Goal: Information Seeking & Learning: Learn about a topic

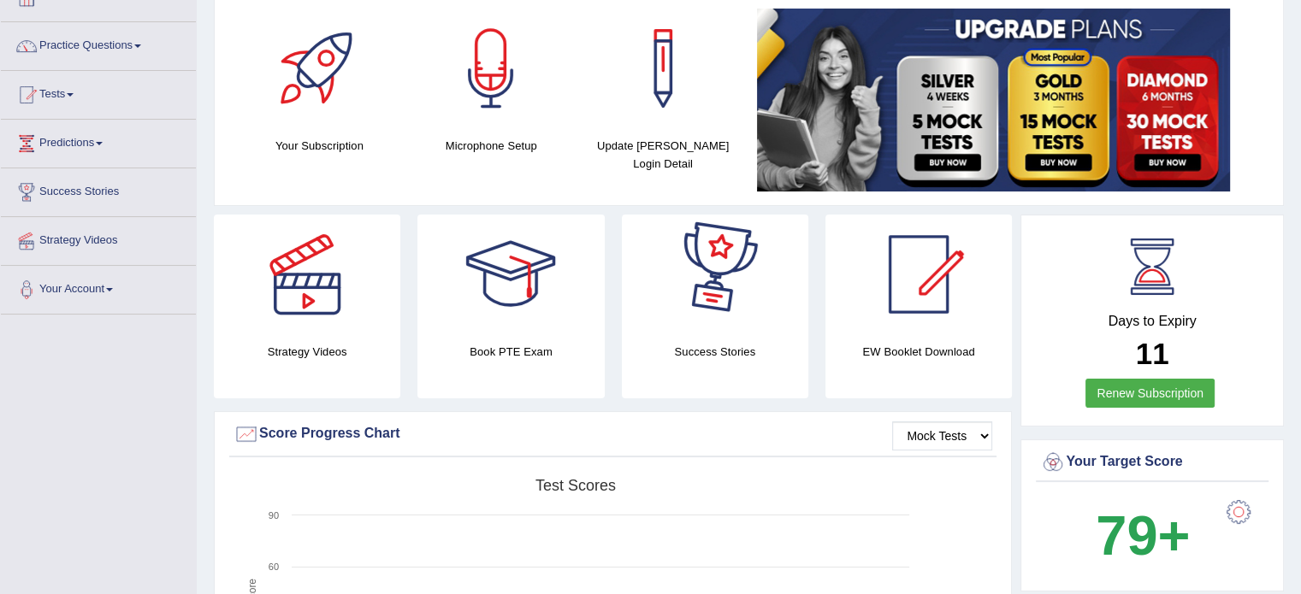
scroll to position [86, 0]
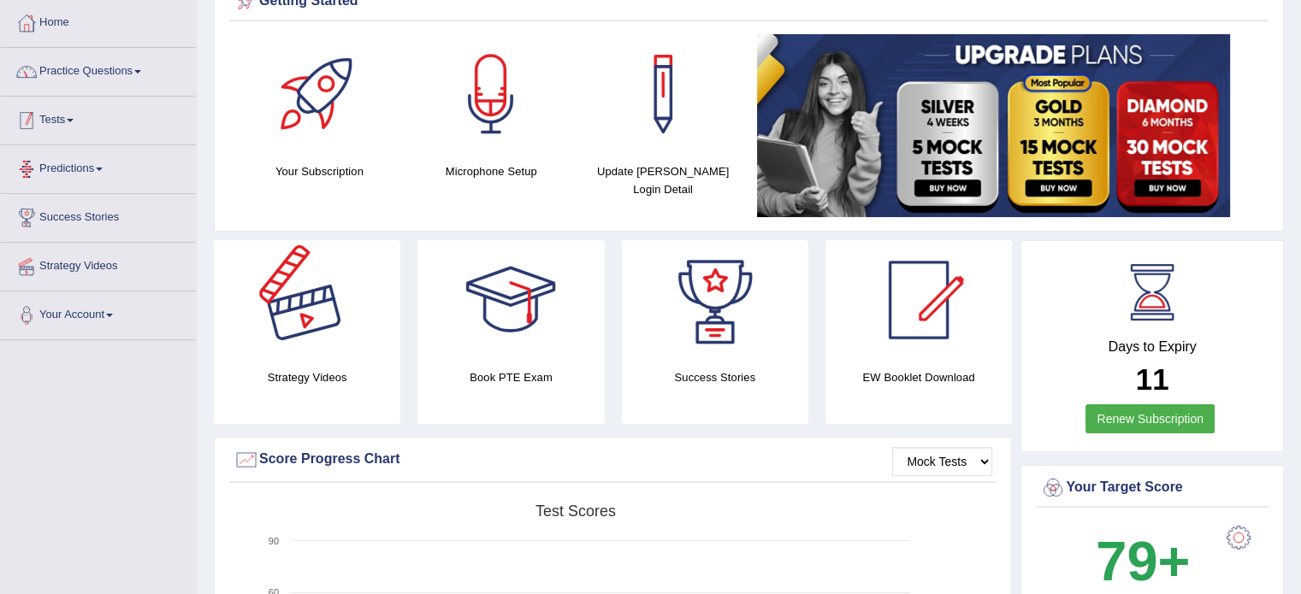
click at [56, 74] on link "Practice Questions" at bounding box center [98, 69] width 195 height 43
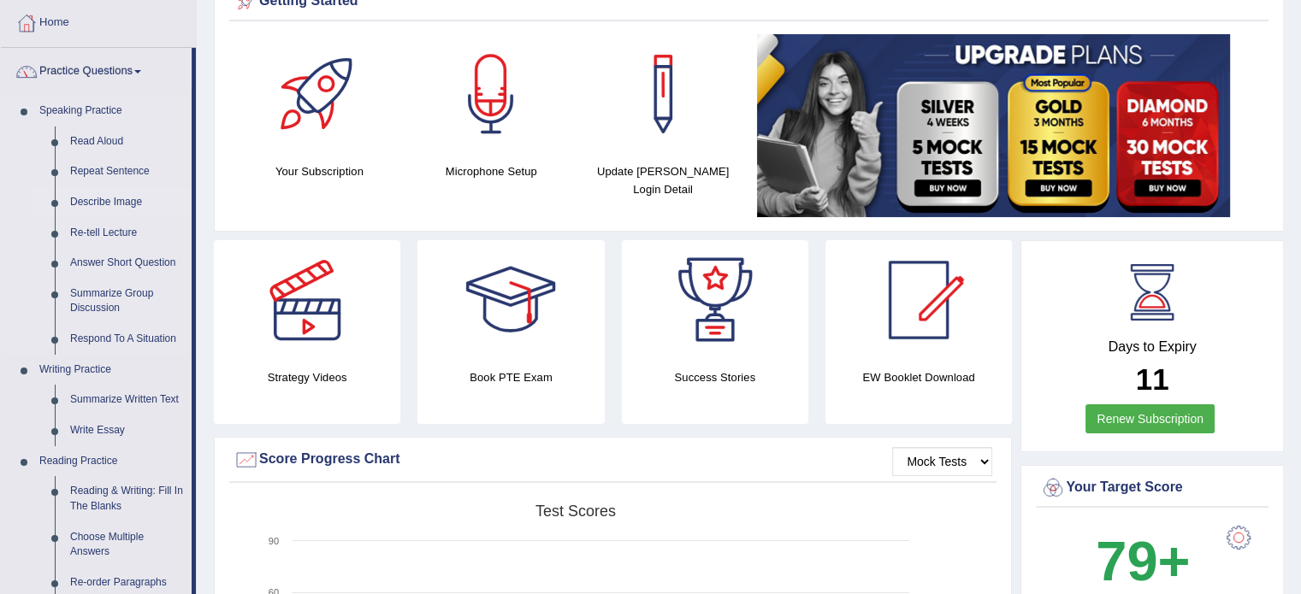
click at [115, 204] on link "Describe Image" at bounding box center [126, 202] width 129 height 31
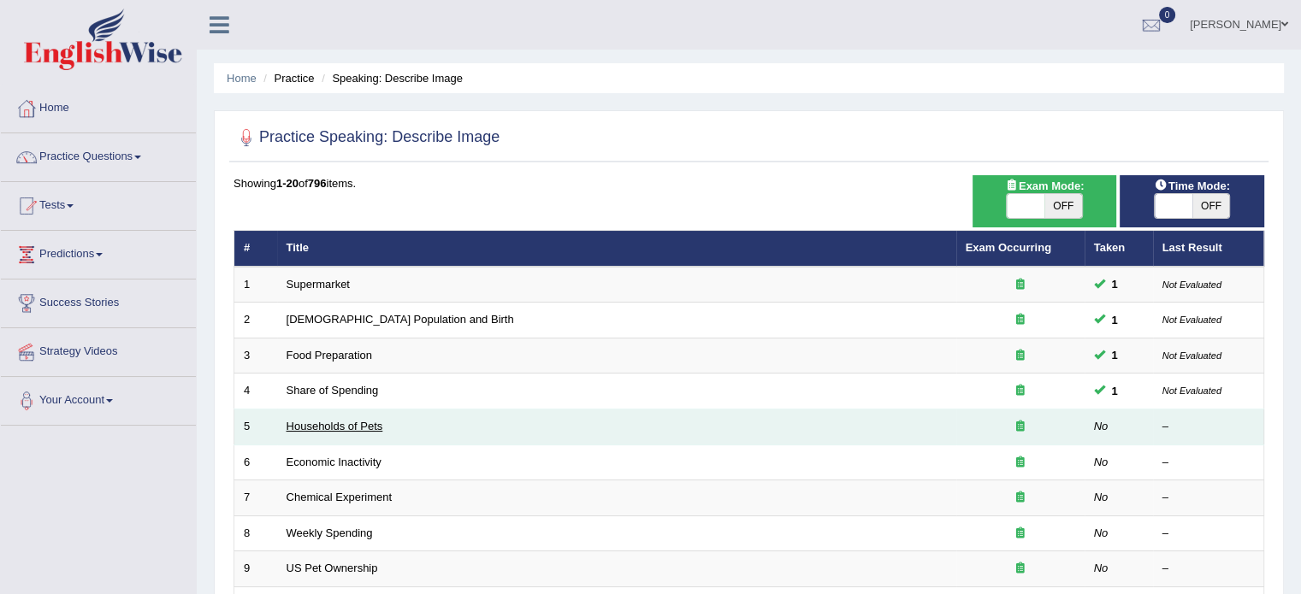
click at [322, 422] on link "Households of Pets" at bounding box center [334, 426] width 97 height 13
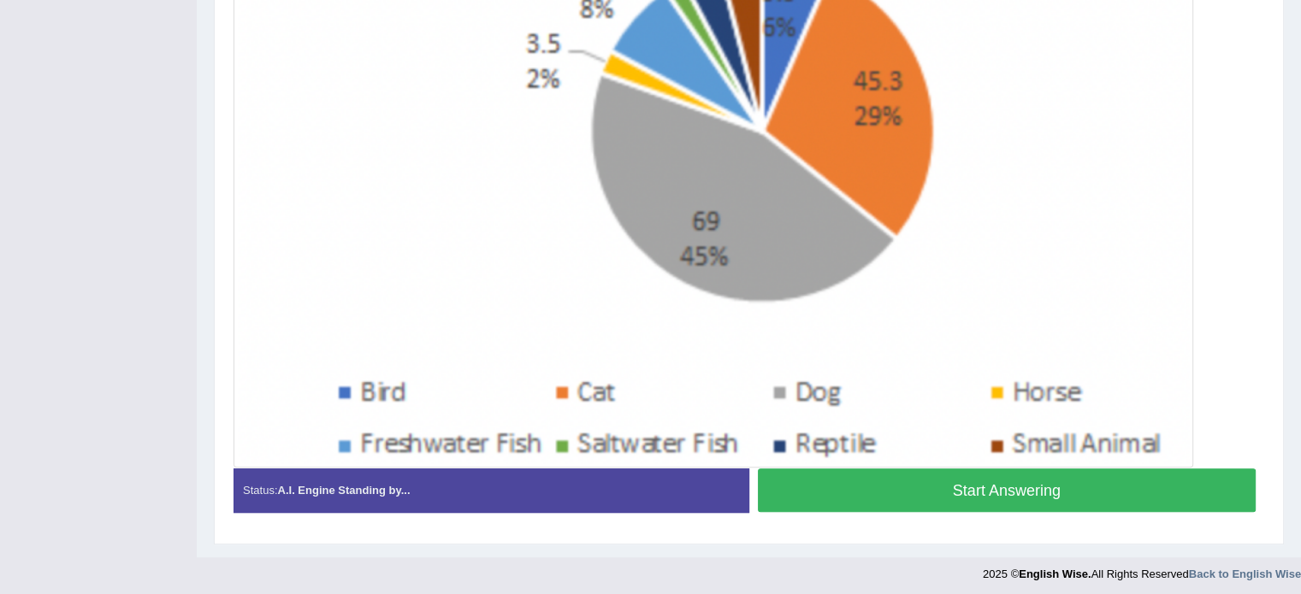
scroll to position [551, 0]
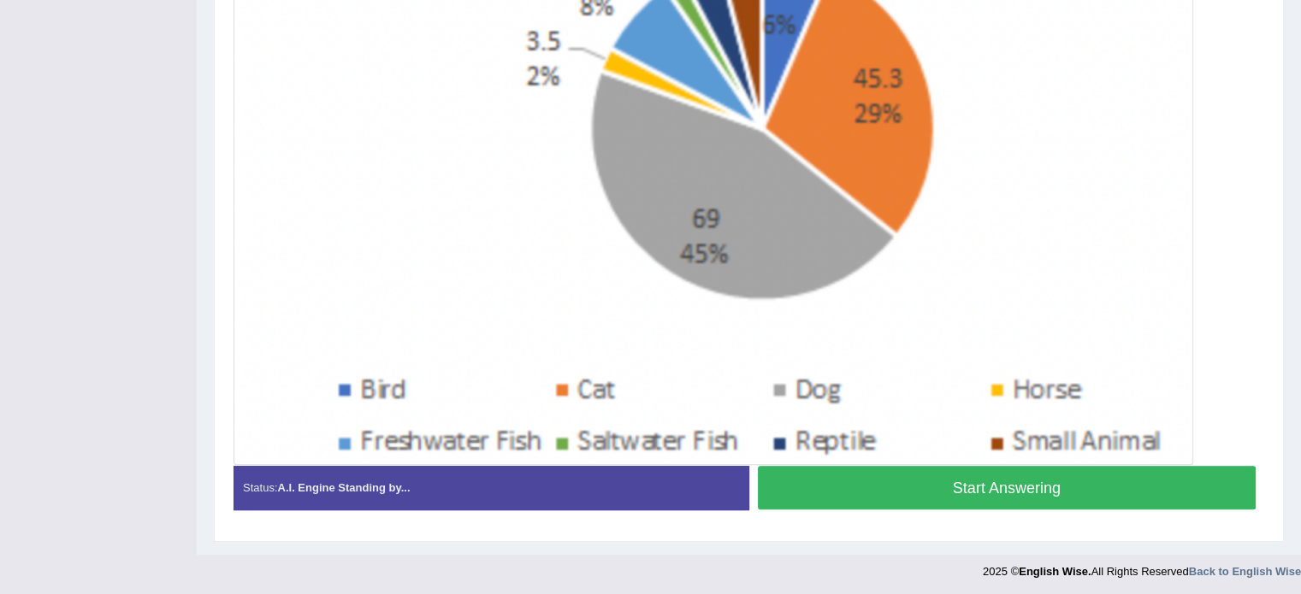
click at [1088, 490] on button "Start Answering" at bounding box center [1007, 488] width 499 height 44
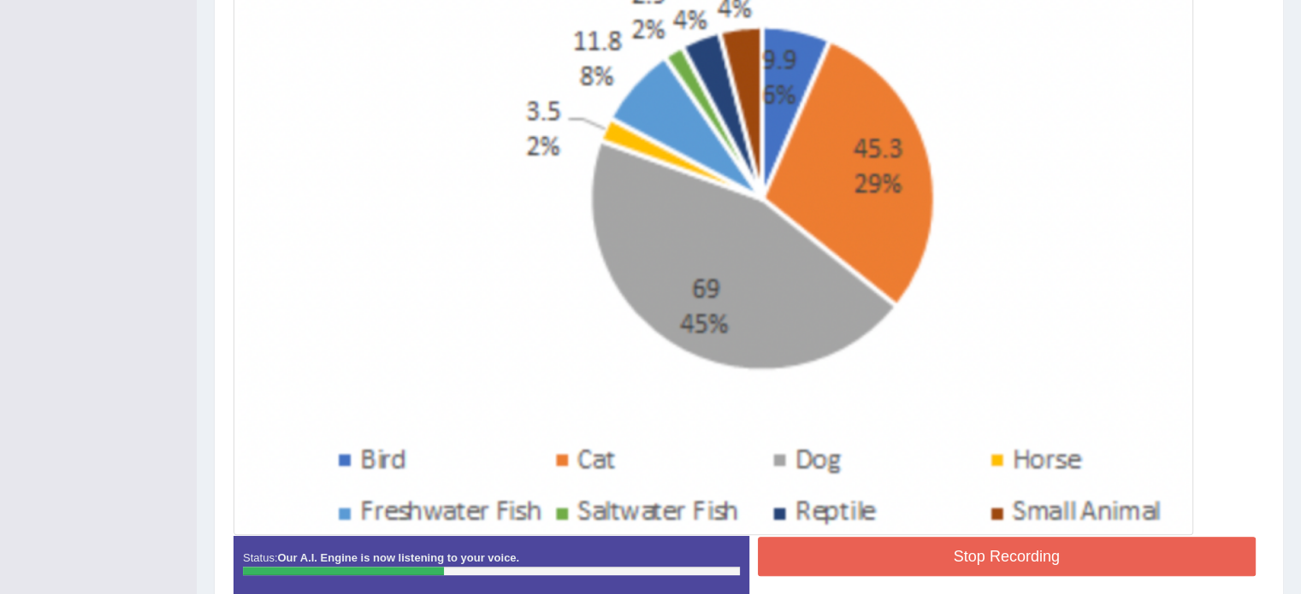
scroll to position [482, 0]
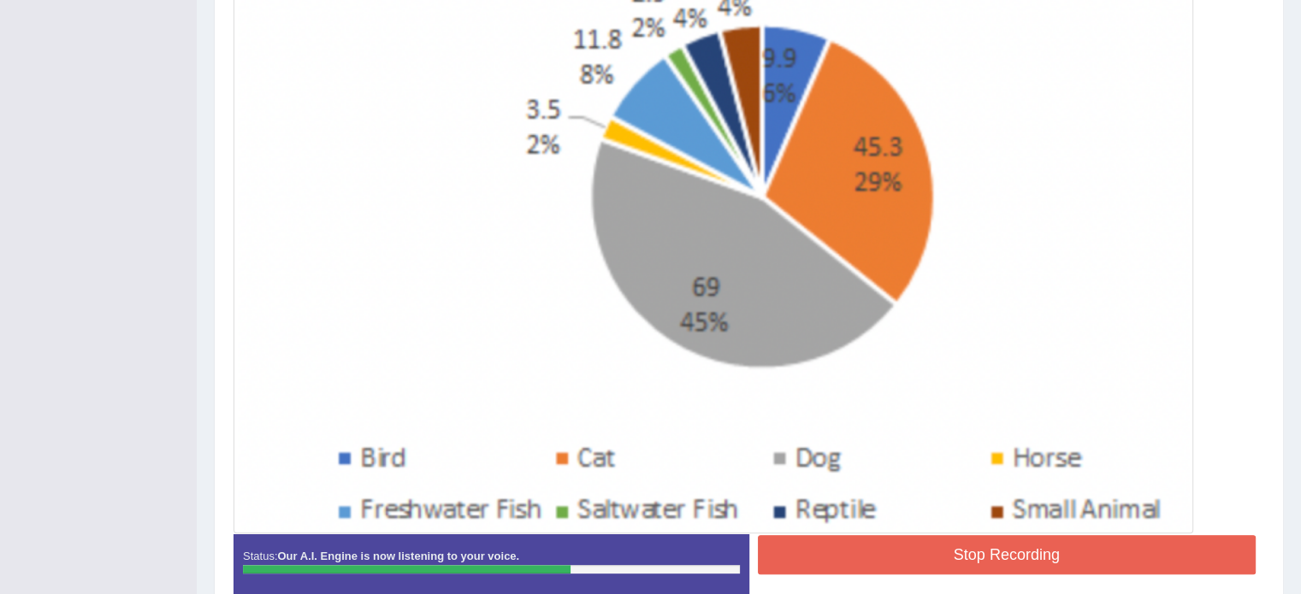
click at [1052, 553] on button "Stop Recording" at bounding box center [1007, 554] width 499 height 39
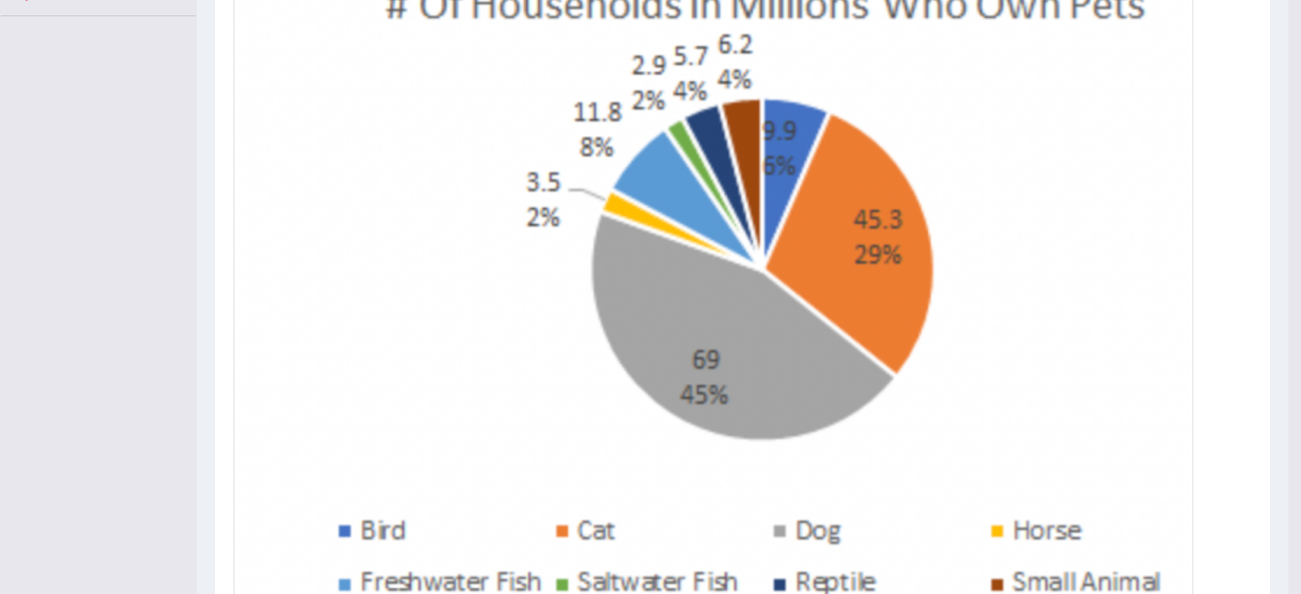
scroll to position [0, 0]
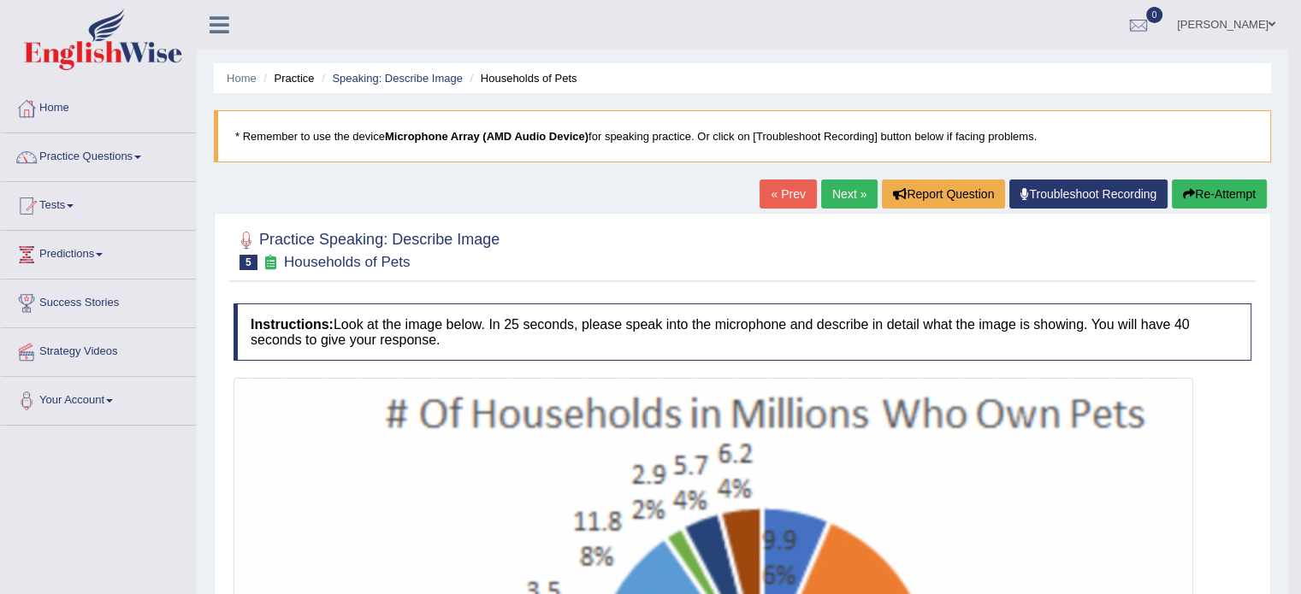
click at [828, 200] on link "Next »" at bounding box center [849, 194] width 56 height 29
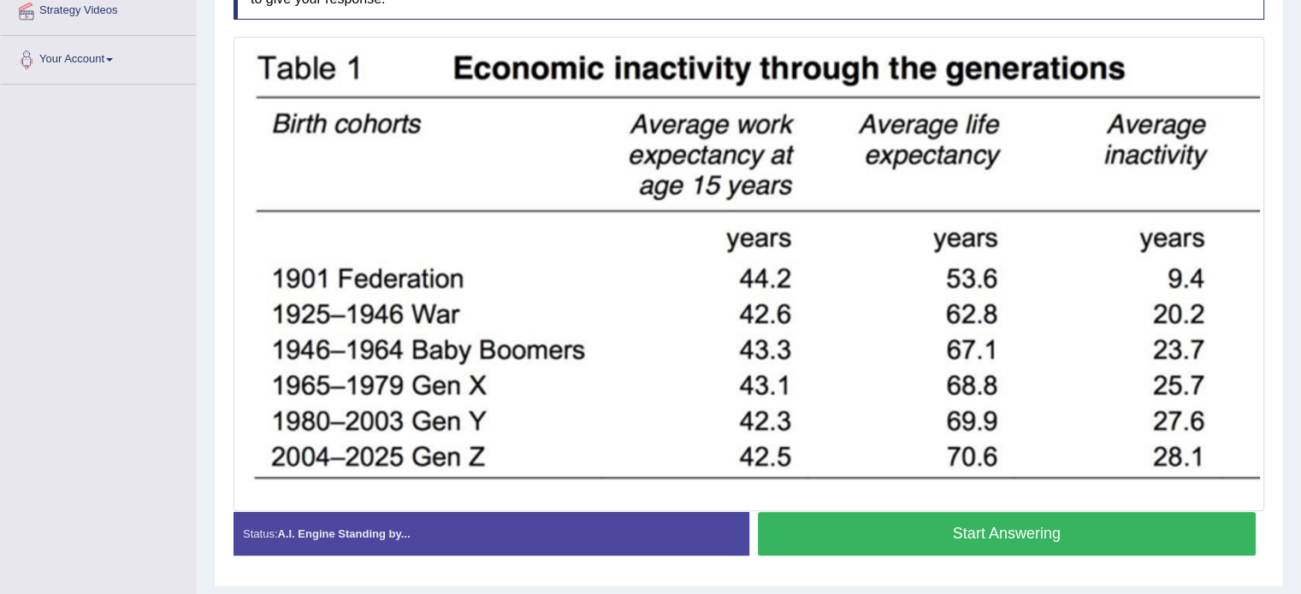
scroll to position [387, 0]
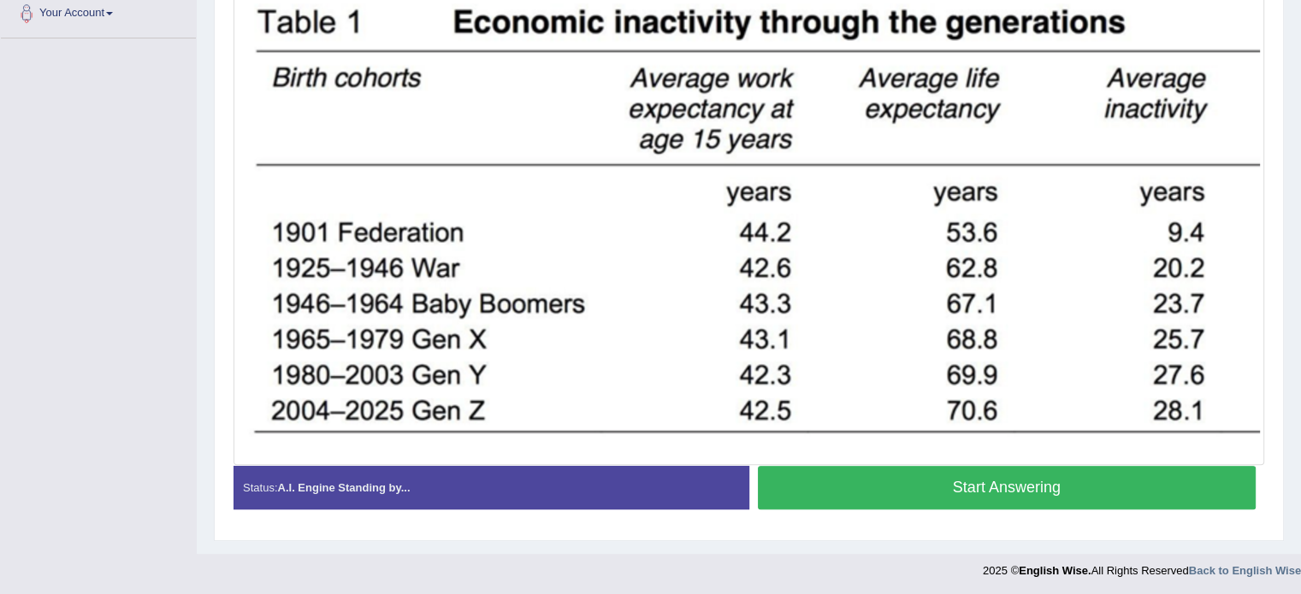
click at [896, 485] on button "Start Answering" at bounding box center [1007, 488] width 499 height 44
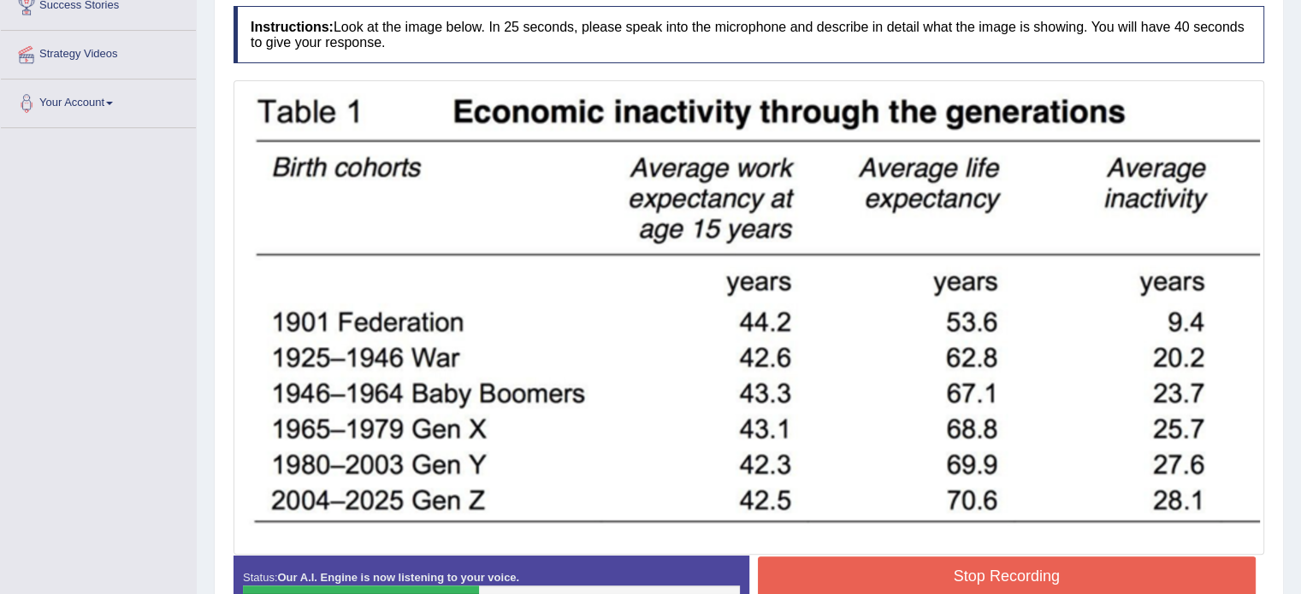
scroll to position [302, 0]
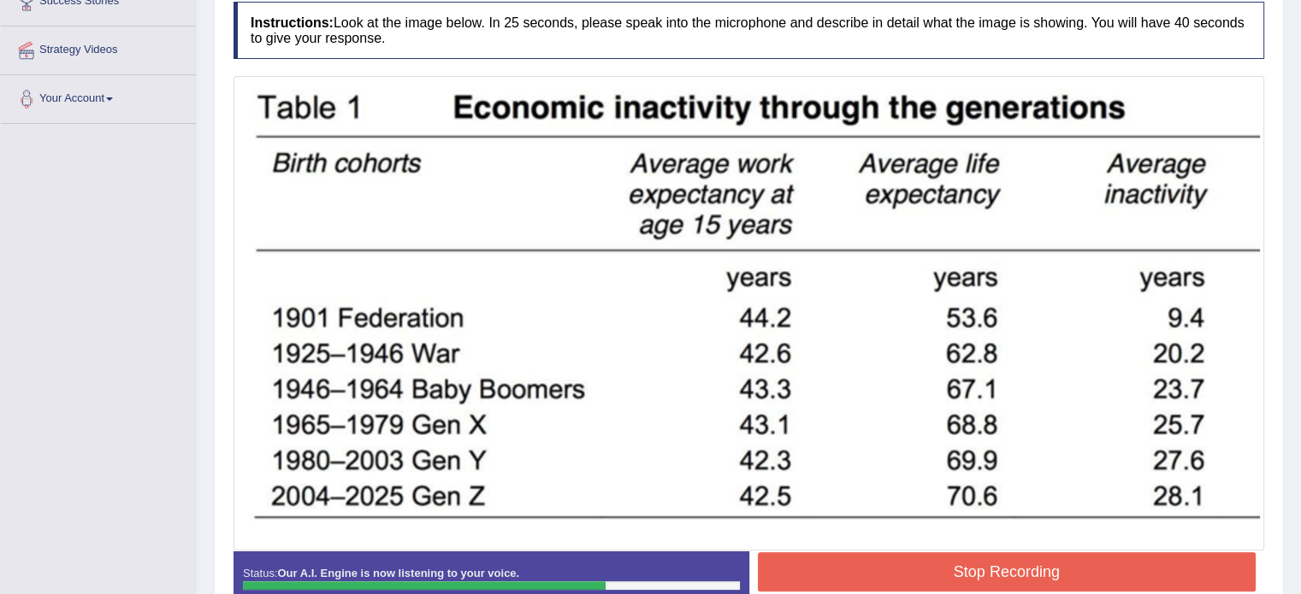
click at [837, 566] on button "Stop Recording" at bounding box center [1007, 571] width 499 height 39
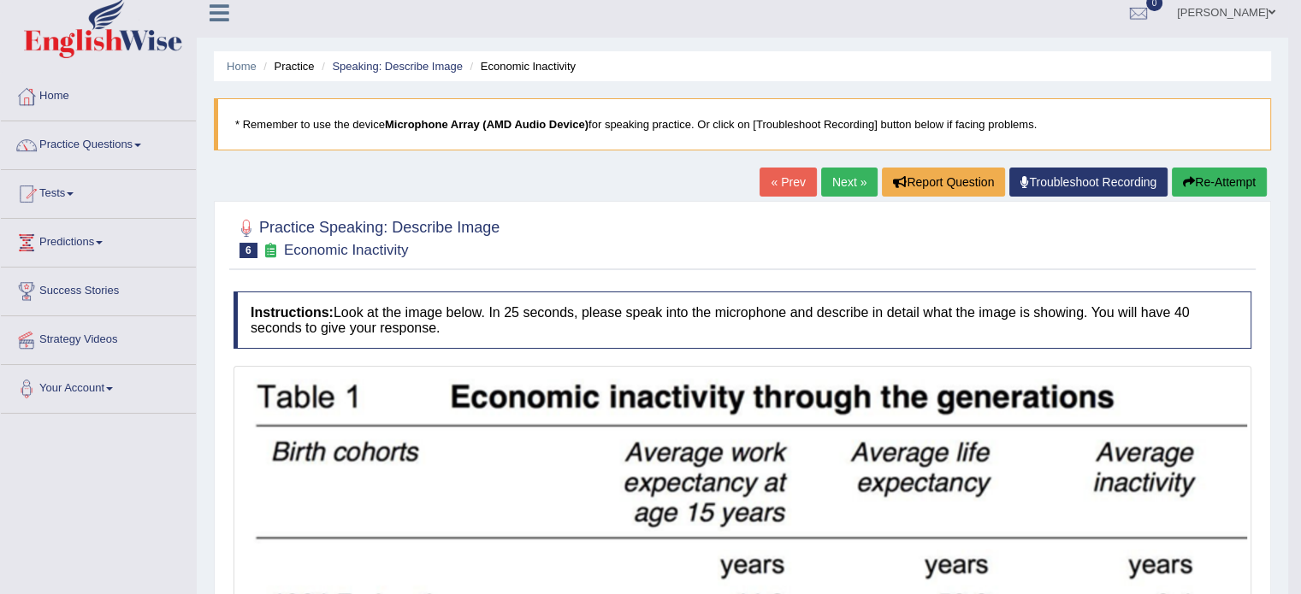
scroll to position [0, 0]
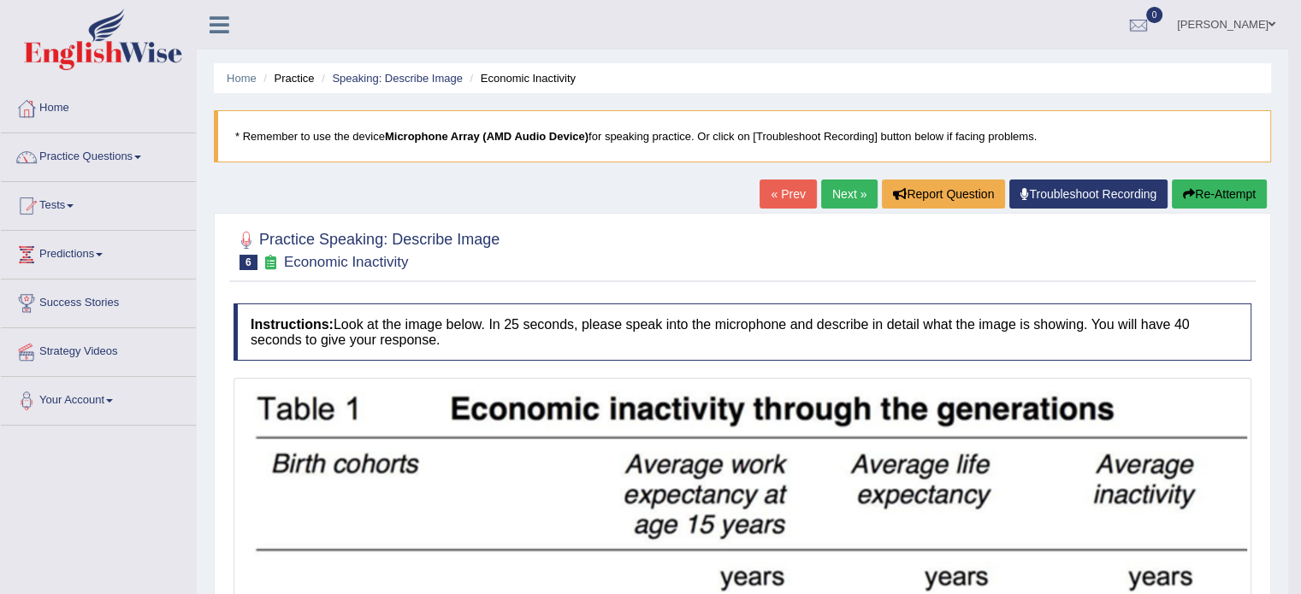
click at [852, 200] on link "Next »" at bounding box center [849, 194] width 56 height 29
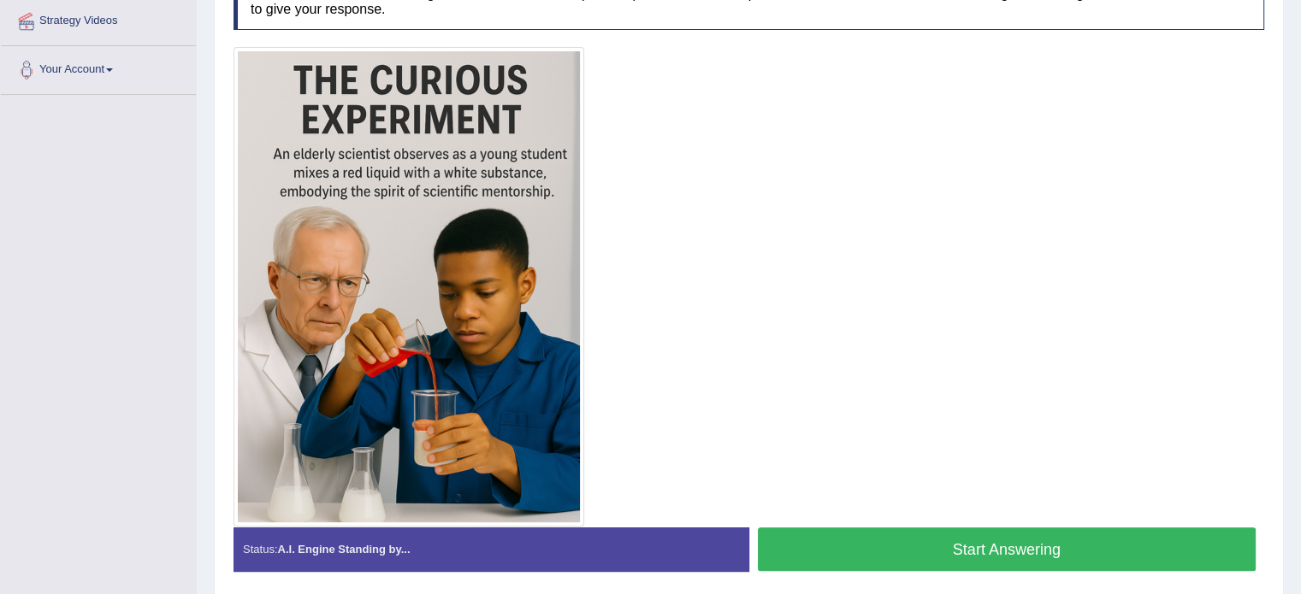
scroll to position [342, 0]
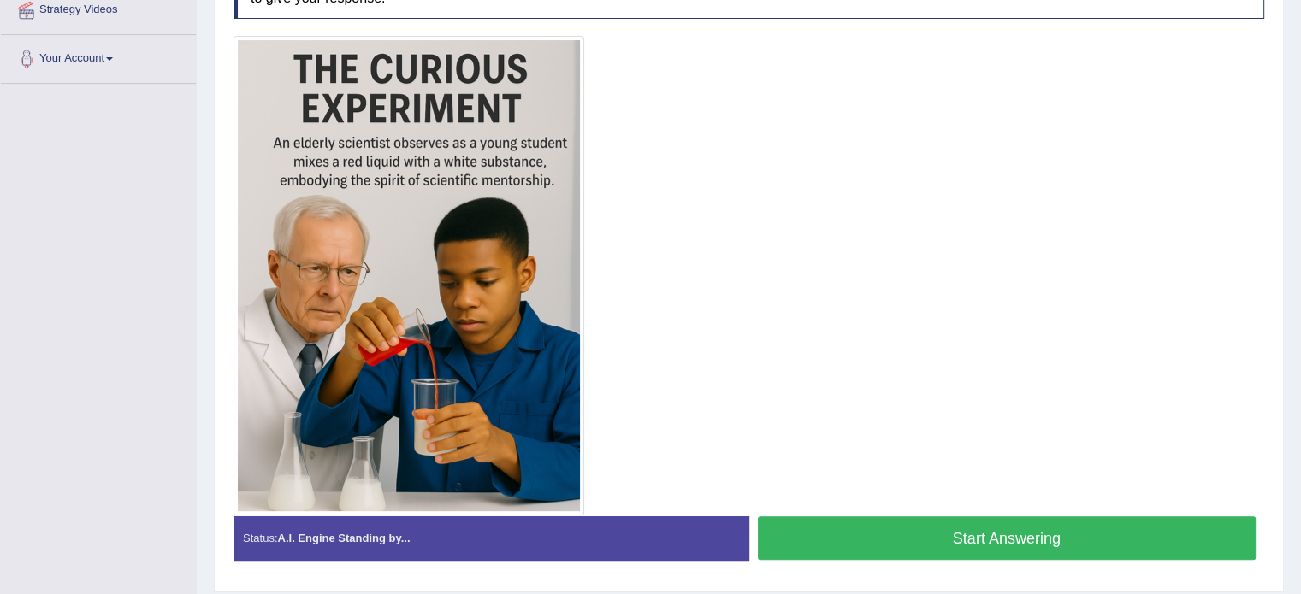
click at [1011, 527] on button "Start Answering" at bounding box center [1007, 538] width 499 height 44
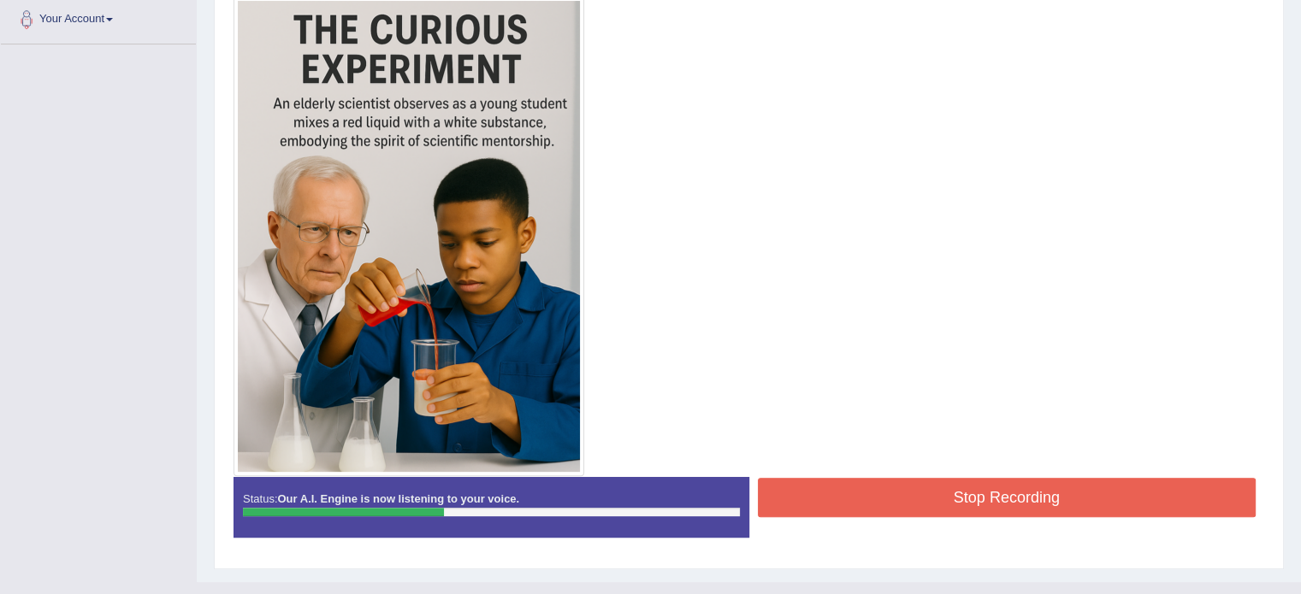
scroll to position [410, 0]
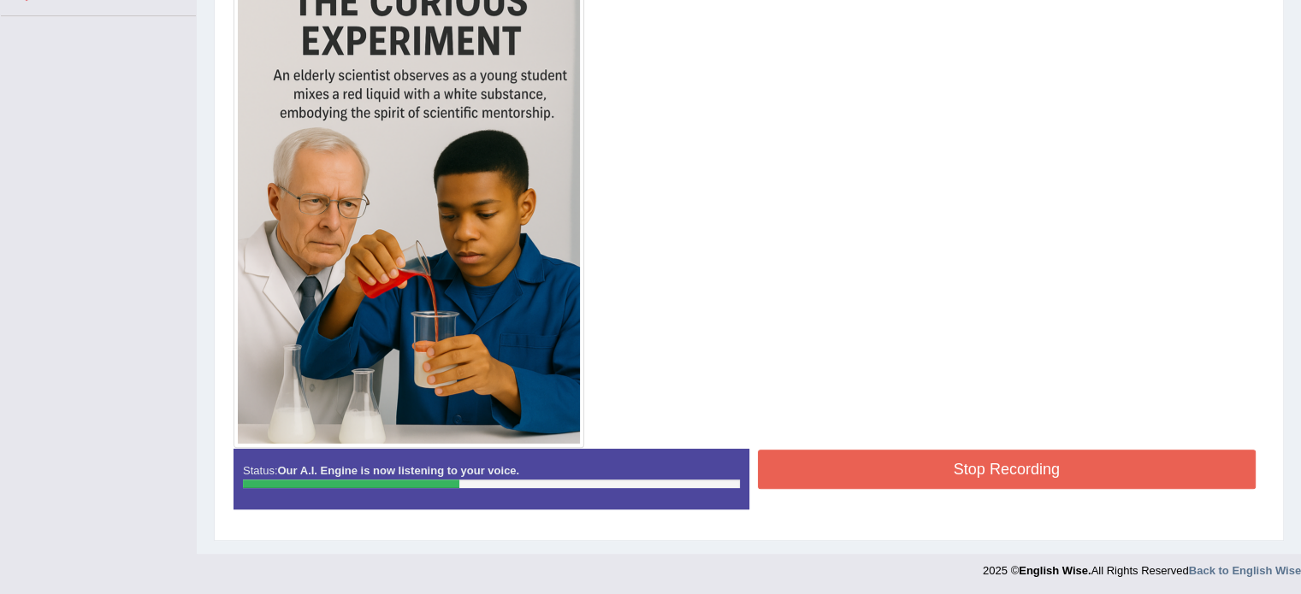
click at [943, 457] on button "Stop Recording" at bounding box center [1007, 469] width 499 height 39
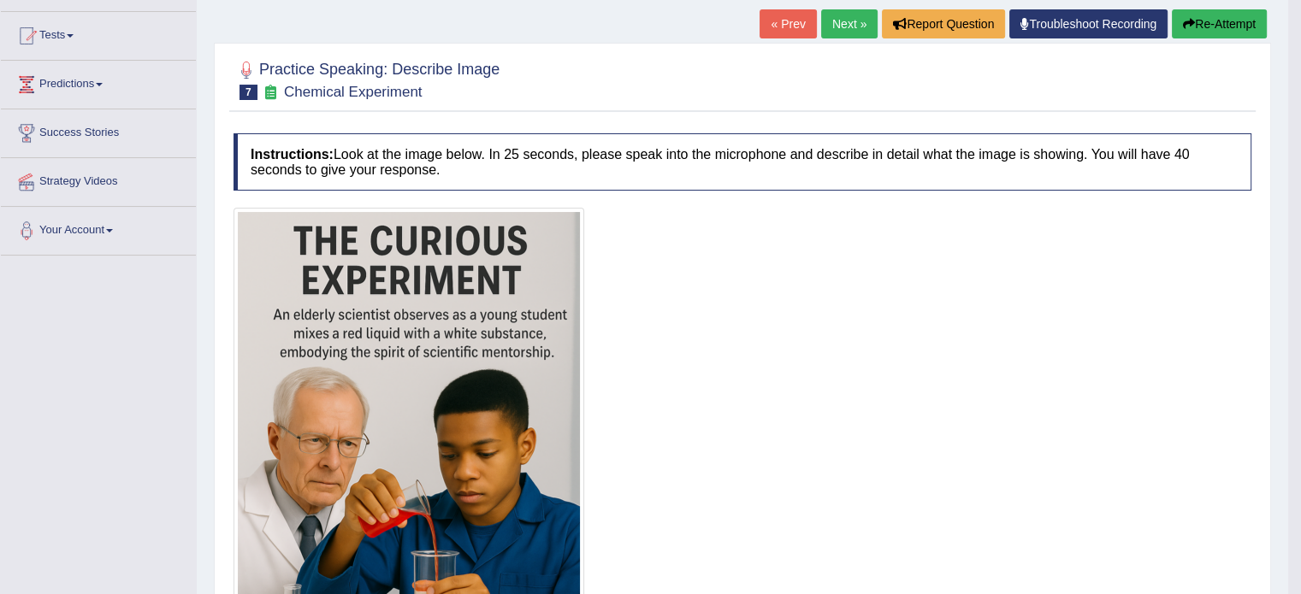
scroll to position [68, 0]
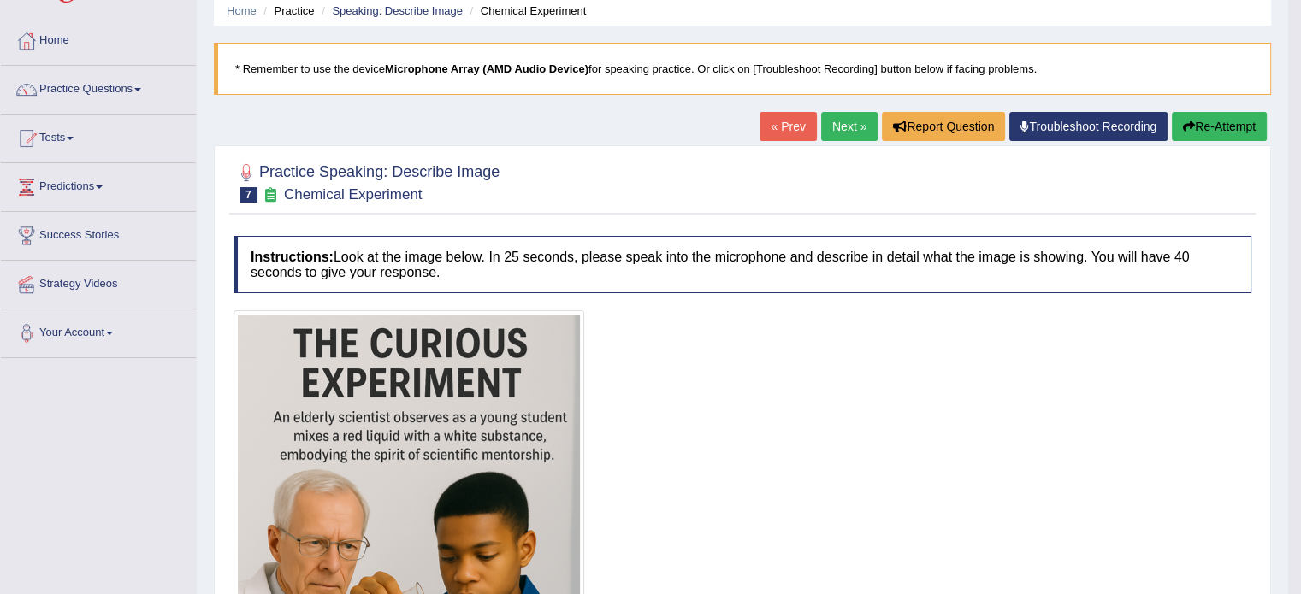
click at [838, 128] on link "Next »" at bounding box center [849, 126] width 56 height 29
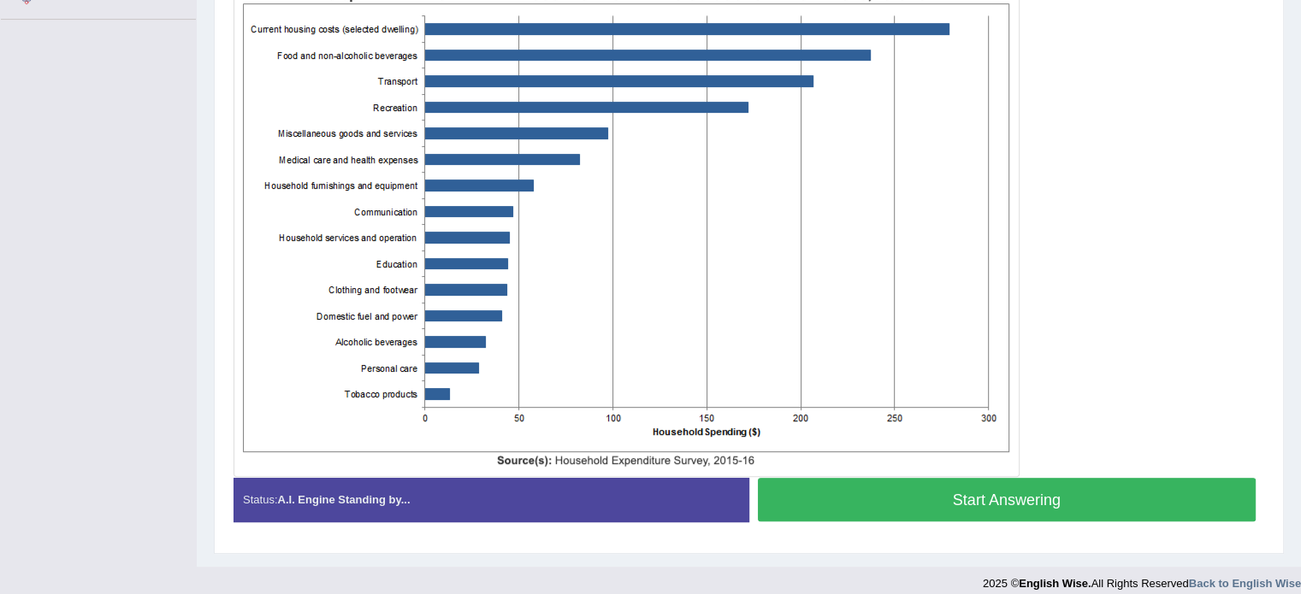
scroll to position [418, 0]
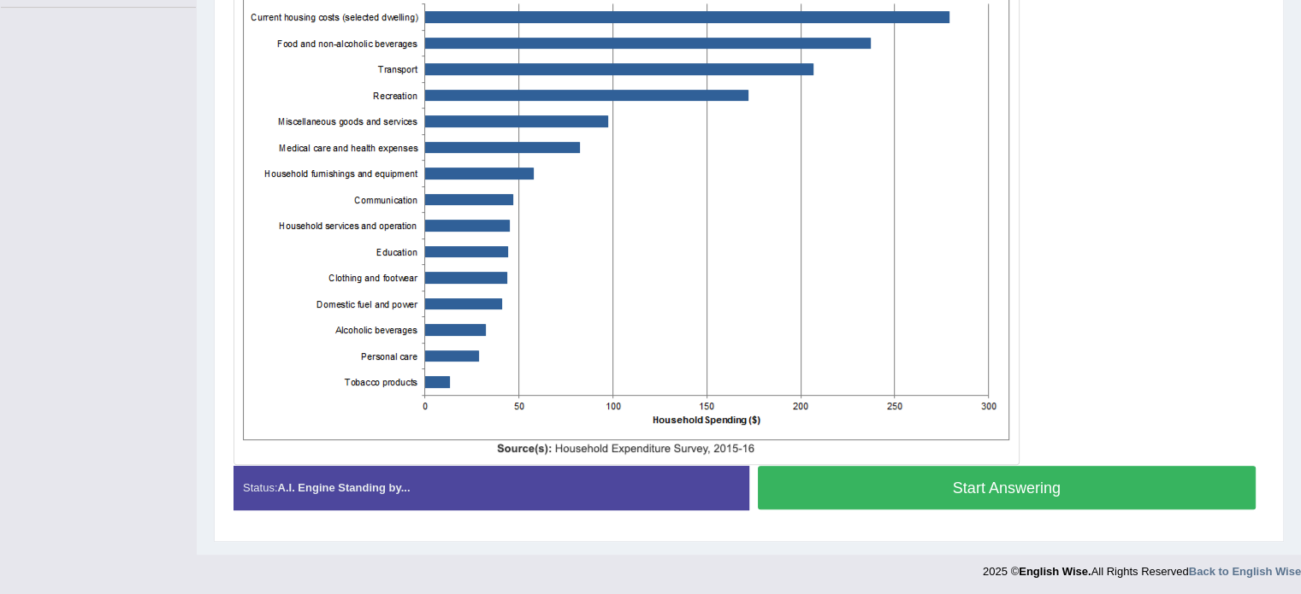
click at [944, 496] on button "Start Answering" at bounding box center [1007, 488] width 499 height 44
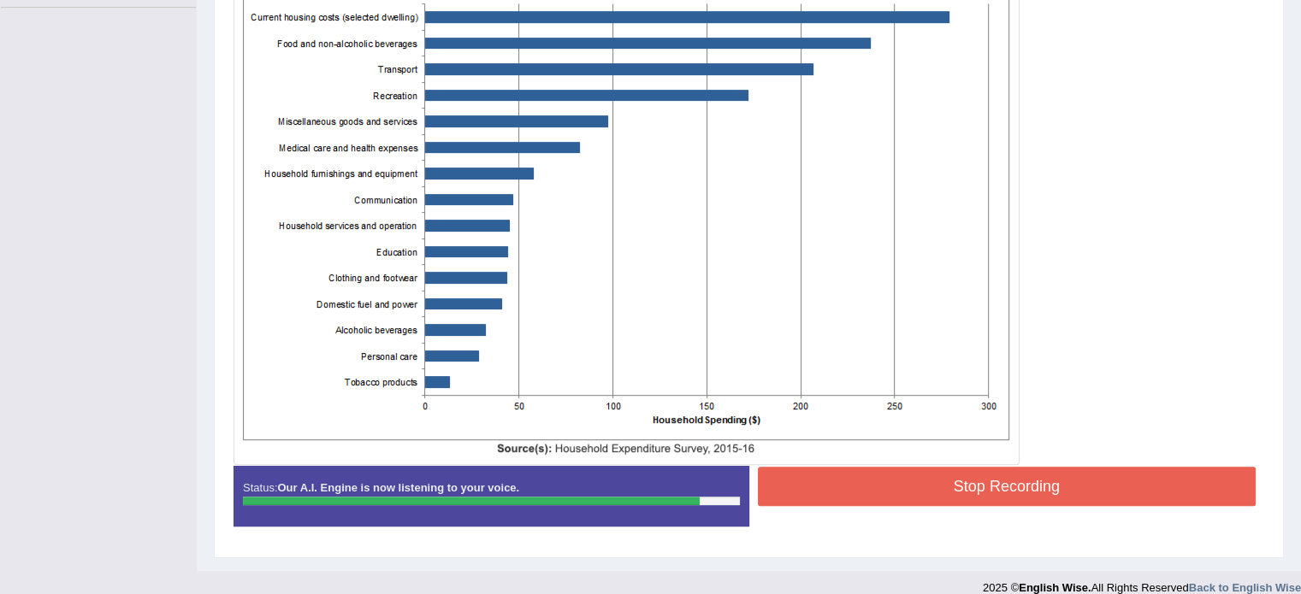
click at [814, 486] on button "Stop Recording" at bounding box center [1007, 486] width 499 height 39
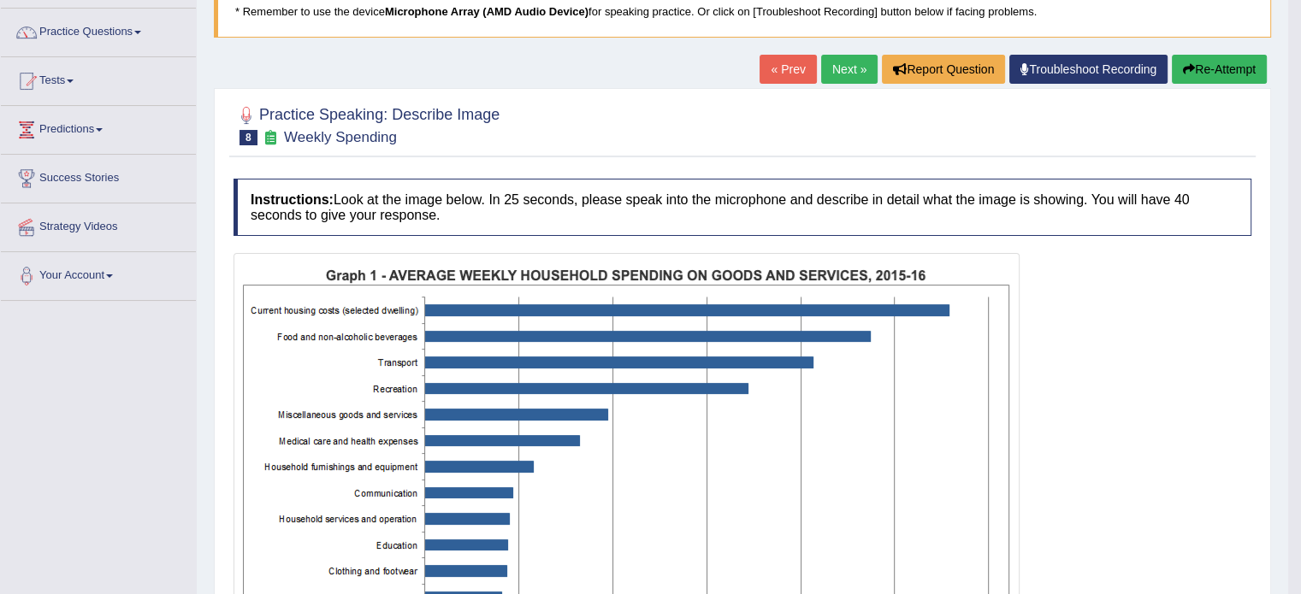
scroll to position [0, 0]
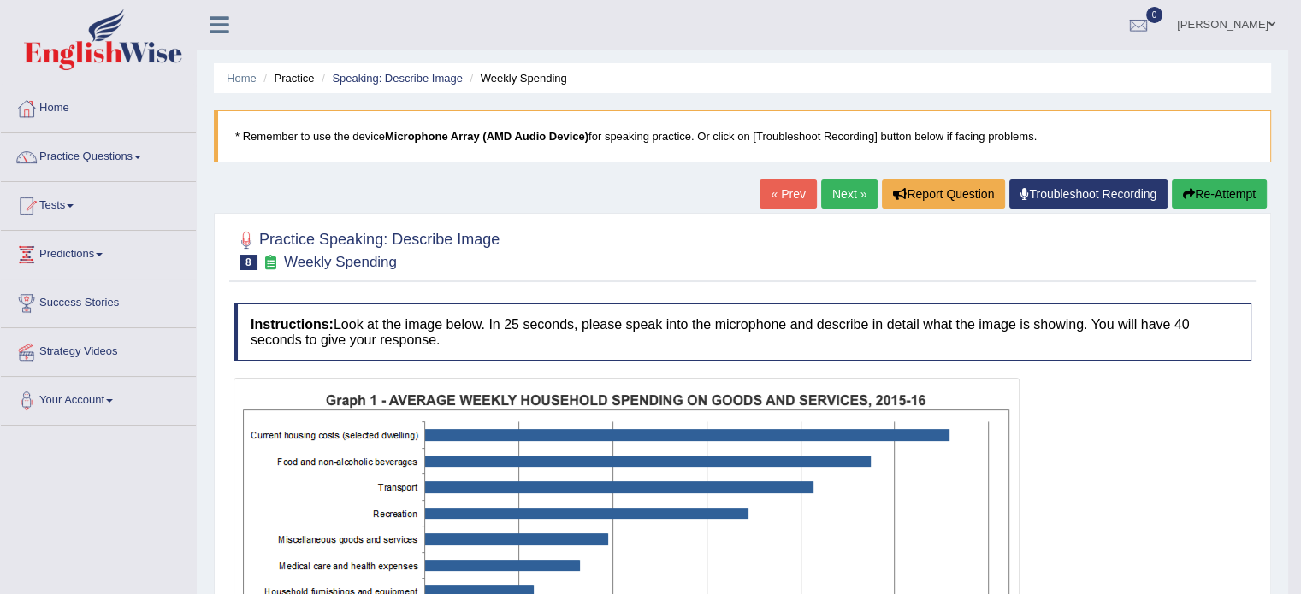
click at [848, 186] on link "Next »" at bounding box center [849, 194] width 56 height 29
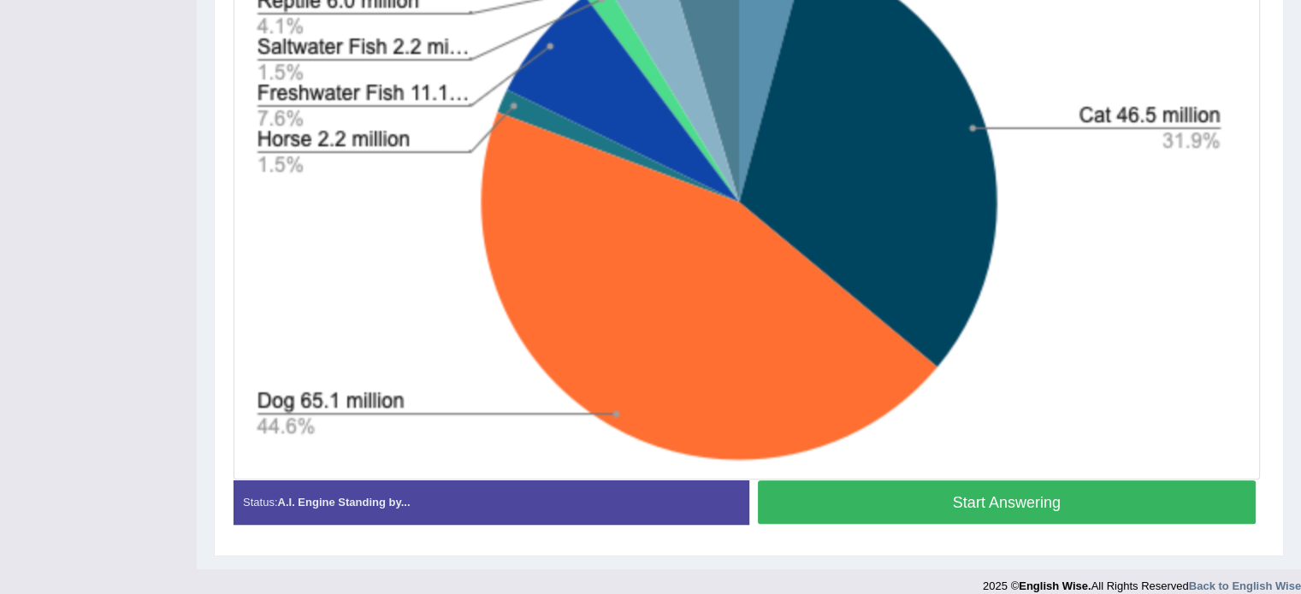
scroll to position [523, 0]
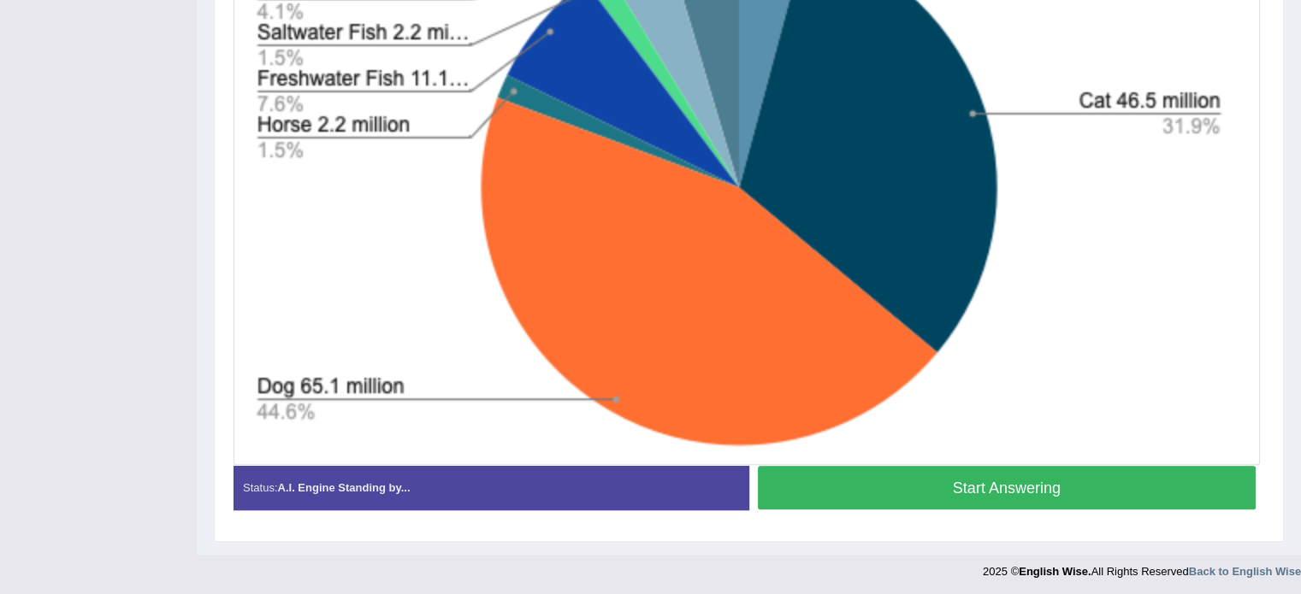
click at [1026, 473] on button "Start Answering" at bounding box center [1007, 488] width 499 height 44
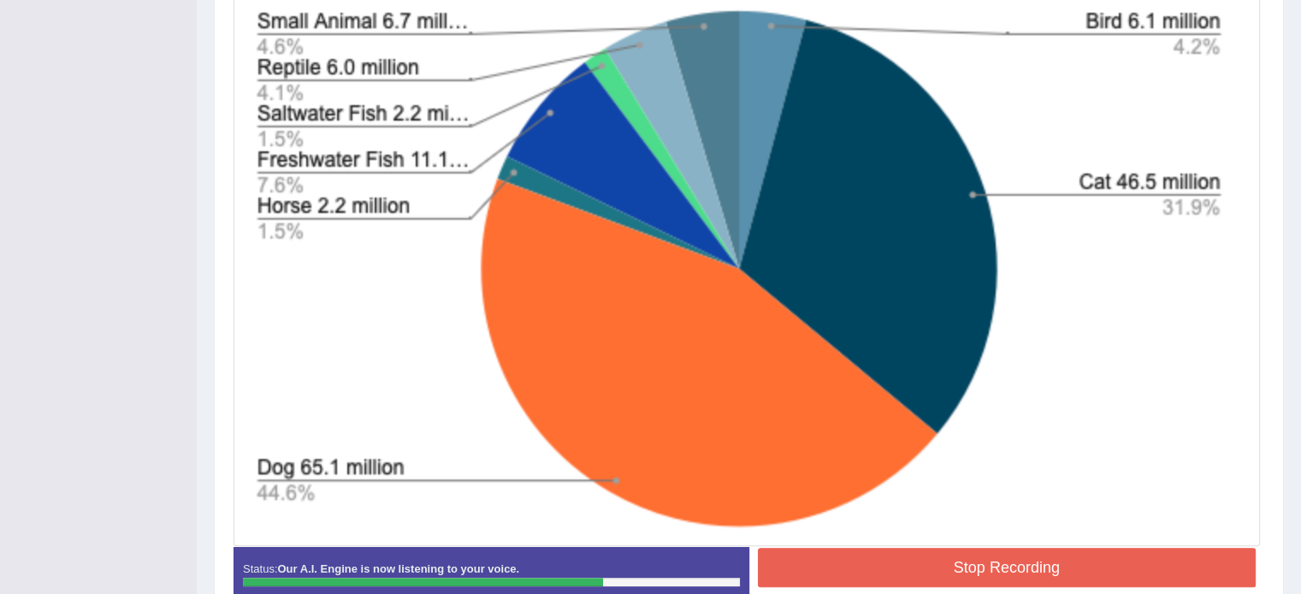
scroll to position [540, 0]
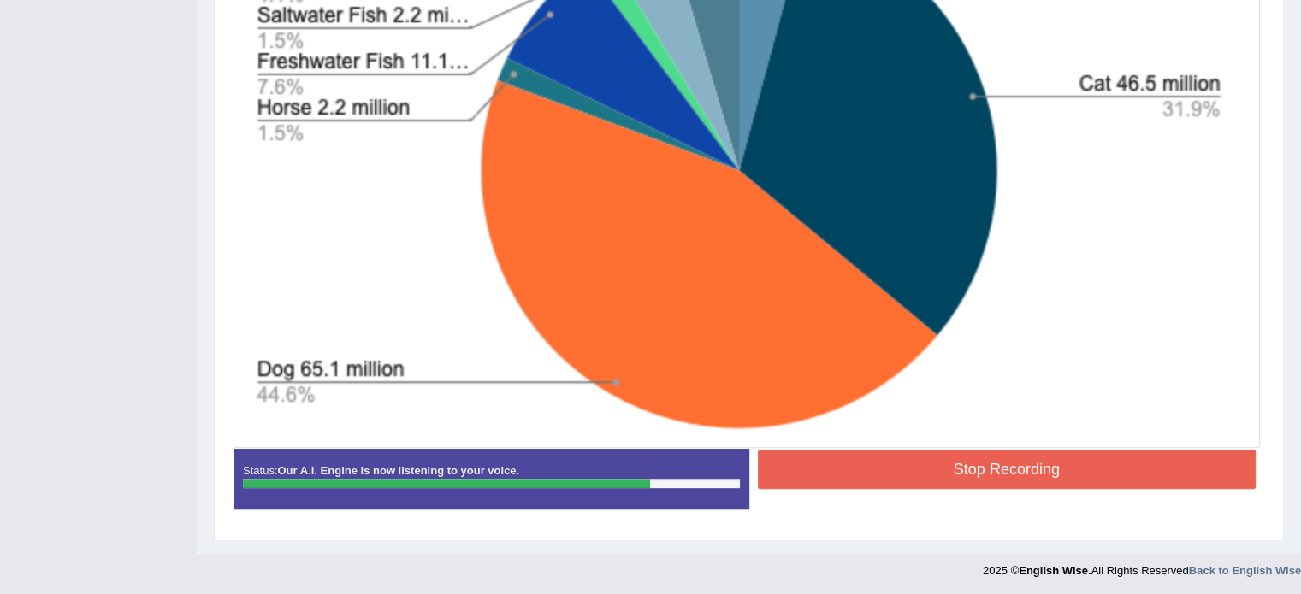
click at [1030, 469] on button "Stop Recording" at bounding box center [1007, 469] width 499 height 39
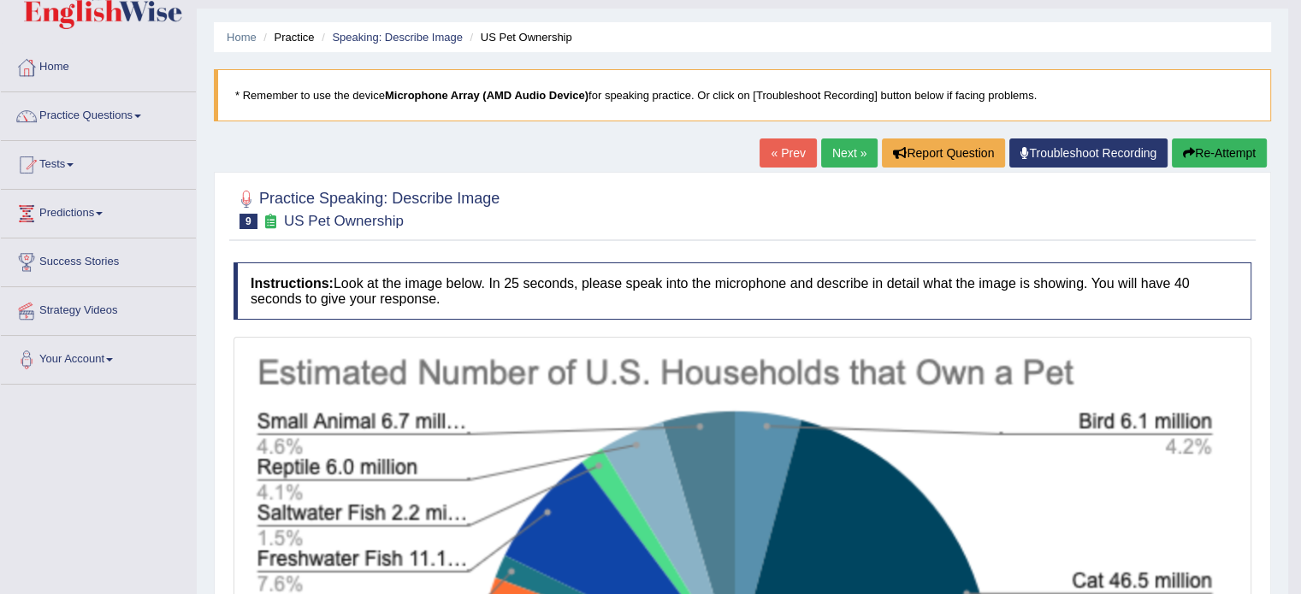
scroll to position [27, 0]
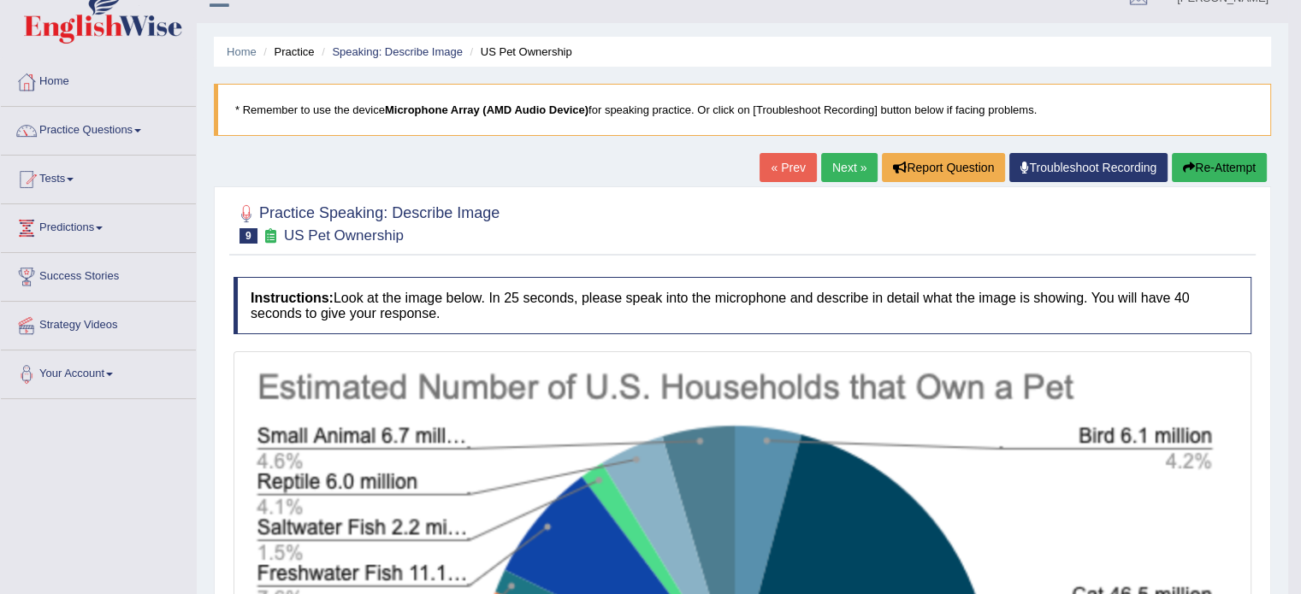
click at [834, 164] on link "Next »" at bounding box center [849, 167] width 56 height 29
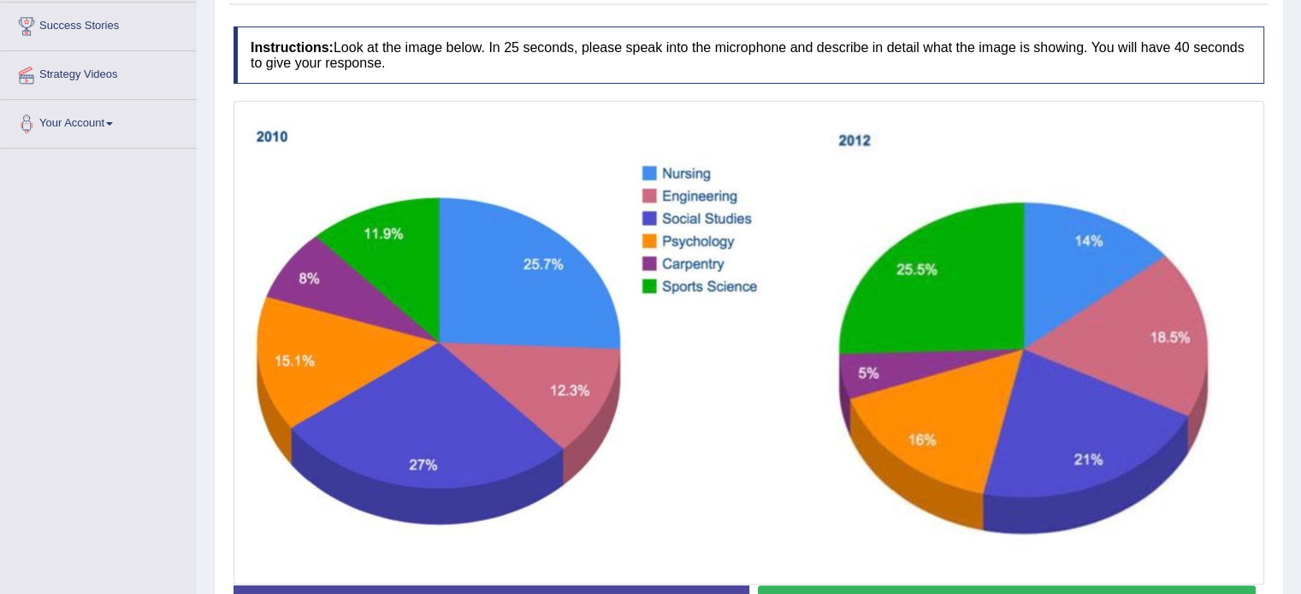
scroll to position [397, 0]
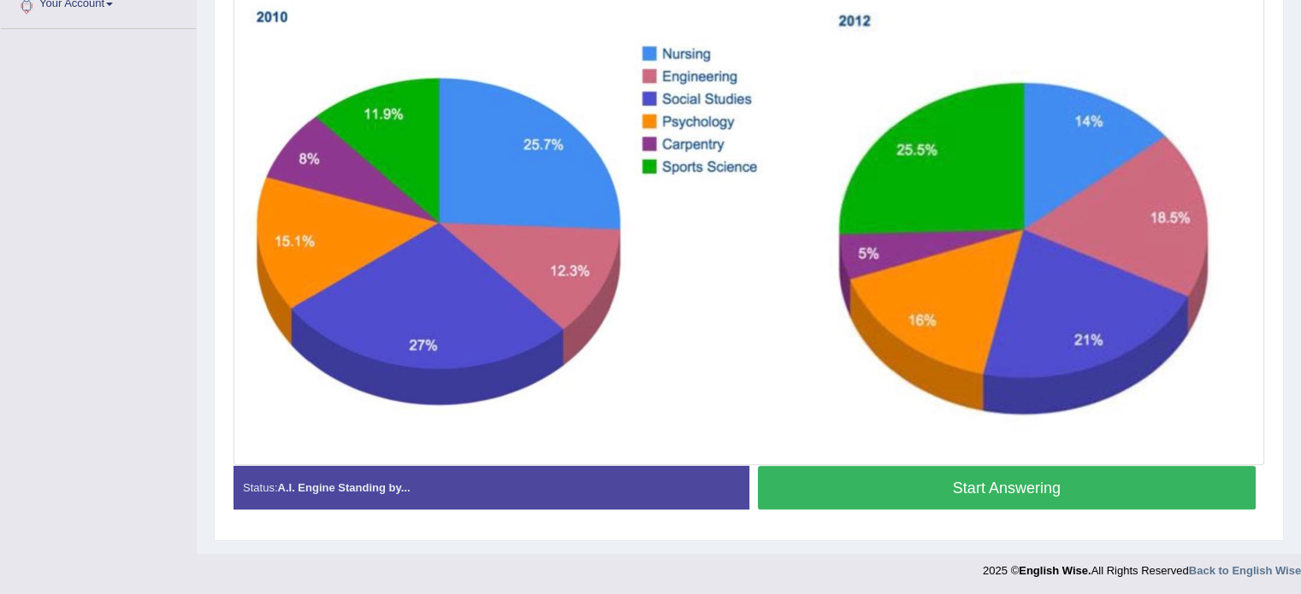
click at [1070, 485] on button "Start Answering" at bounding box center [1007, 488] width 499 height 44
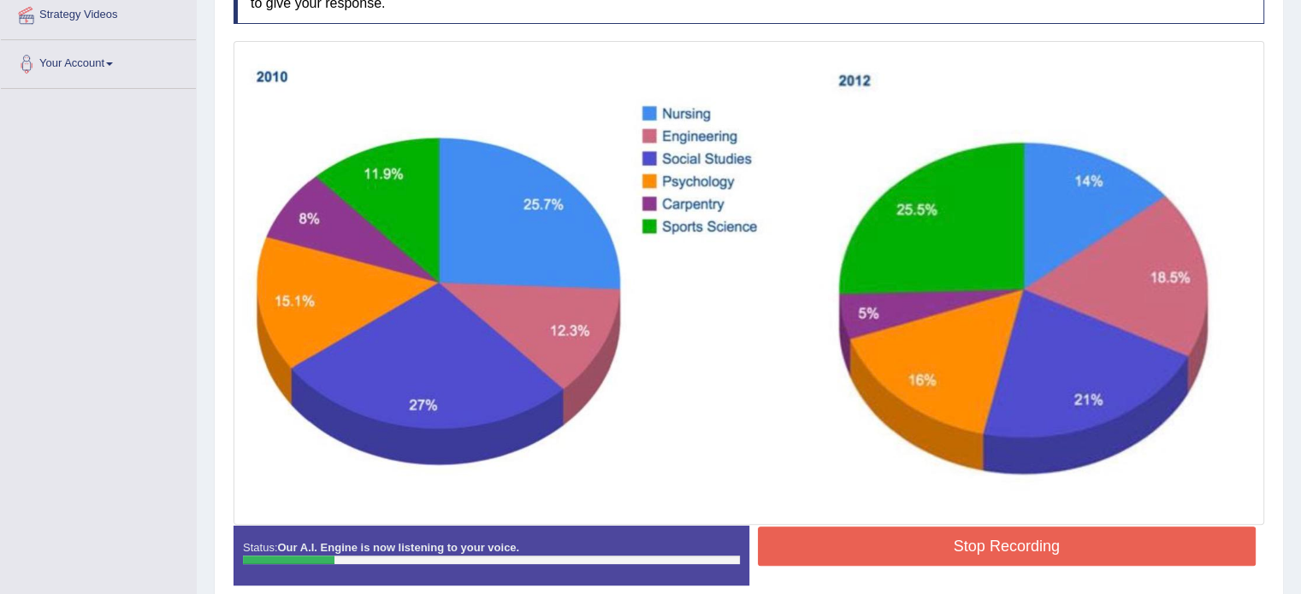
scroll to position [414, 0]
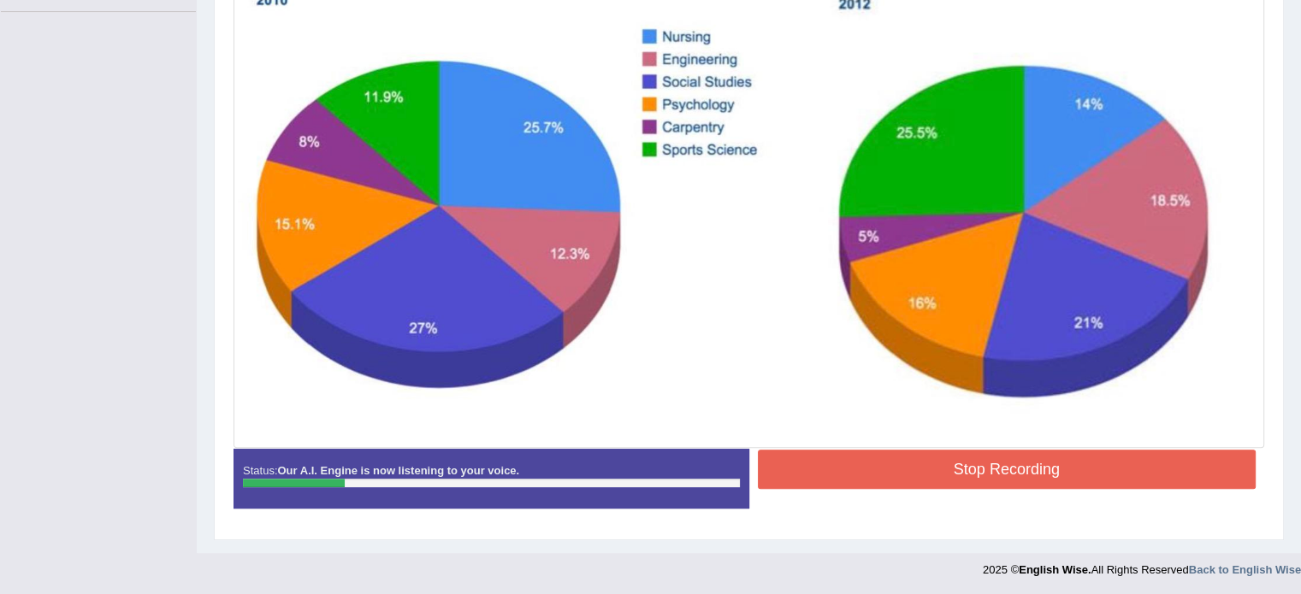
click at [821, 491] on div "Stop Recording" at bounding box center [1007, 472] width 516 height 44
click at [824, 466] on button "Stop Recording" at bounding box center [1007, 469] width 499 height 39
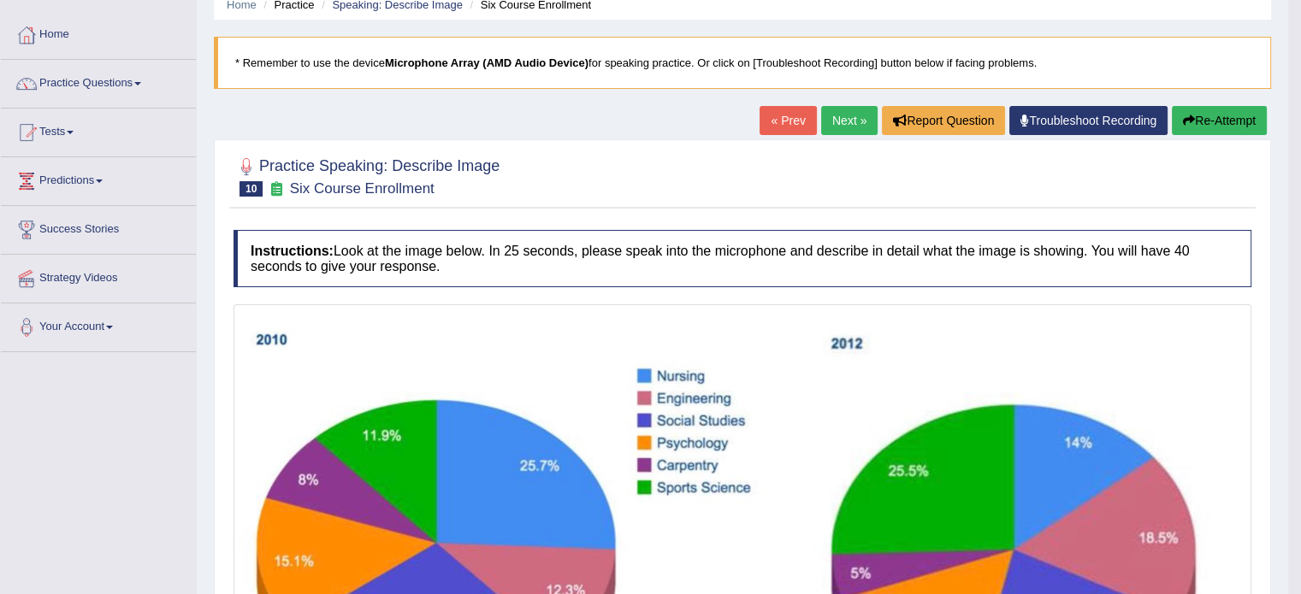
scroll to position [69, 0]
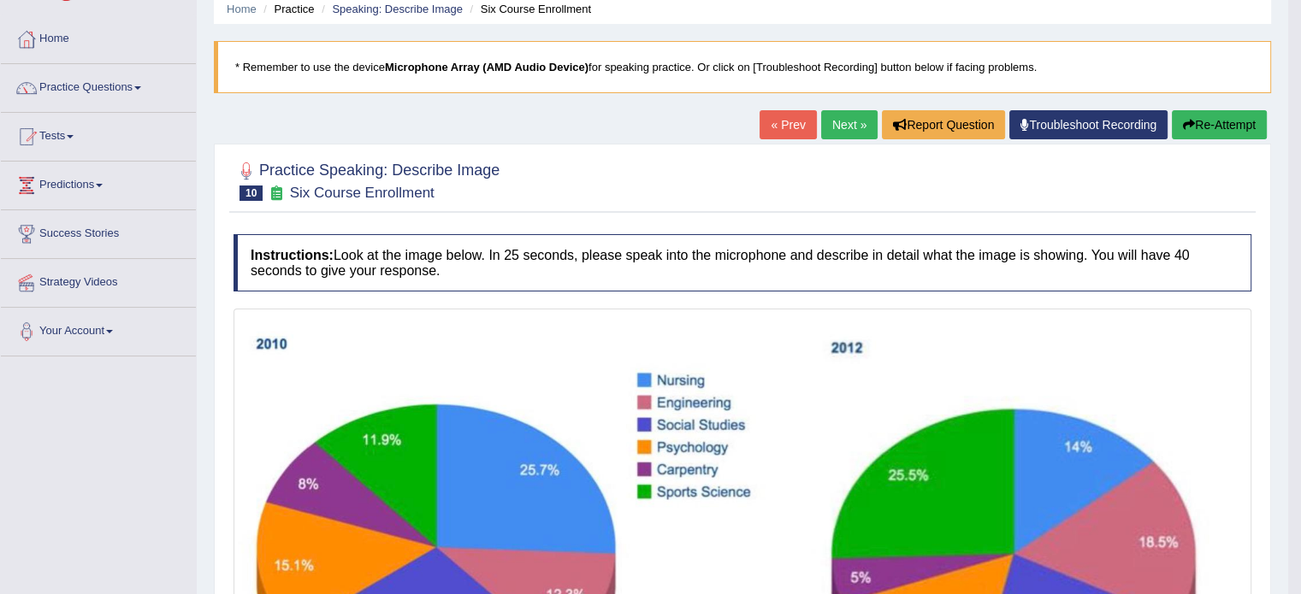
drag, startPoint x: 1221, startPoint y: 126, endPoint x: 1220, endPoint y: 143, distance: 17.1
click at [1221, 126] on button "Re-Attempt" at bounding box center [1218, 124] width 95 height 29
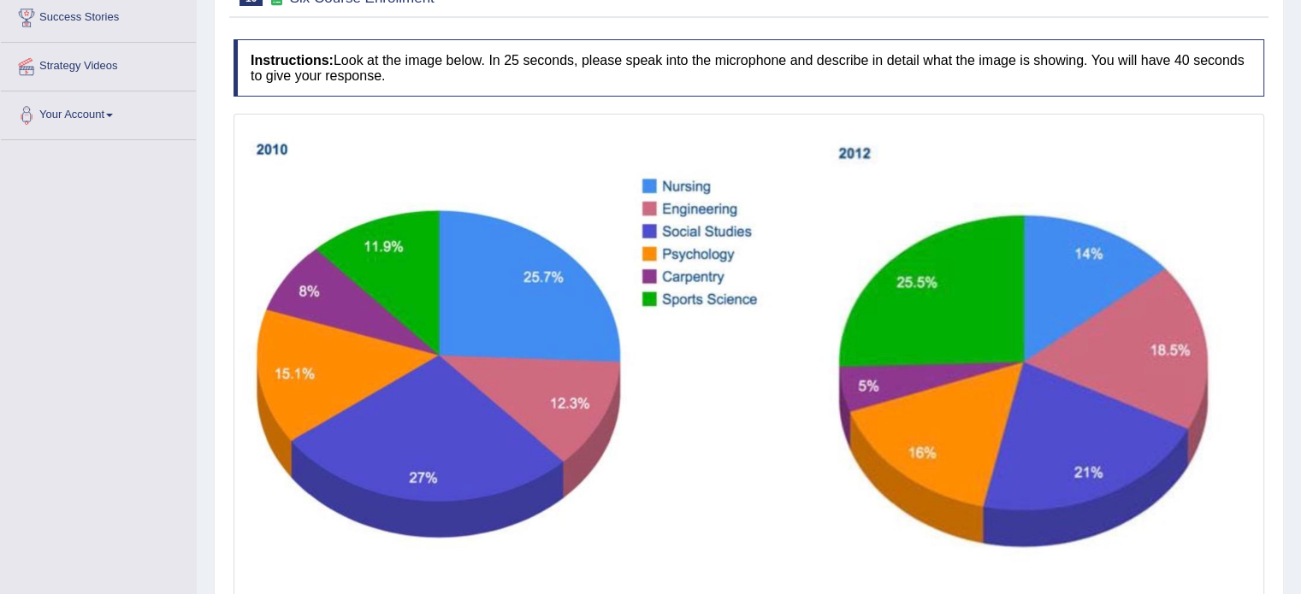
scroll to position [326, 0]
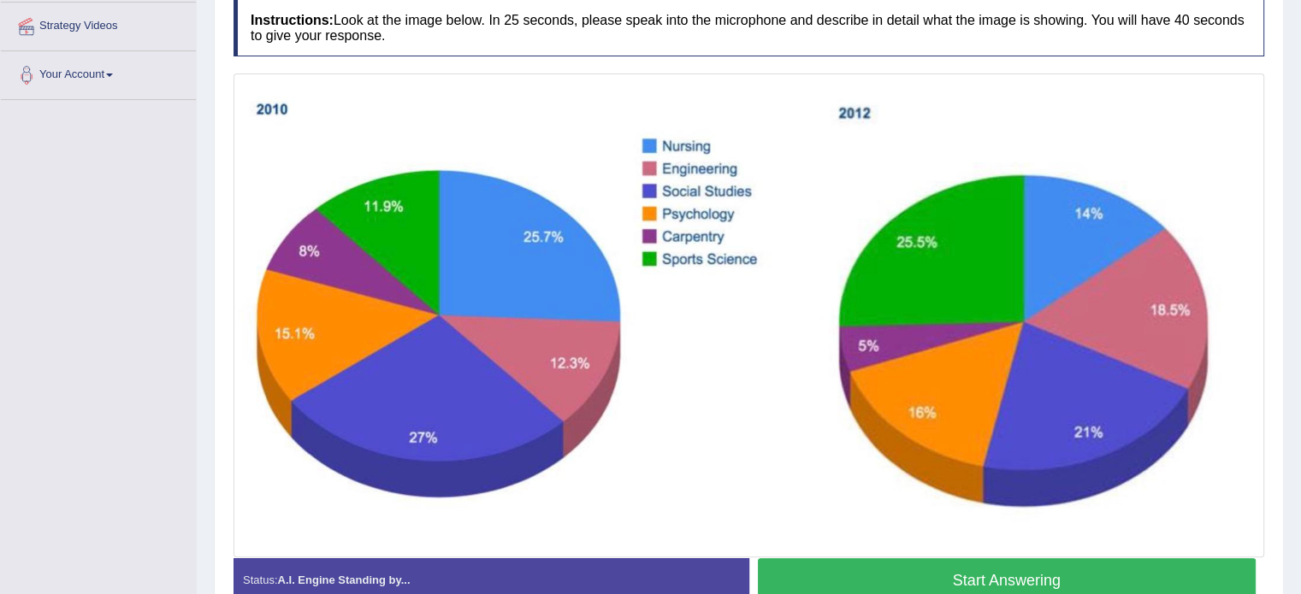
click at [808, 575] on button "Start Answering" at bounding box center [1007, 580] width 499 height 44
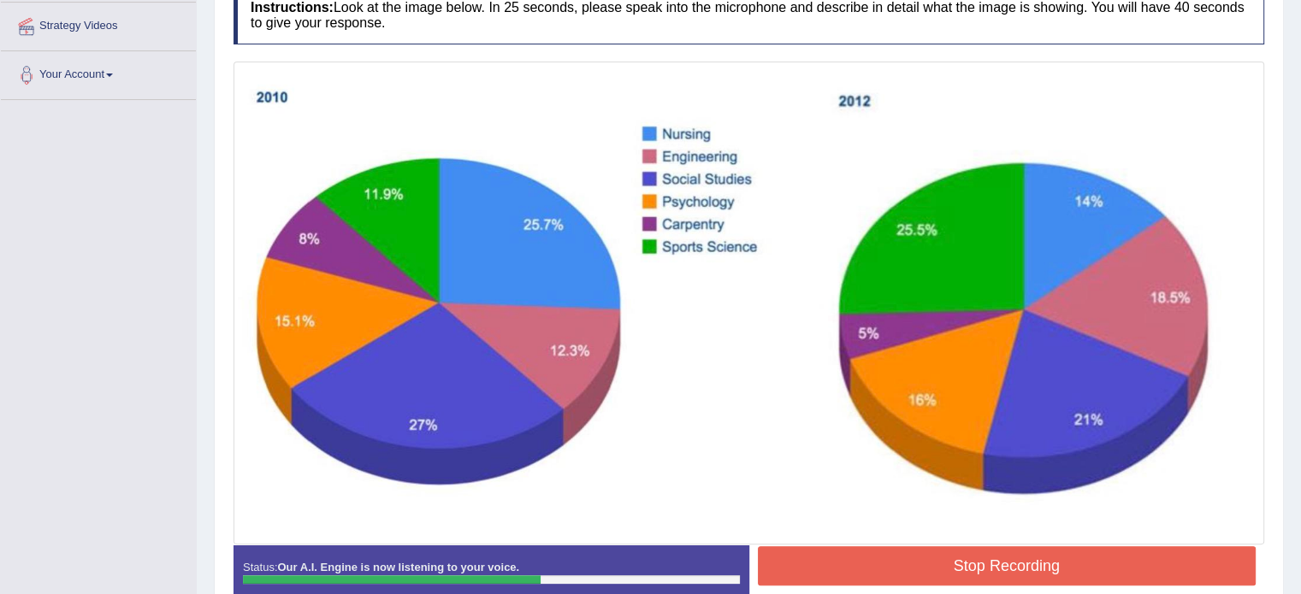
click at [870, 550] on button "Stop Recording" at bounding box center [1007, 565] width 499 height 39
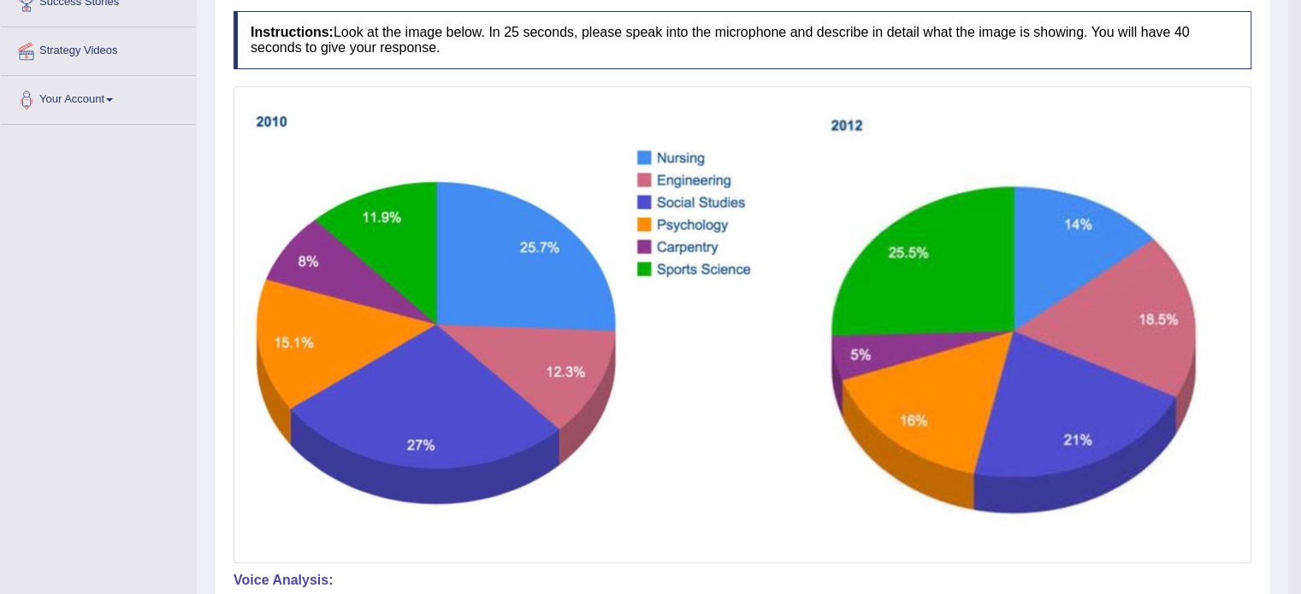
scroll to position [0, 0]
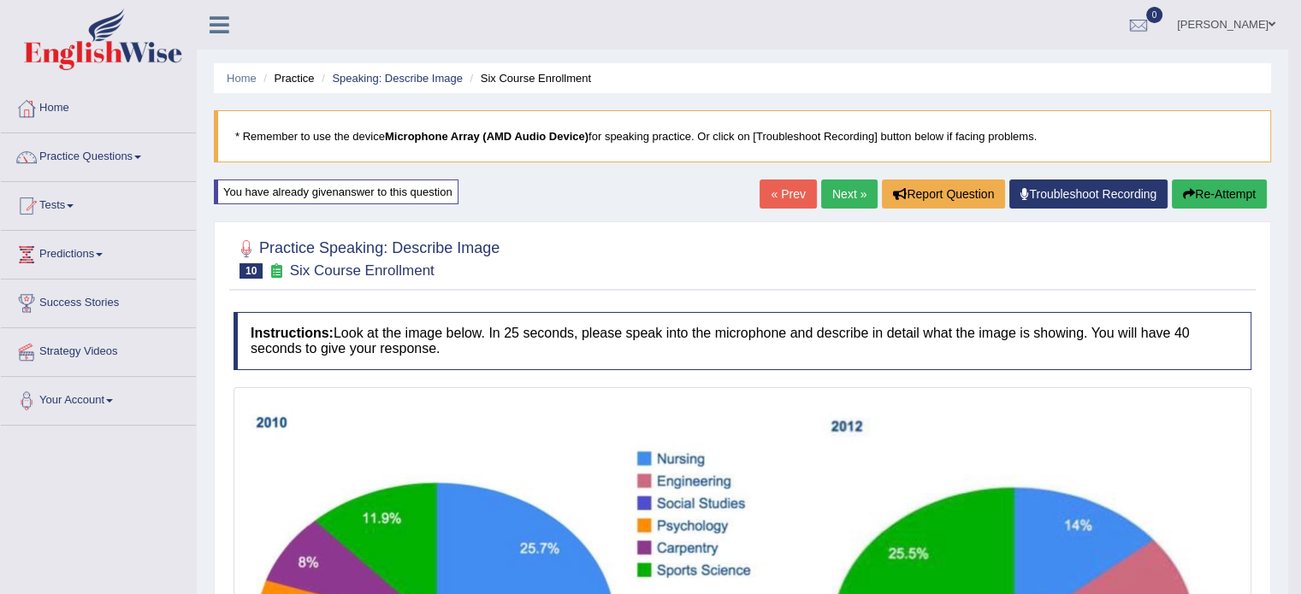
click at [837, 181] on link "Next »" at bounding box center [849, 194] width 56 height 29
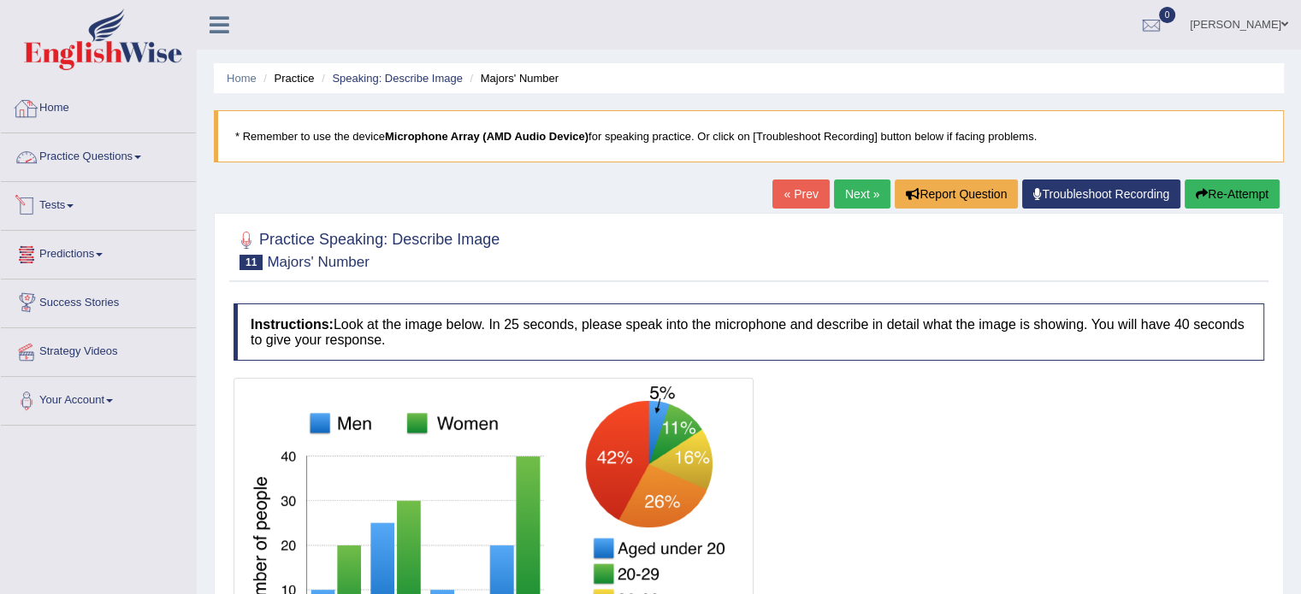
click at [137, 47] on img at bounding box center [103, 40] width 158 height 62
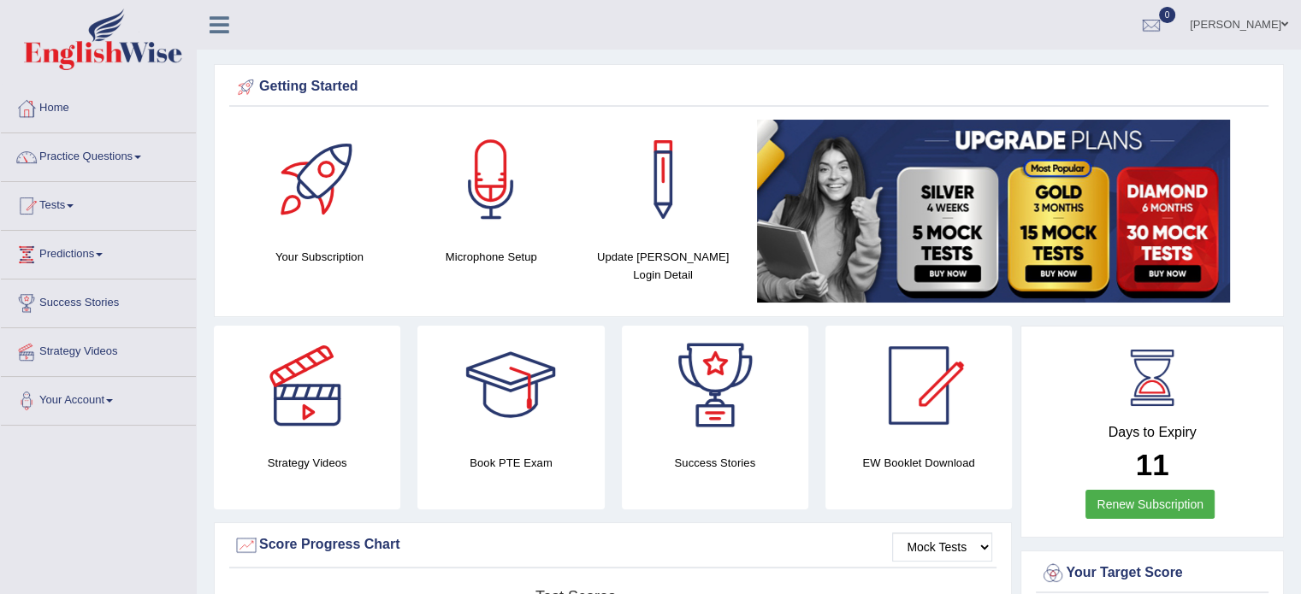
click at [684, 33] on ul "Ali Talu Toggle navigation Username: AliTalu Access Type: Online Subscription: …" at bounding box center [914, 24] width 773 height 49
click at [87, 160] on link "Practice Questions" at bounding box center [98, 154] width 195 height 43
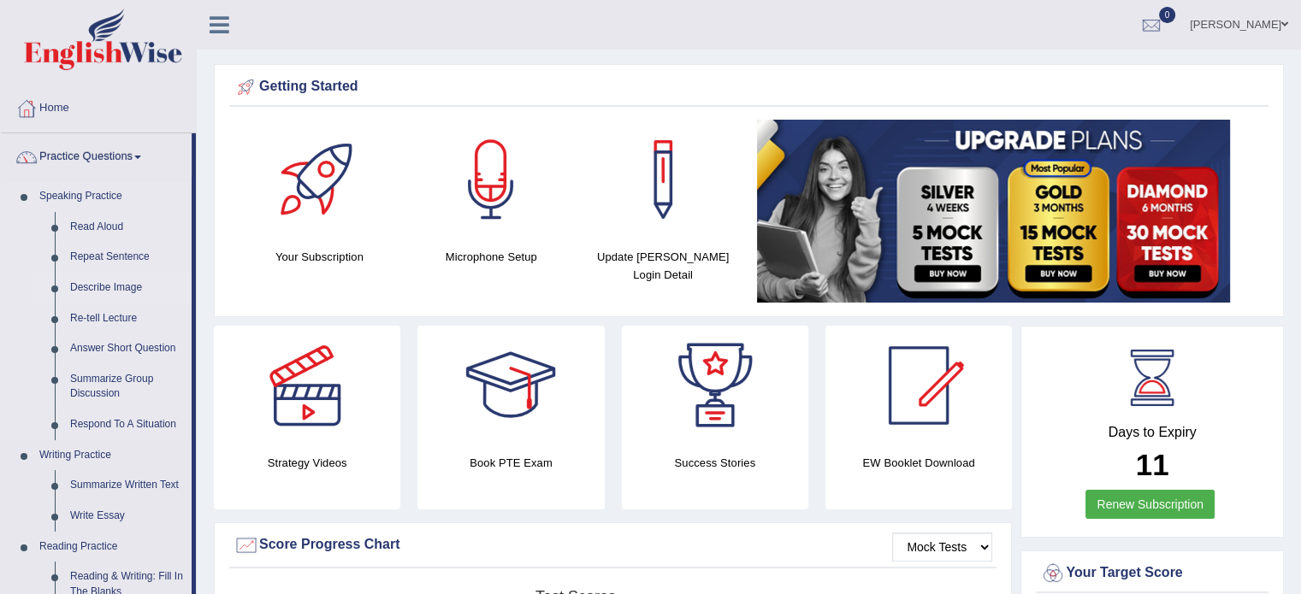
click at [116, 290] on link "Describe Image" at bounding box center [126, 288] width 129 height 31
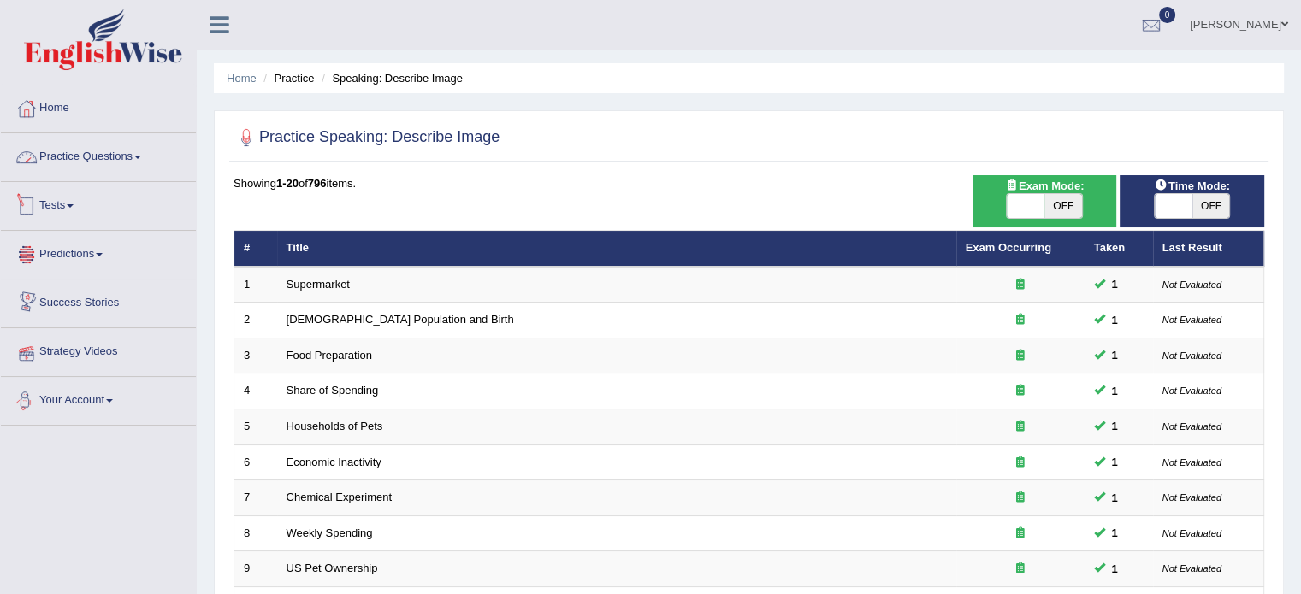
click at [144, 165] on link "Practice Questions" at bounding box center [98, 154] width 195 height 43
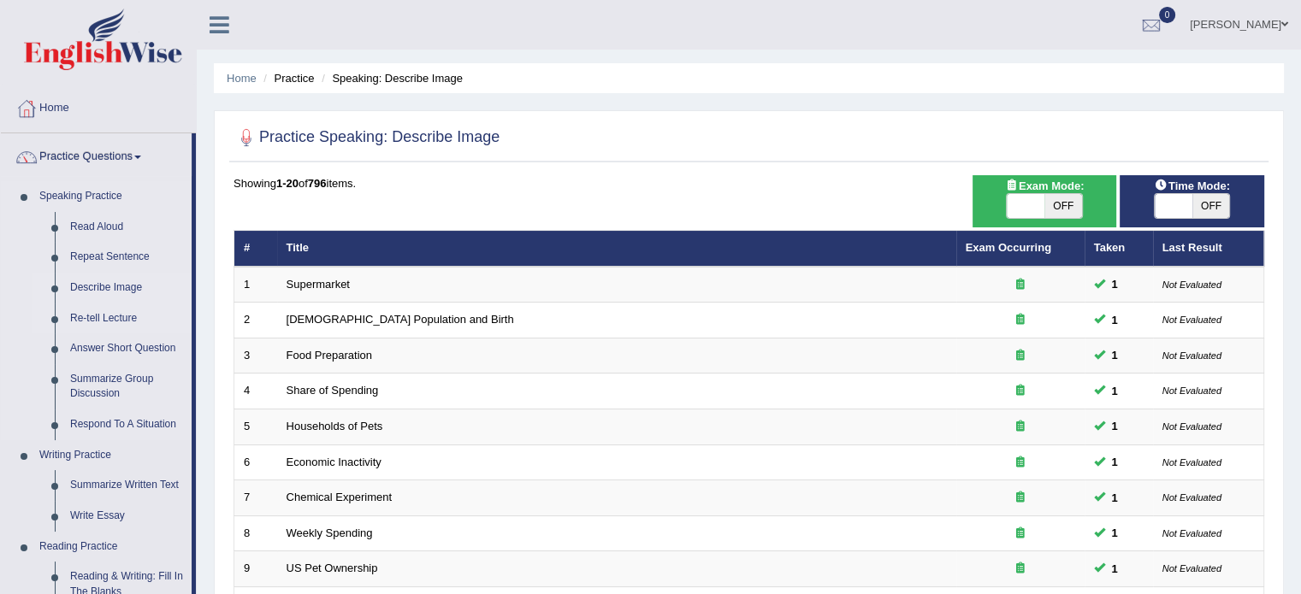
click at [115, 317] on link "Re-tell Lecture" at bounding box center [126, 319] width 129 height 31
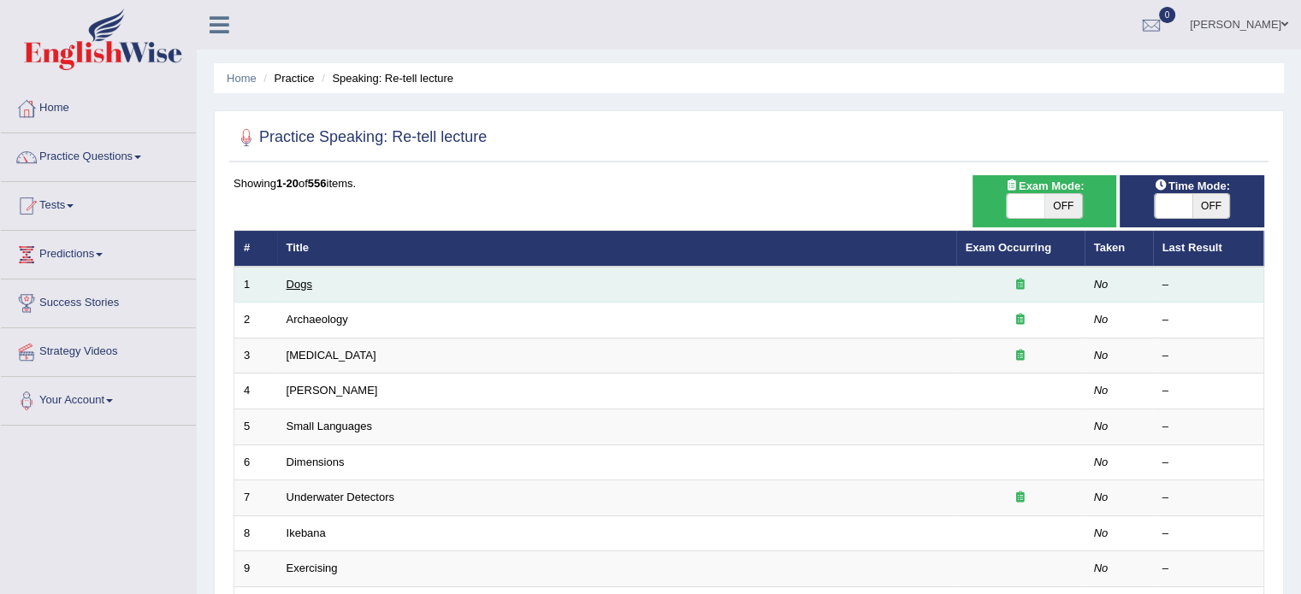
click at [295, 287] on link "Dogs" at bounding box center [299, 284] width 26 height 13
click at [301, 280] on link "Dogs" at bounding box center [299, 284] width 26 height 13
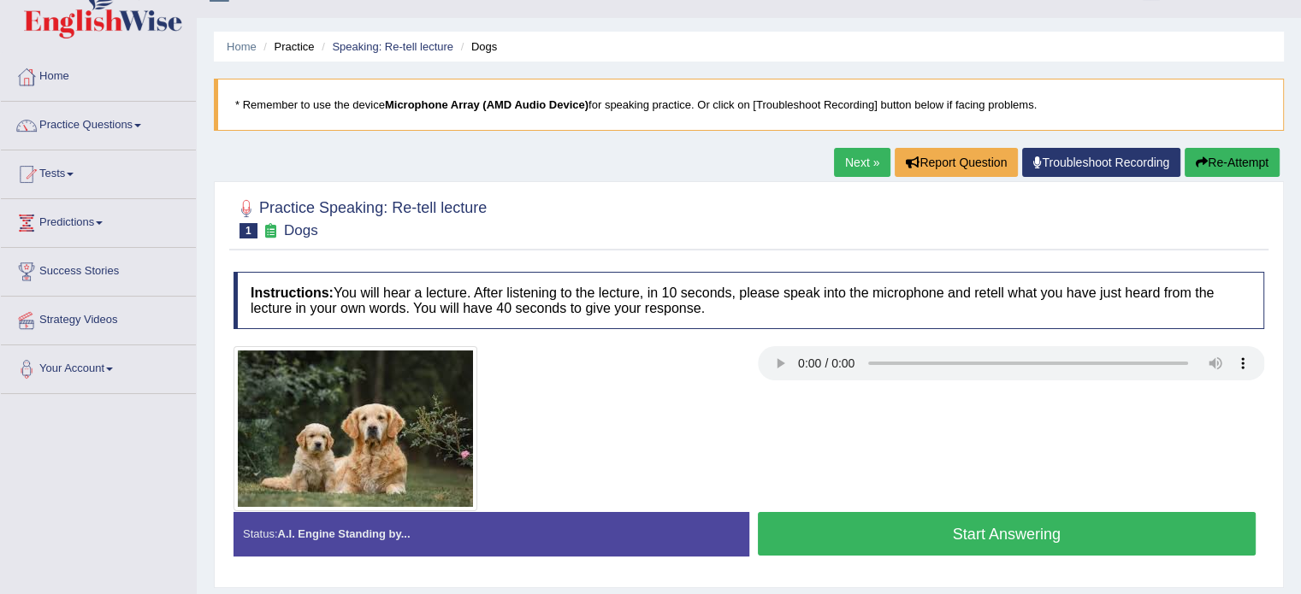
scroll to position [86, 0]
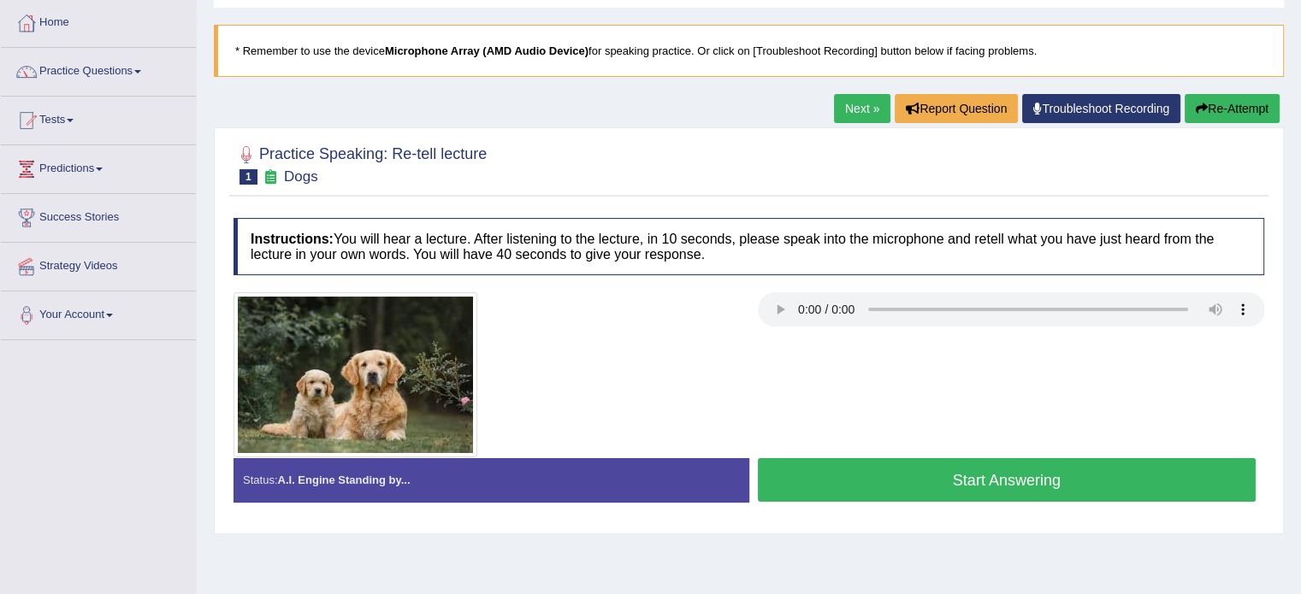
drag, startPoint x: 377, startPoint y: 237, endPoint x: 441, endPoint y: 237, distance: 64.1
click at [441, 237] on h4 "Instructions: You will hear a lecture. After listening to the lecture, in 10 se…" at bounding box center [748, 246] width 1030 height 57
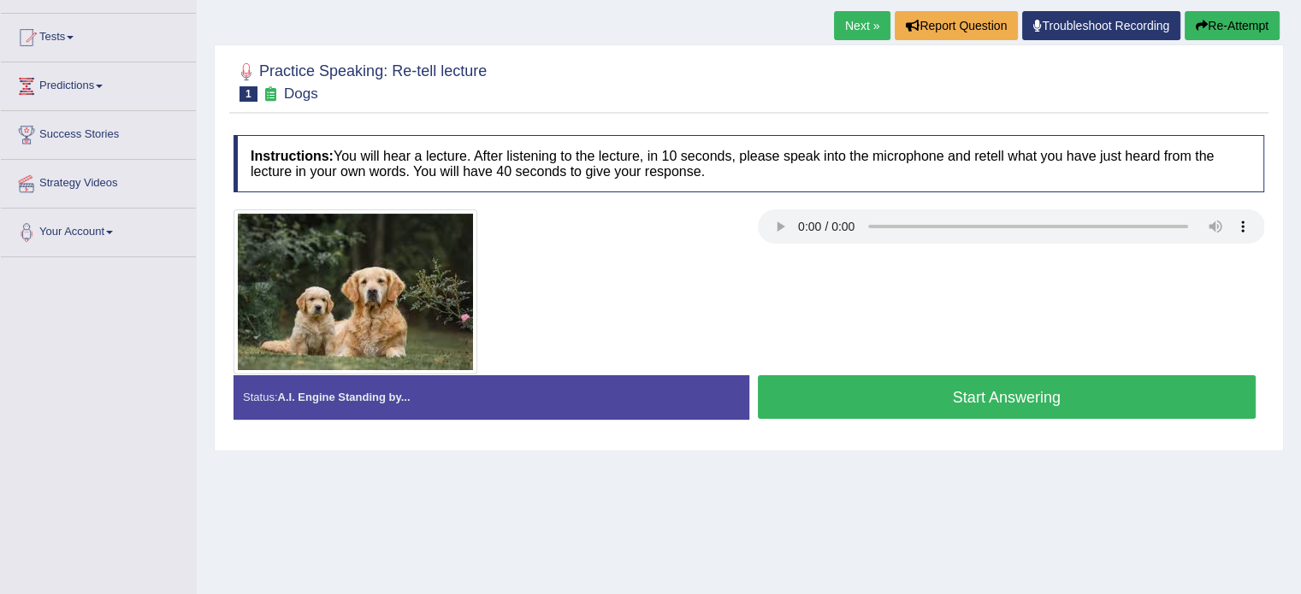
scroll to position [171, 0]
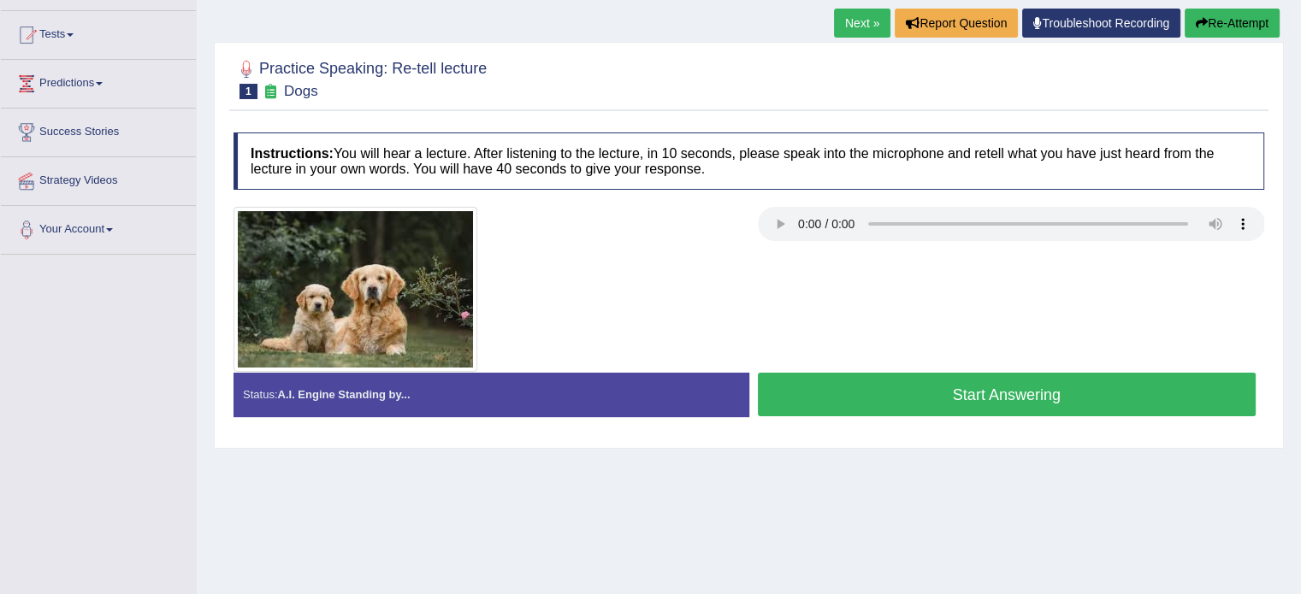
click at [975, 390] on button "Start Answering" at bounding box center [1007, 395] width 499 height 44
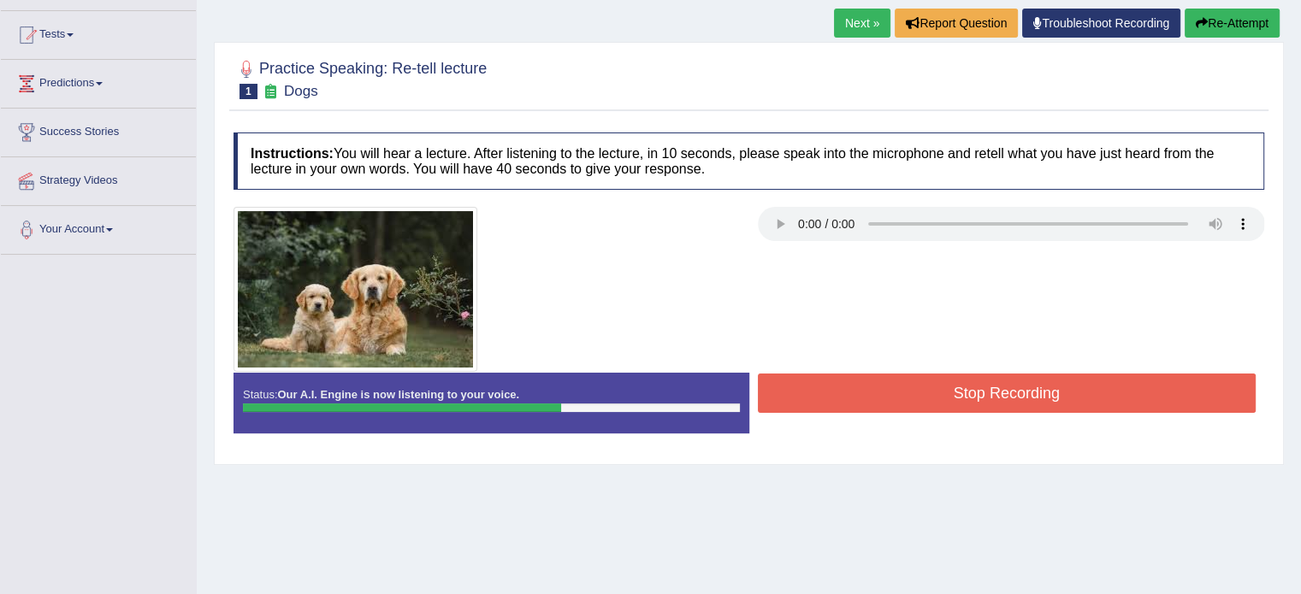
click at [794, 381] on button "Stop Recording" at bounding box center [1007, 393] width 499 height 39
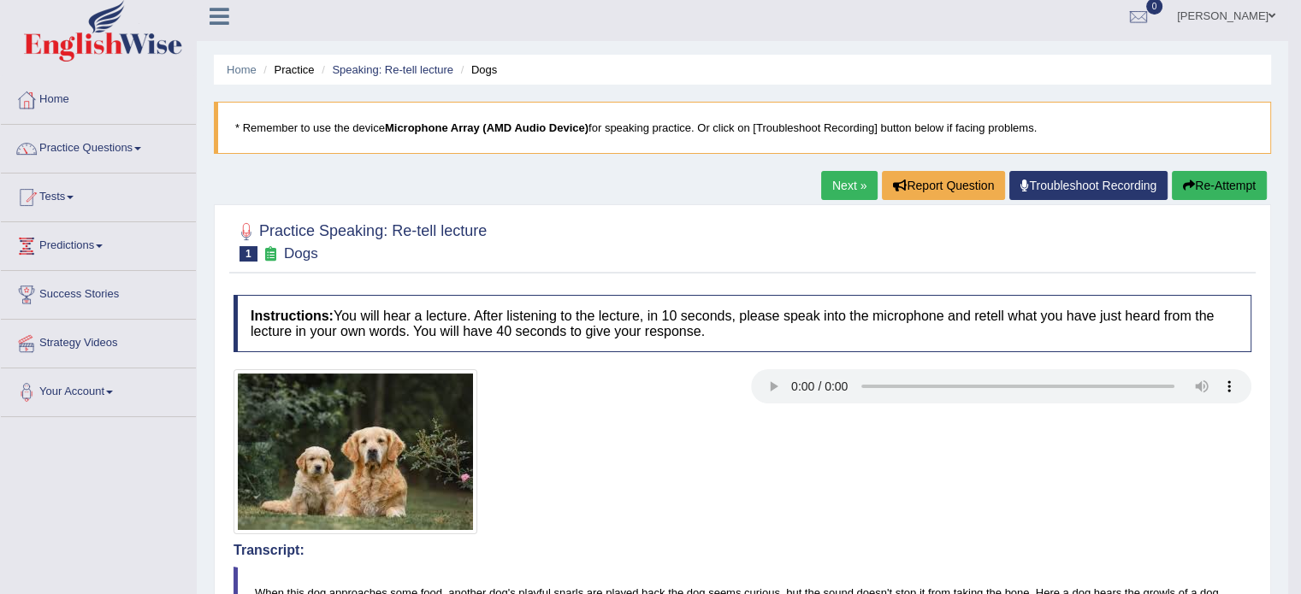
scroll to position [0, 0]
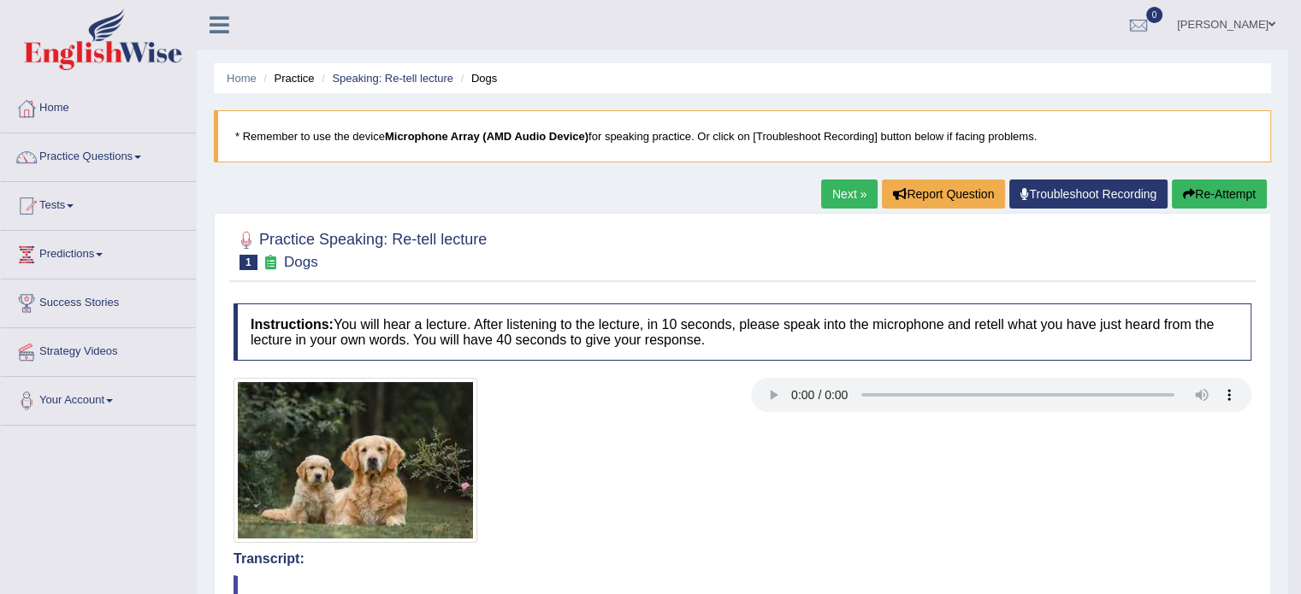
click at [851, 198] on link "Next »" at bounding box center [849, 194] width 56 height 29
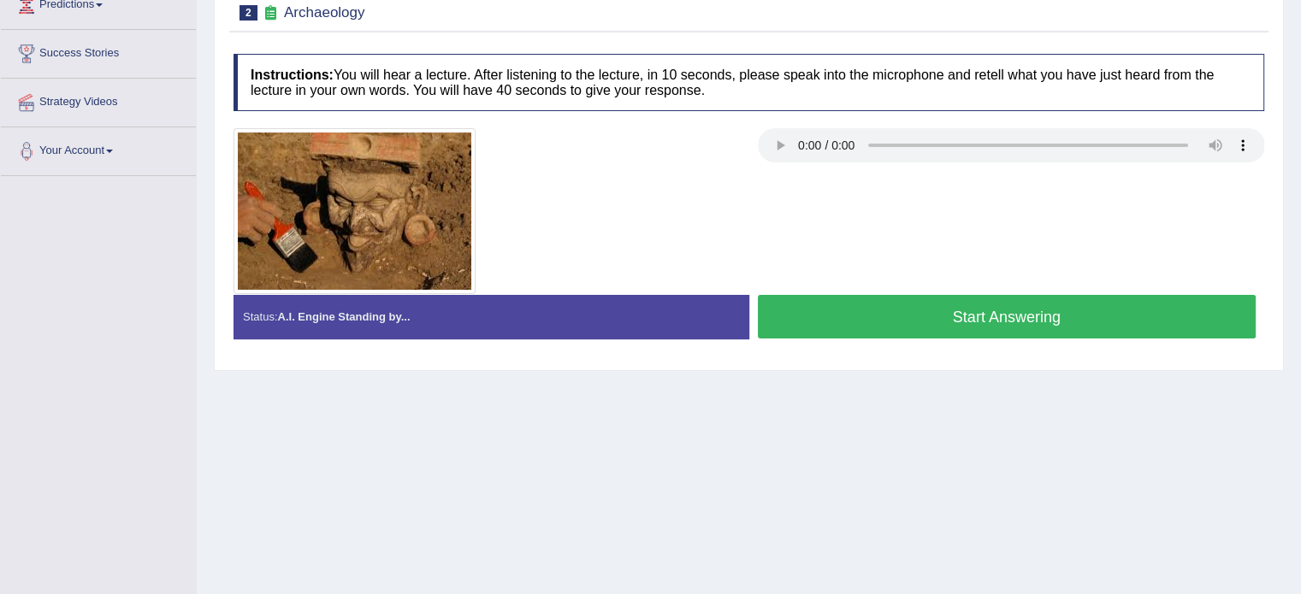
scroll to position [257, 0]
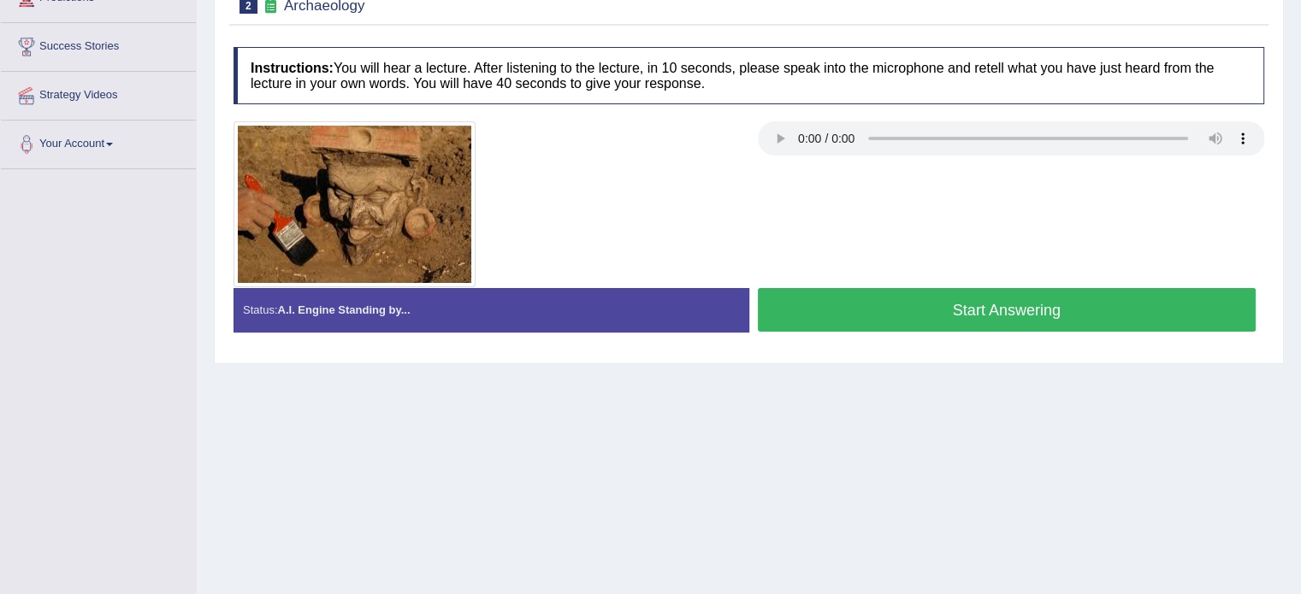
click at [977, 314] on button "Start Answering" at bounding box center [1007, 310] width 499 height 44
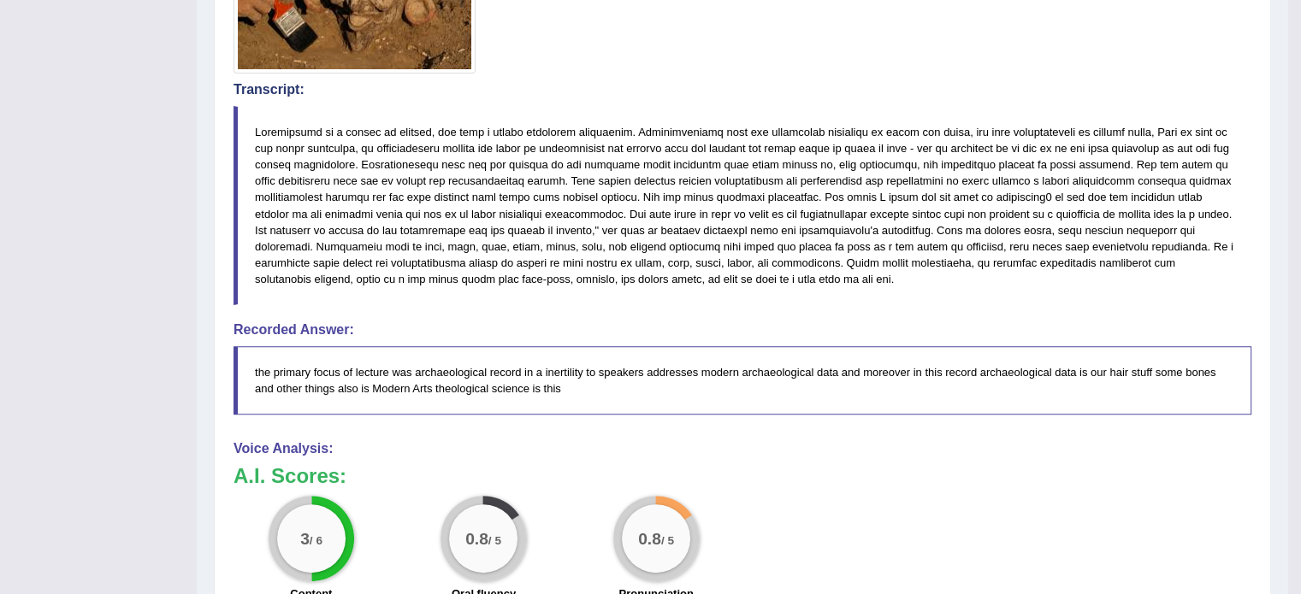
scroll to position [469, 0]
drag, startPoint x: 778, startPoint y: 273, endPoint x: 486, endPoint y: 164, distance: 312.0
click at [486, 164] on blockquote at bounding box center [742, 207] width 1018 height 199
click at [594, 179] on blockquote at bounding box center [742, 207] width 1018 height 199
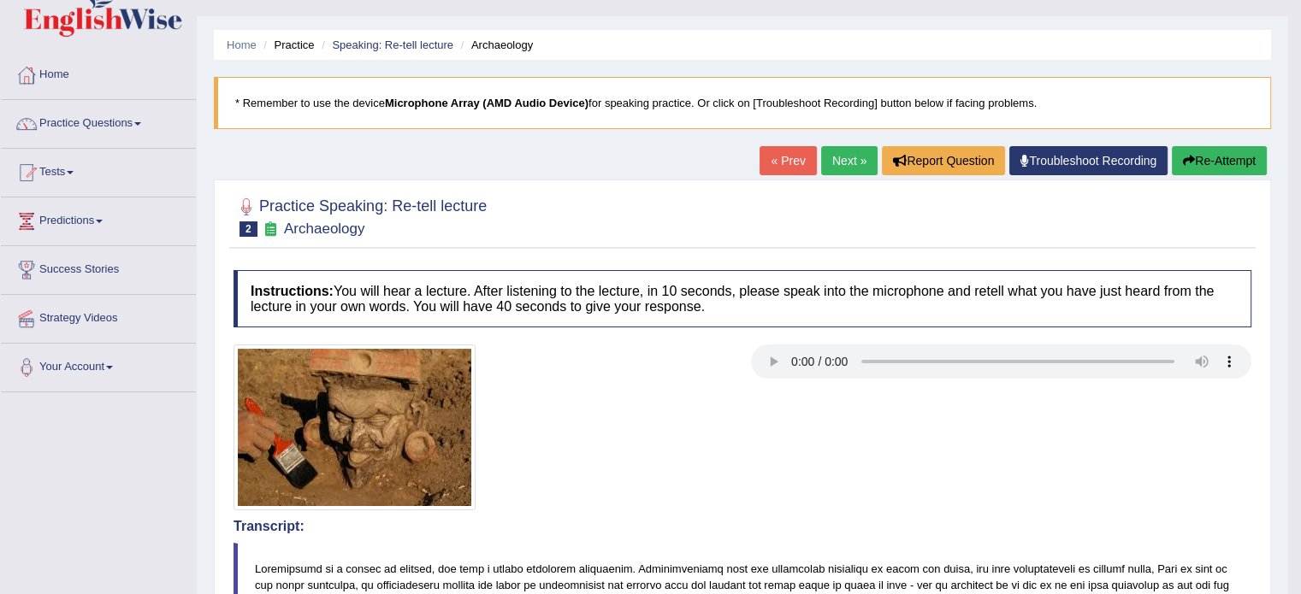
scroll to position [29, 0]
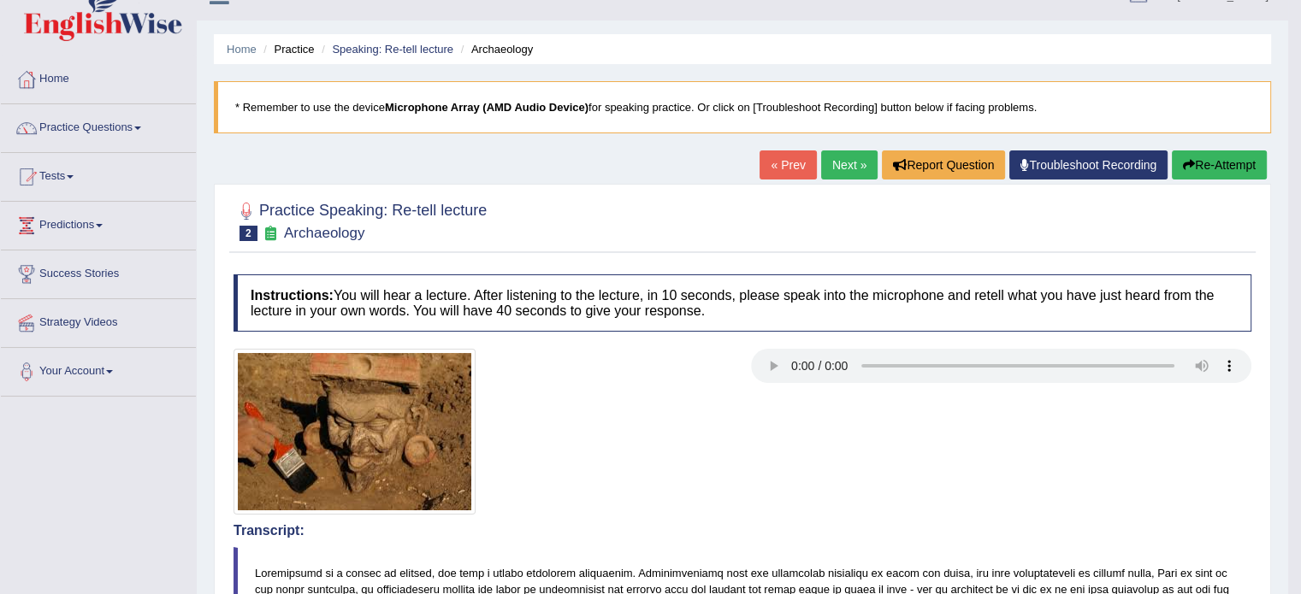
click at [845, 167] on link "Next »" at bounding box center [849, 164] width 56 height 29
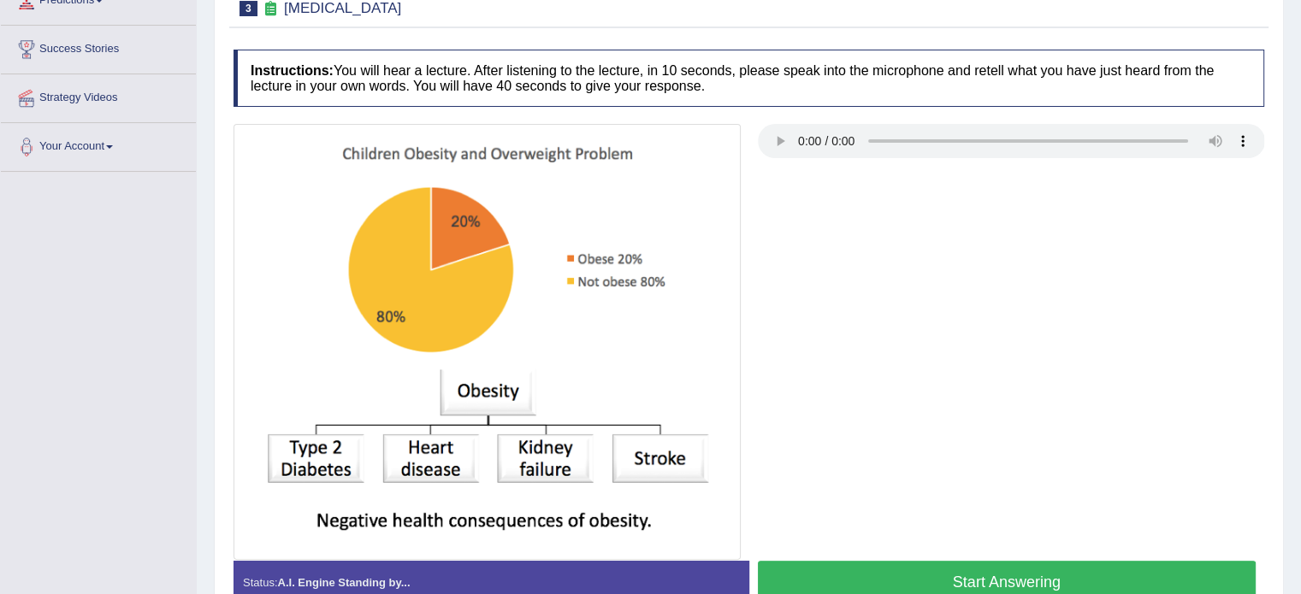
scroll to position [257, 0]
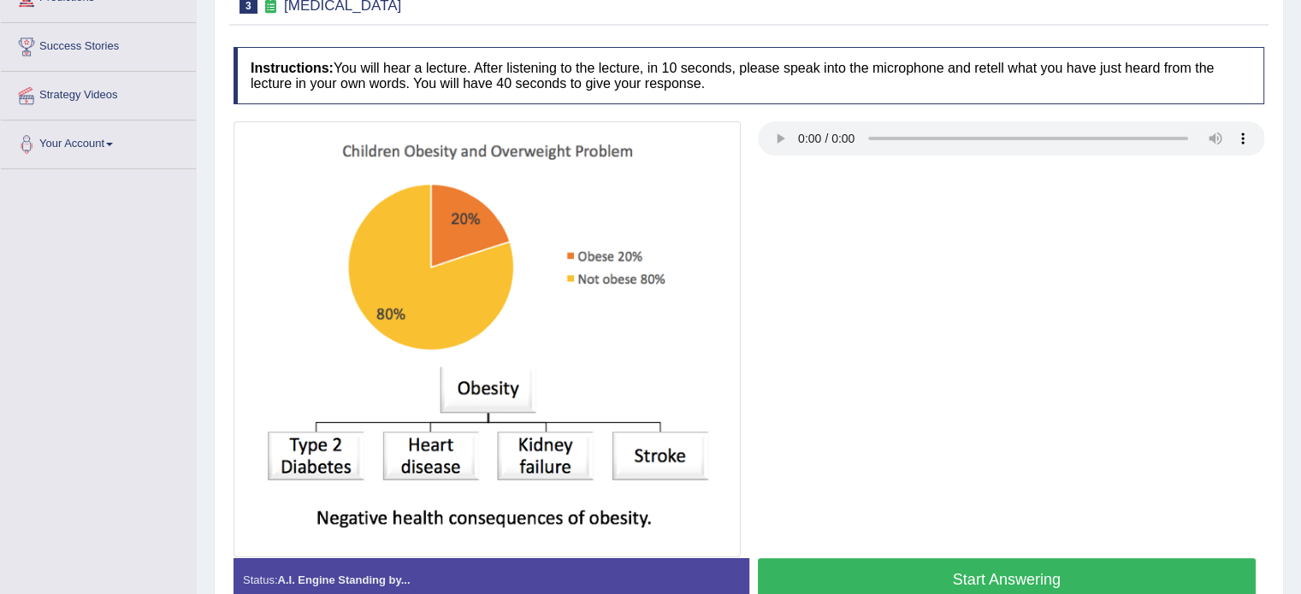
click at [887, 566] on button "Start Answering" at bounding box center [1007, 580] width 499 height 44
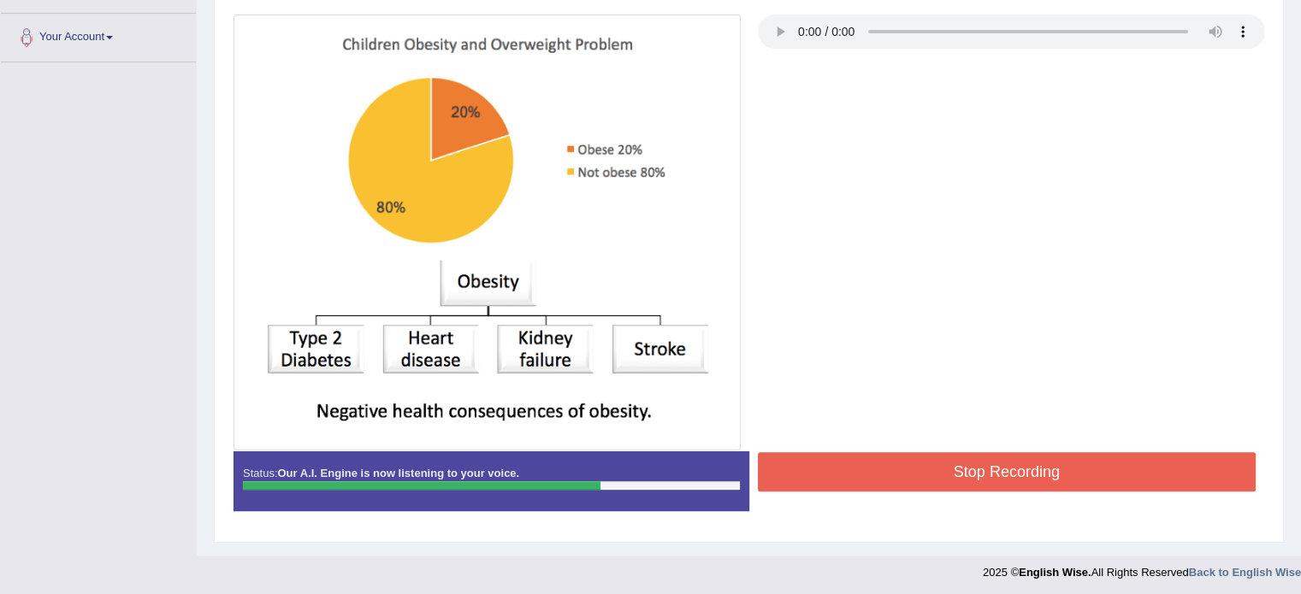
scroll to position [365, 0]
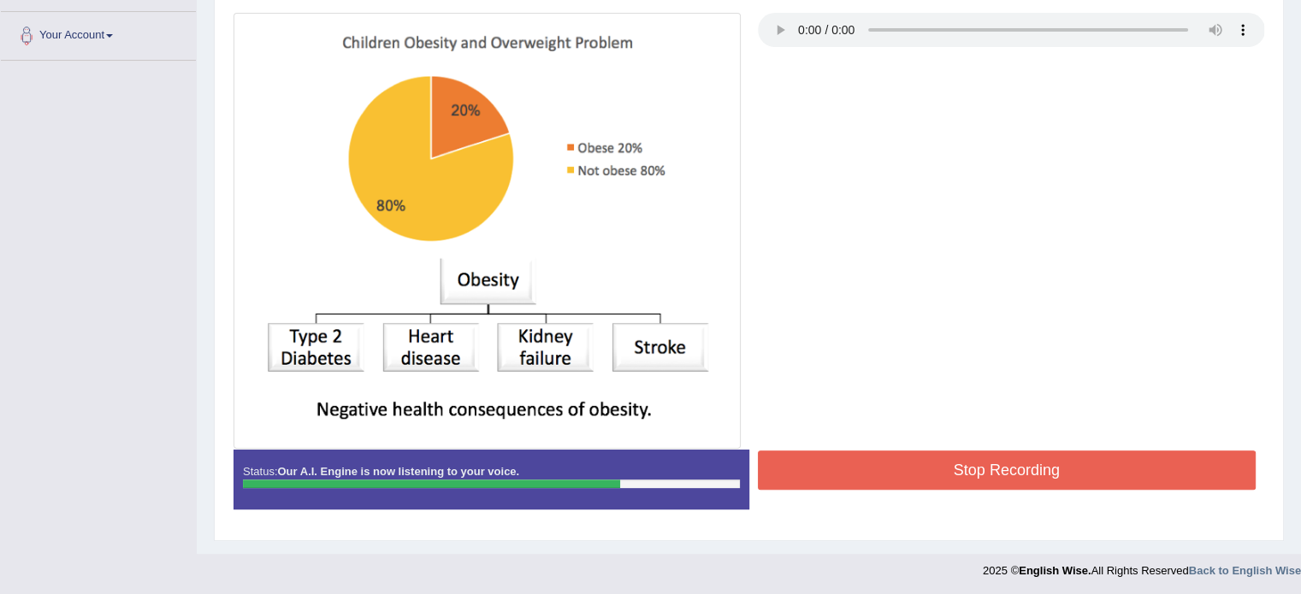
click at [857, 464] on button "Stop Recording" at bounding box center [1007, 470] width 499 height 39
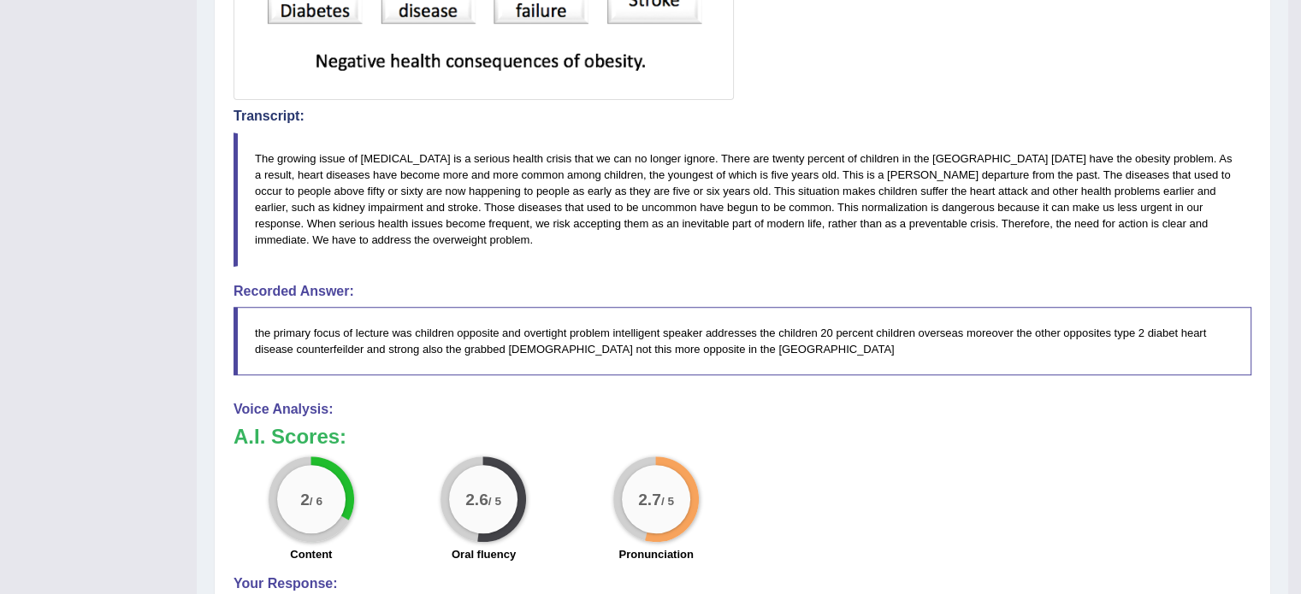
scroll to position [707, 0]
drag, startPoint x: 724, startPoint y: 195, endPoint x: 825, endPoint y: 224, distance: 105.0
click at [825, 224] on blockquote "The growing issue of [MEDICAL_DATA] is a serious health crisis that we can no l…" at bounding box center [742, 200] width 1018 height 134
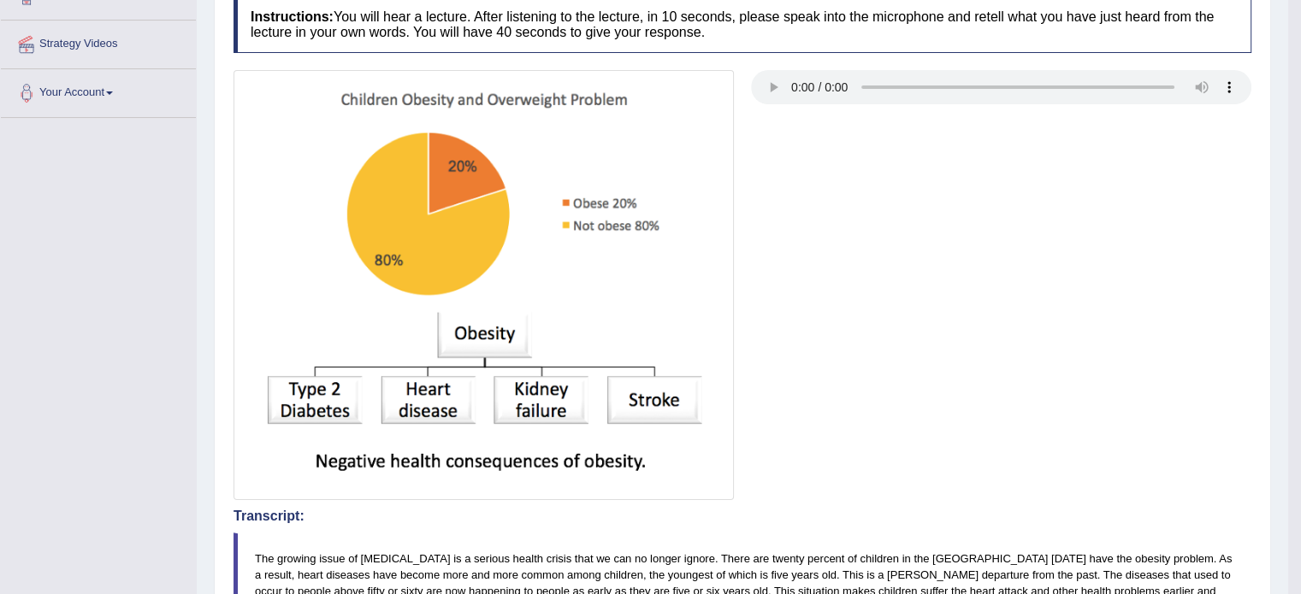
scroll to position [0, 0]
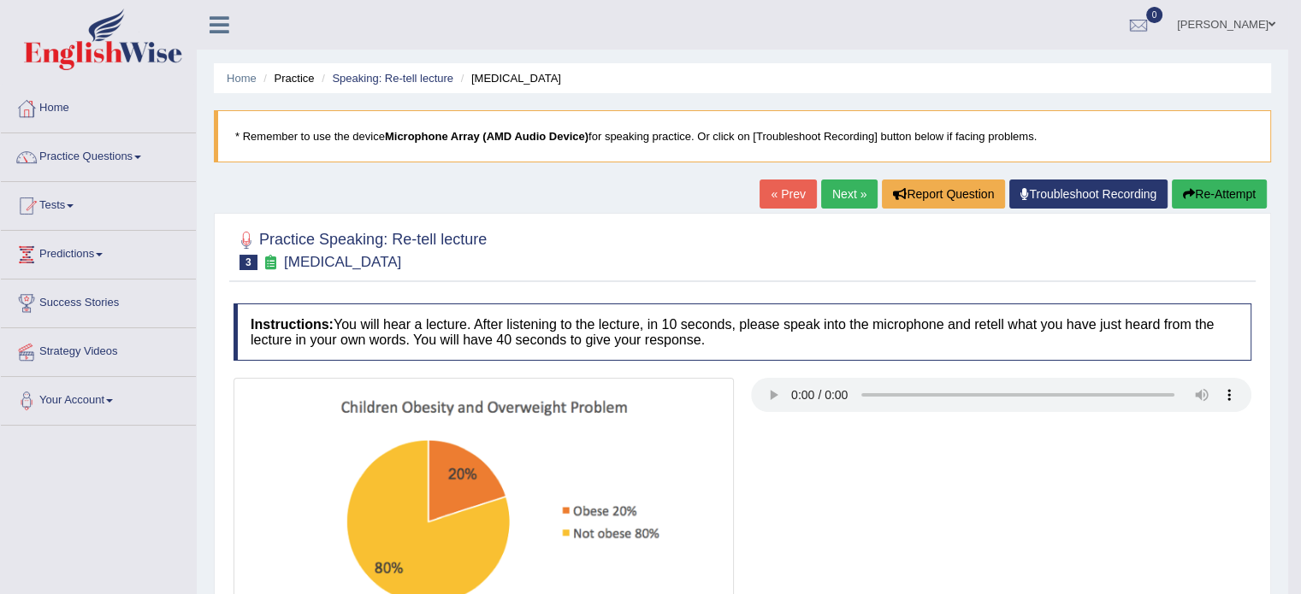
click at [1207, 200] on button "Re-Attempt" at bounding box center [1218, 194] width 95 height 29
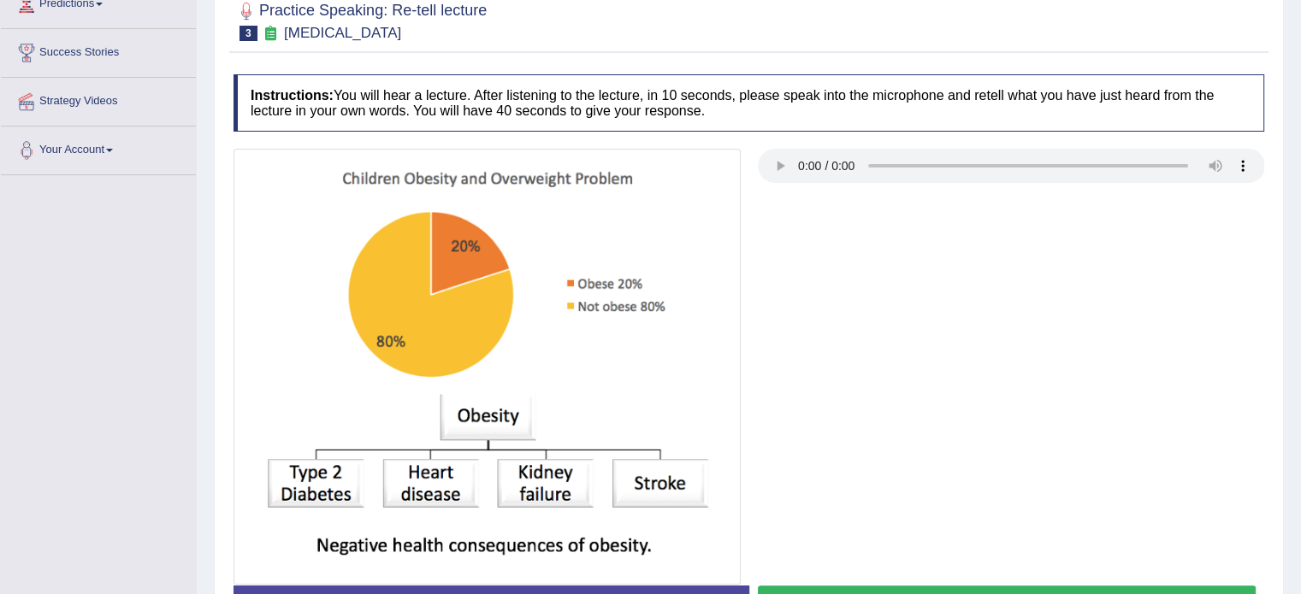
scroll to position [369, 0]
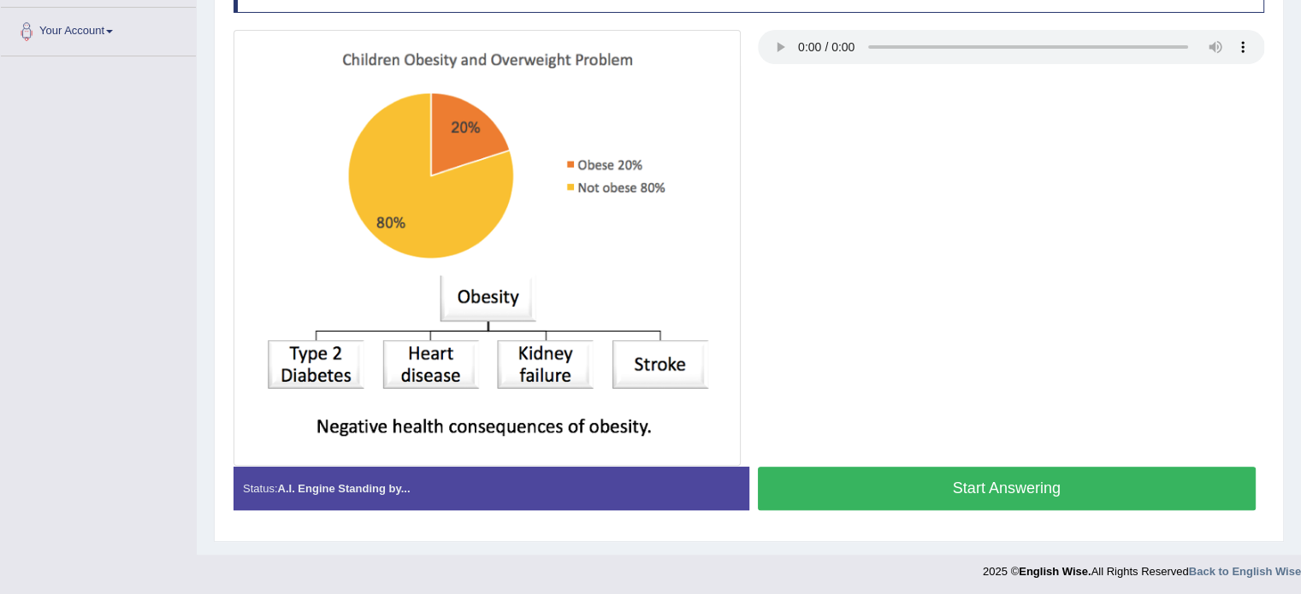
click at [872, 478] on button "Start Answering" at bounding box center [1007, 489] width 499 height 44
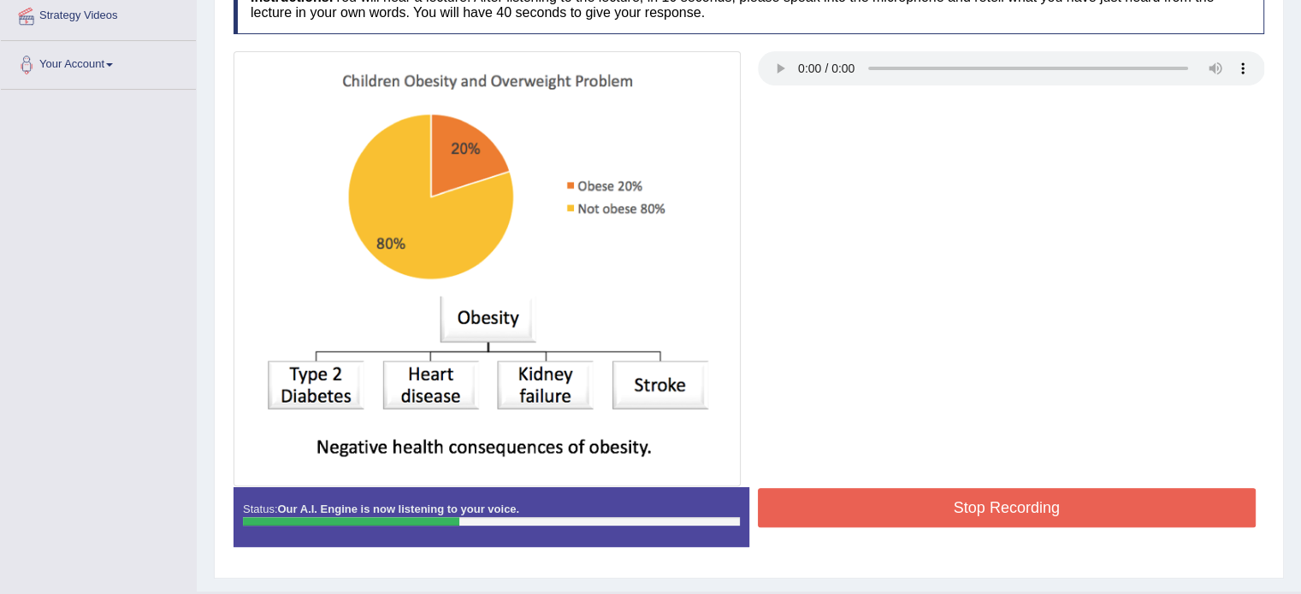
scroll to position [374, 0]
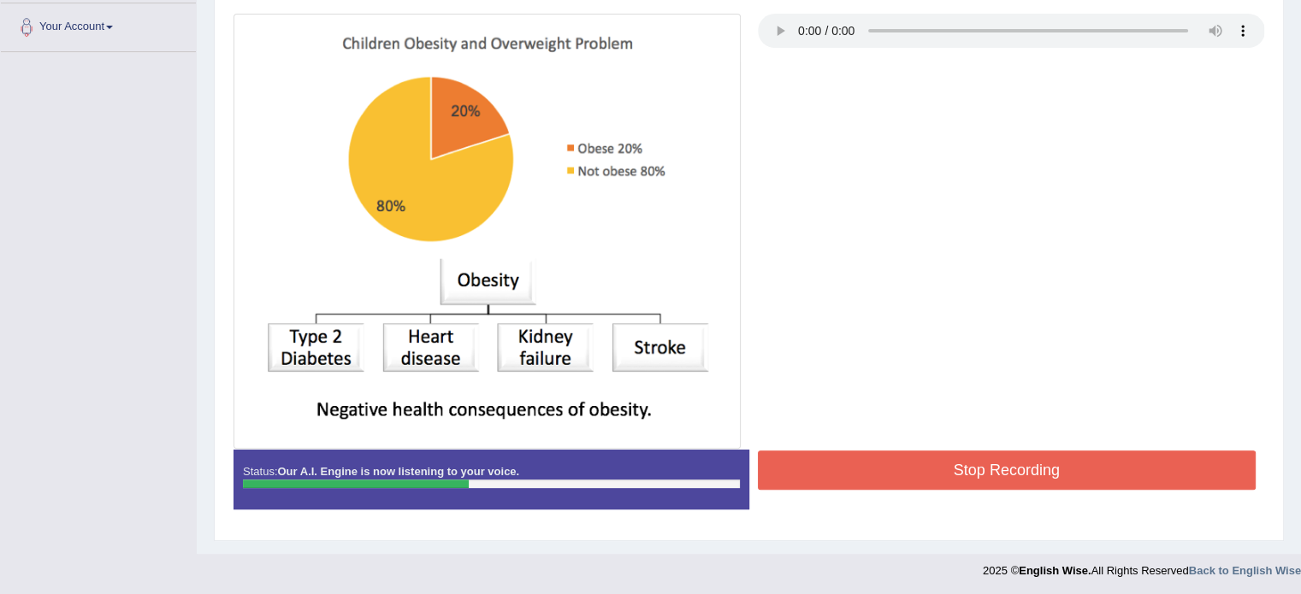
click at [817, 477] on button "Stop Recording" at bounding box center [1007, 470] width 499 height 39
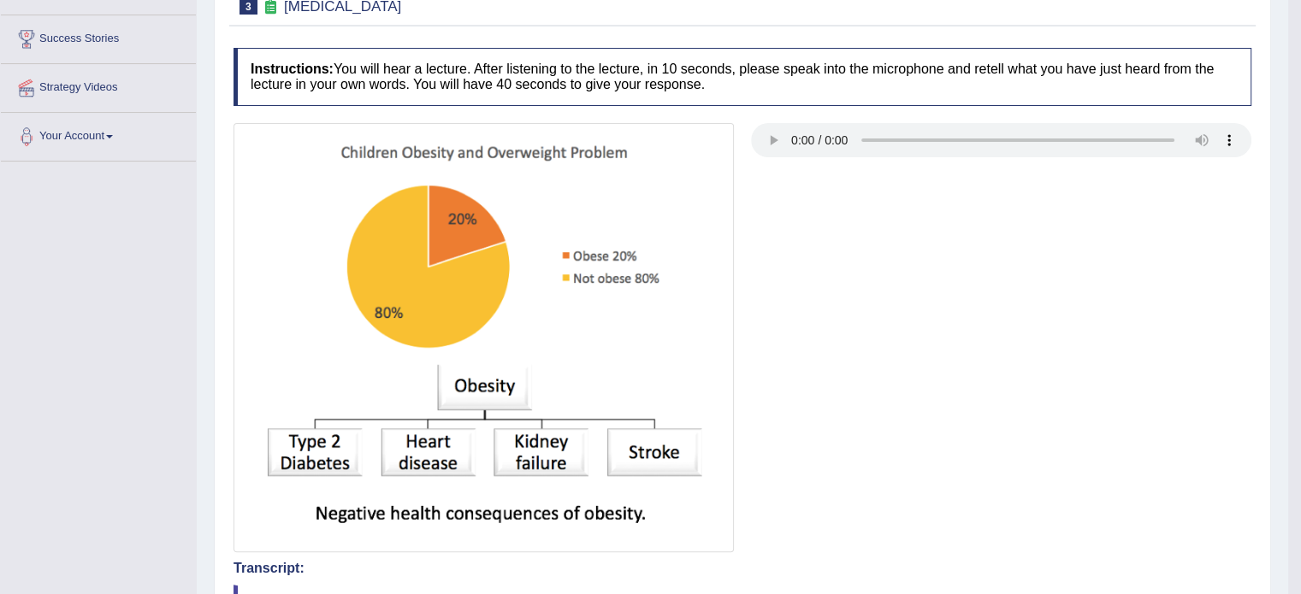
scroll to position [62, 0]
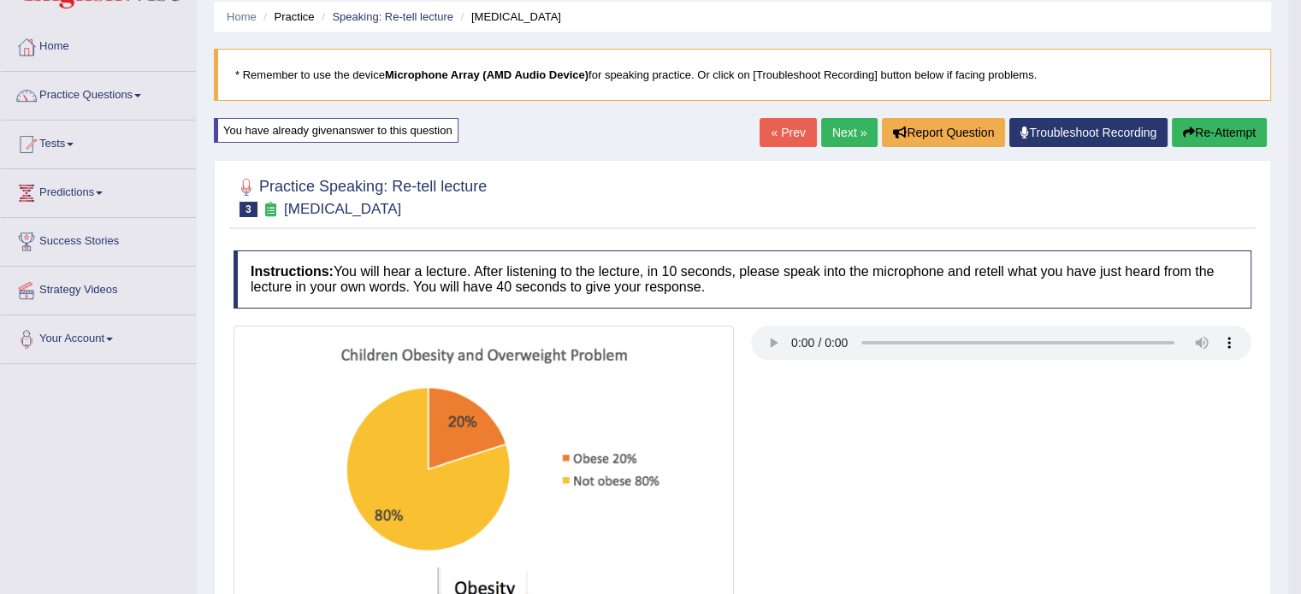
click at [1231, 134] on button "Re-Attempt" at bounding box center [1218, 132] width 95 height 29
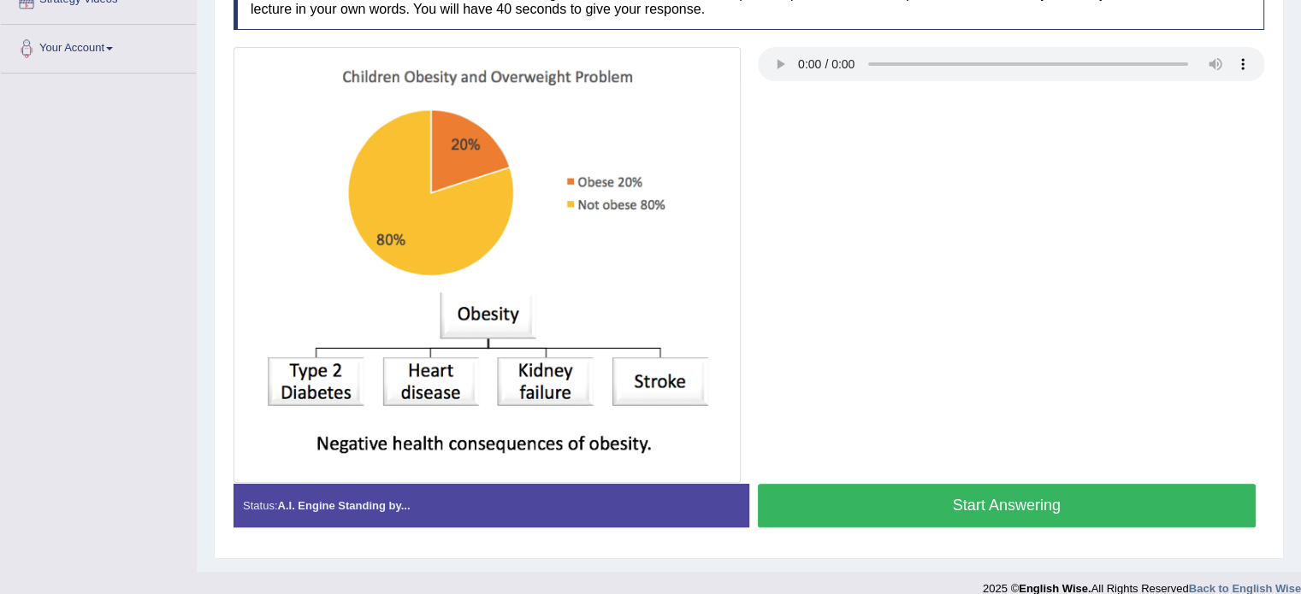
scroll to position [369, 0]
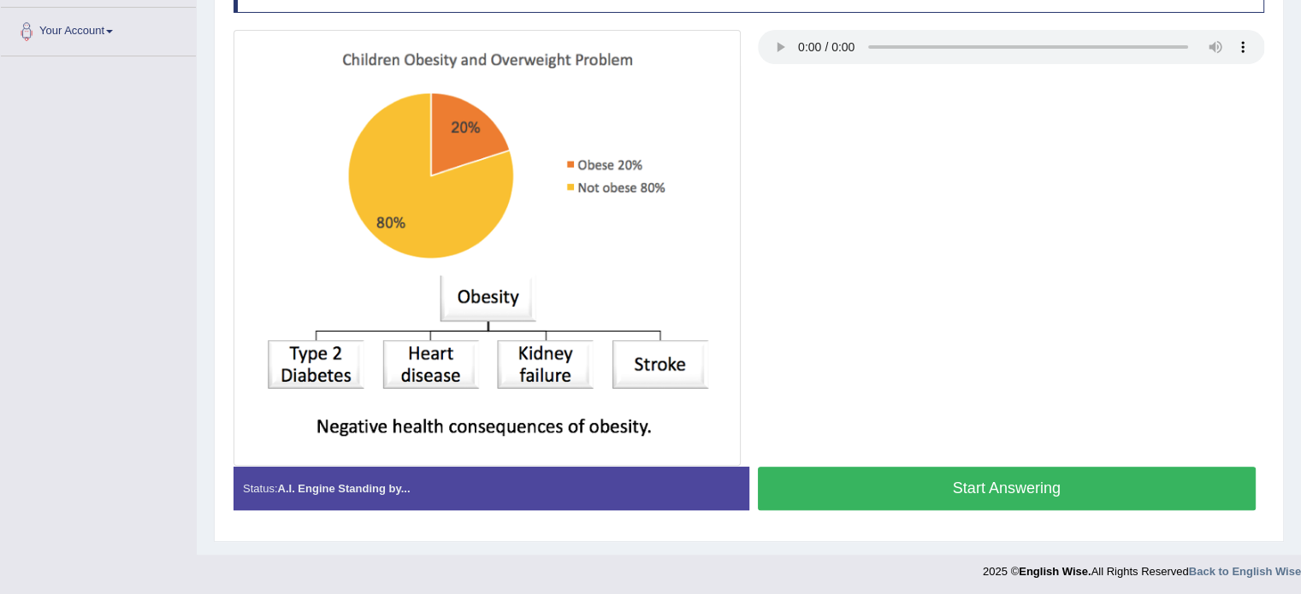
drag, startPoint x: 888, startPoint y: 478, endPoint x: 891, endPoint y: 423, distance: 54.8
click at [884, 478] on button "Start Answering" at bounding box center [1007, 489] width 499 height 44
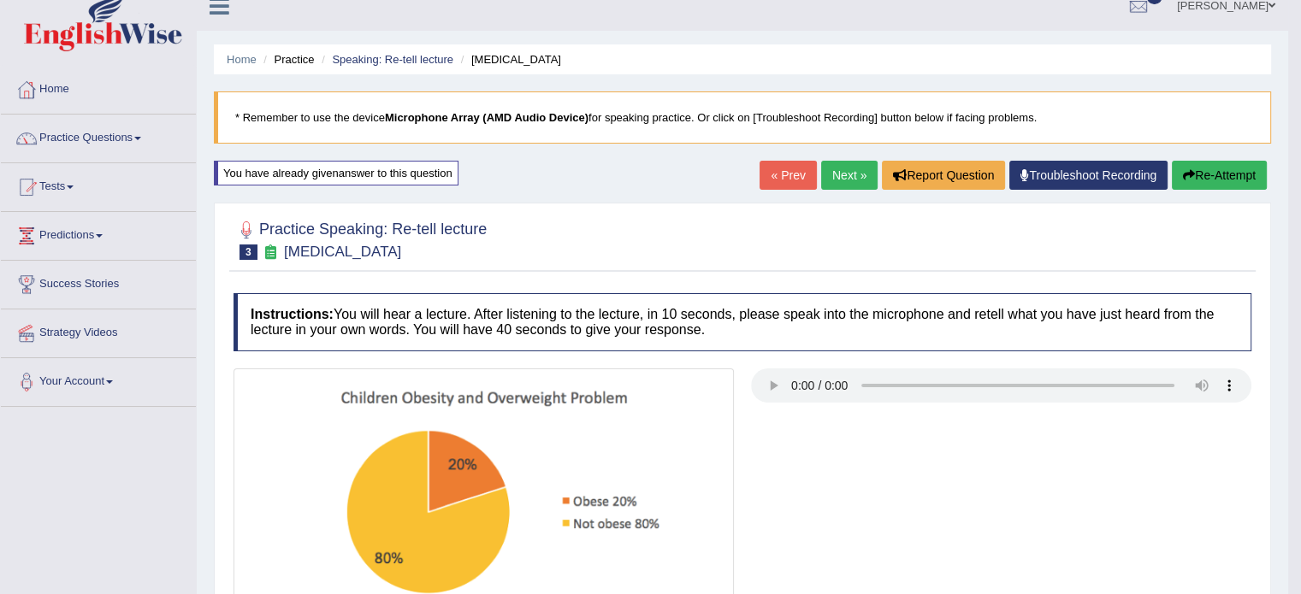
scroll to position [0, 0]
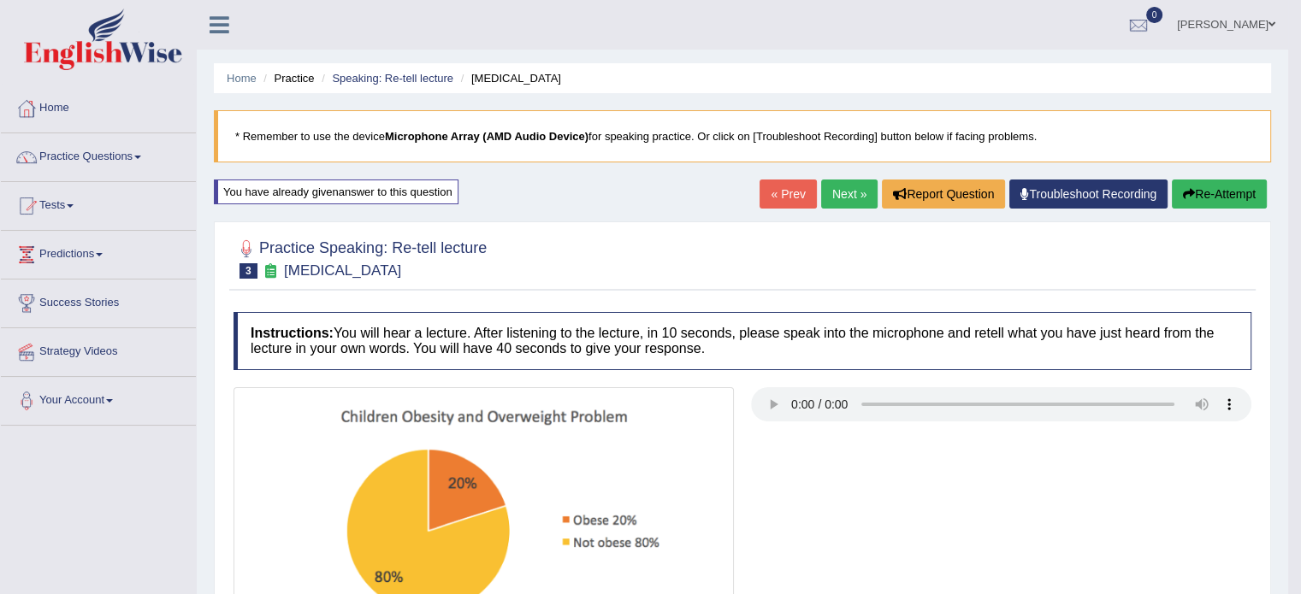
click at [847, 198] on link "Next »" at bounding box center [849, 194] width 56 height 29
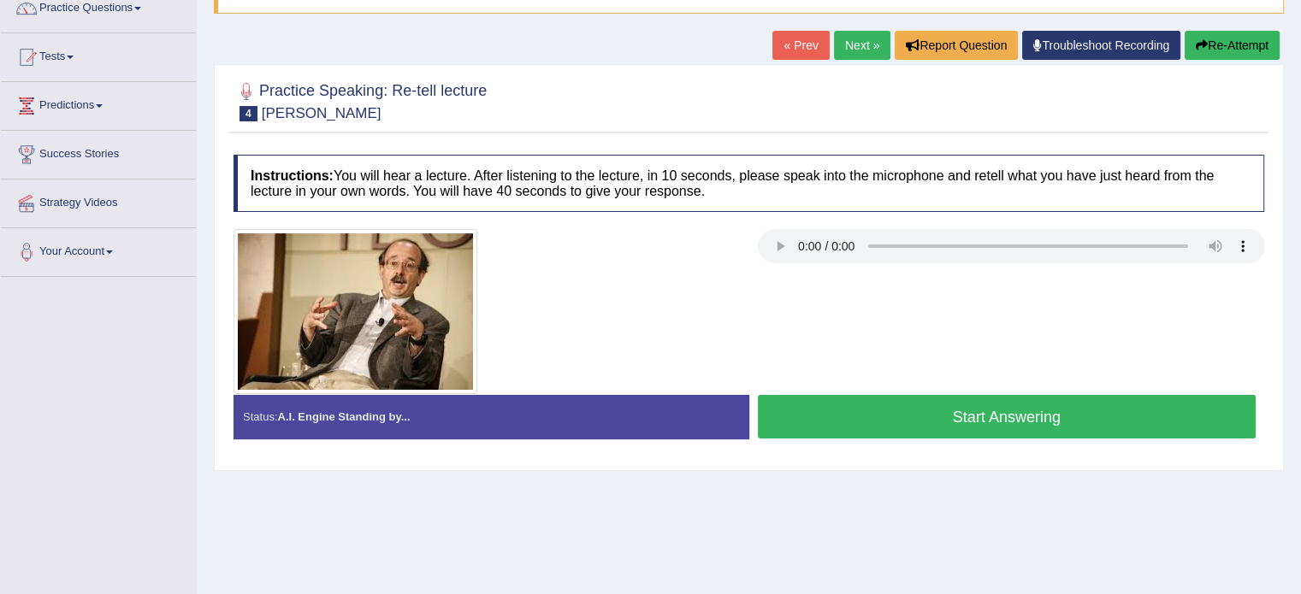
scroll to position [133, 0]
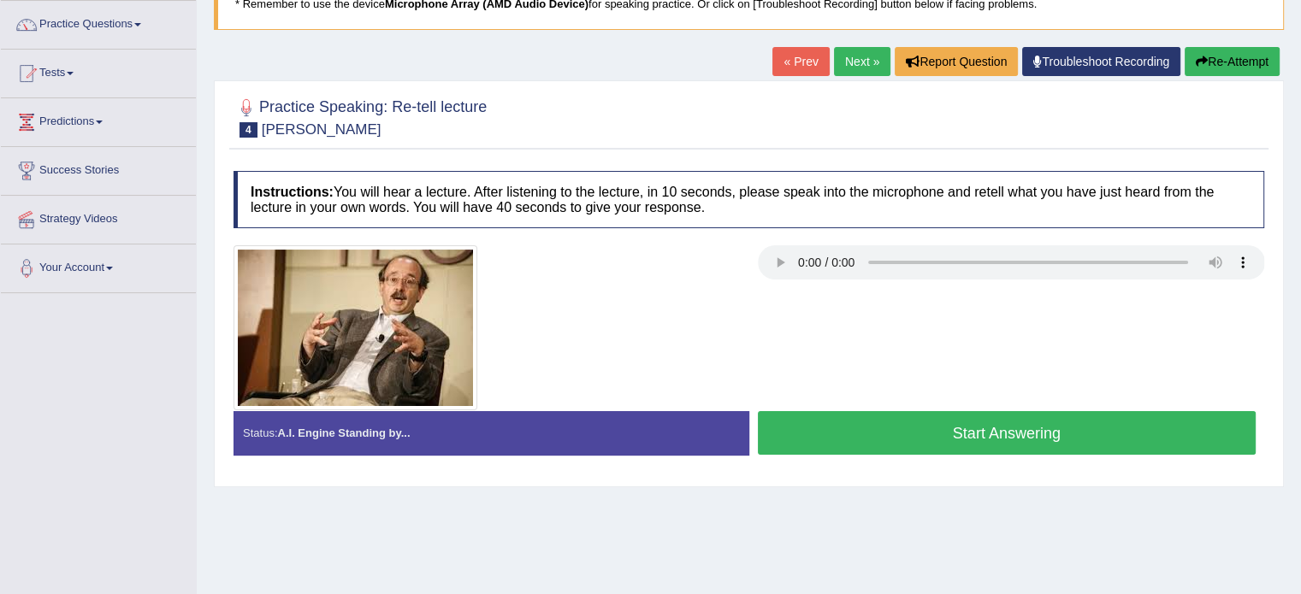
click at [913, 426] on button "Start Answering" at bounding box center [1007, 433] width 499 height 44
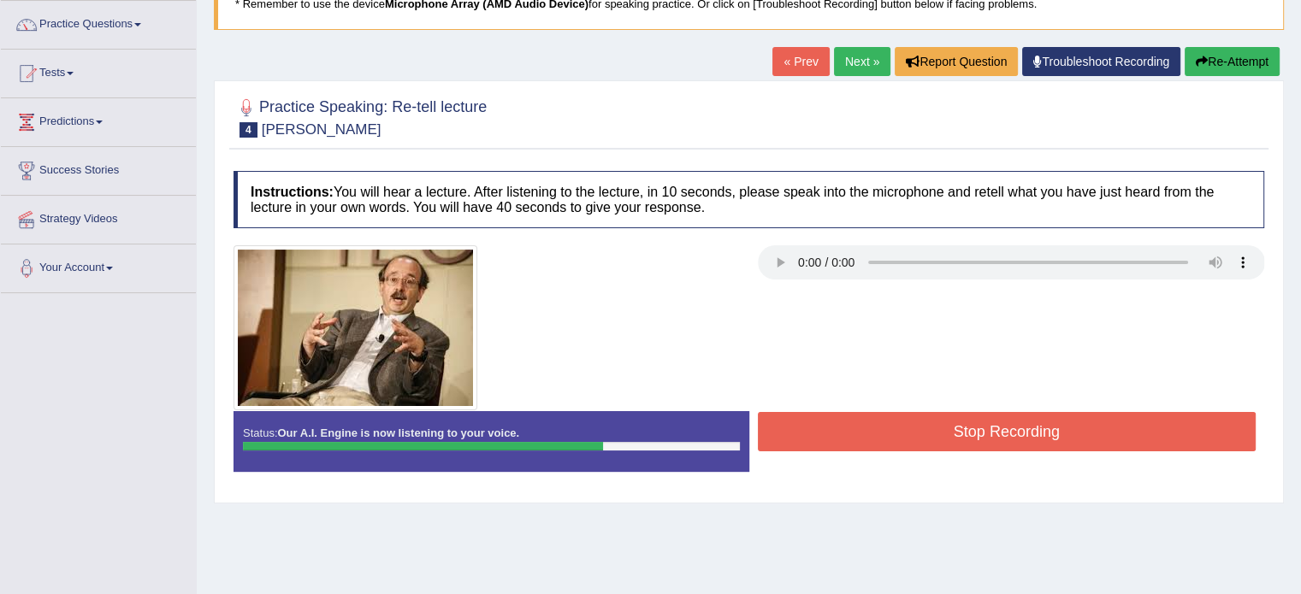
click at [913, 426] on button "Stop Recording" at bounding box center [1007, 431] width 499 height 39
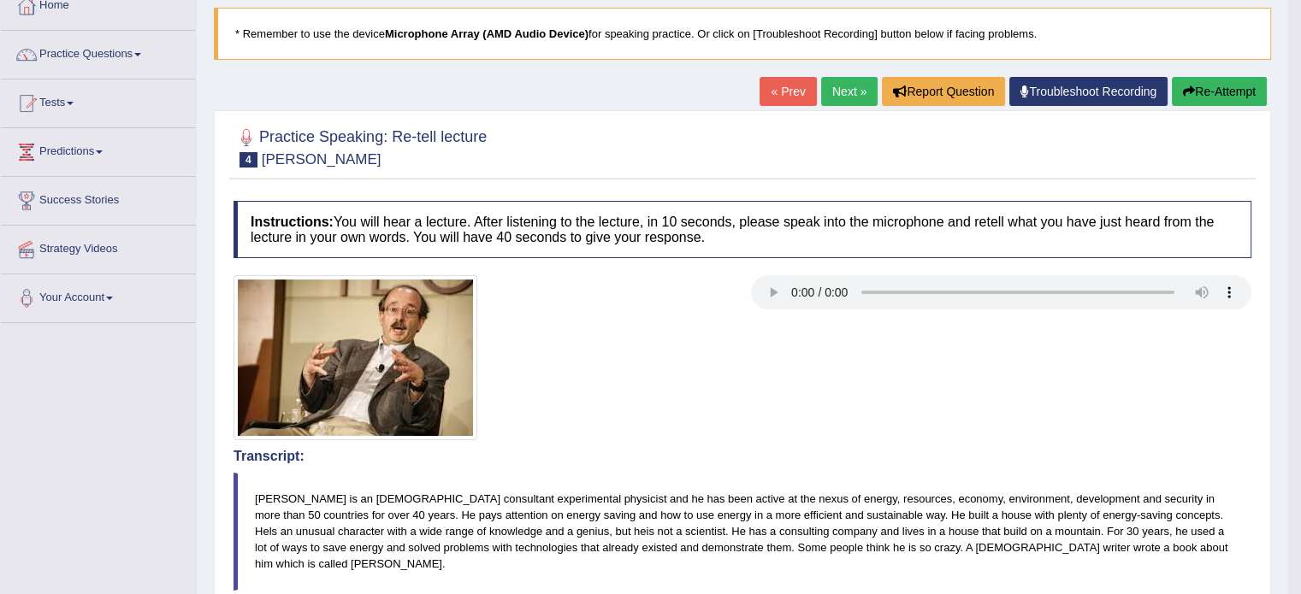
scroll to position [27, 0]
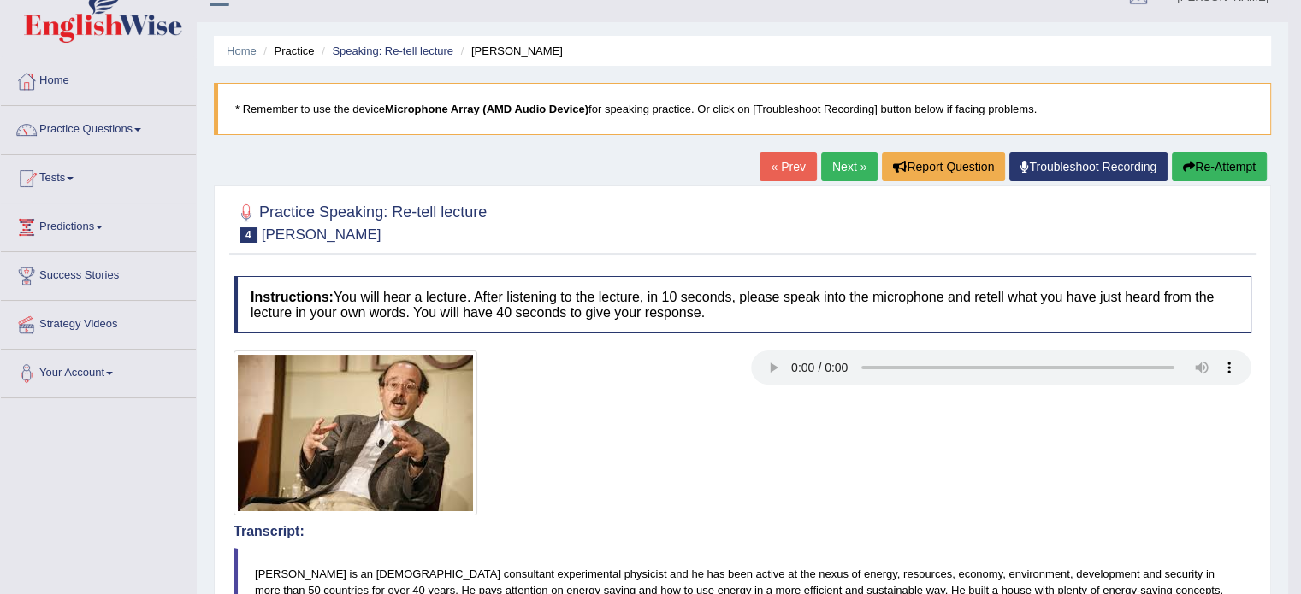
click at [1226, 163] on button "Re-Attempt" at bounding box center [1218, 166] width 95 height 29
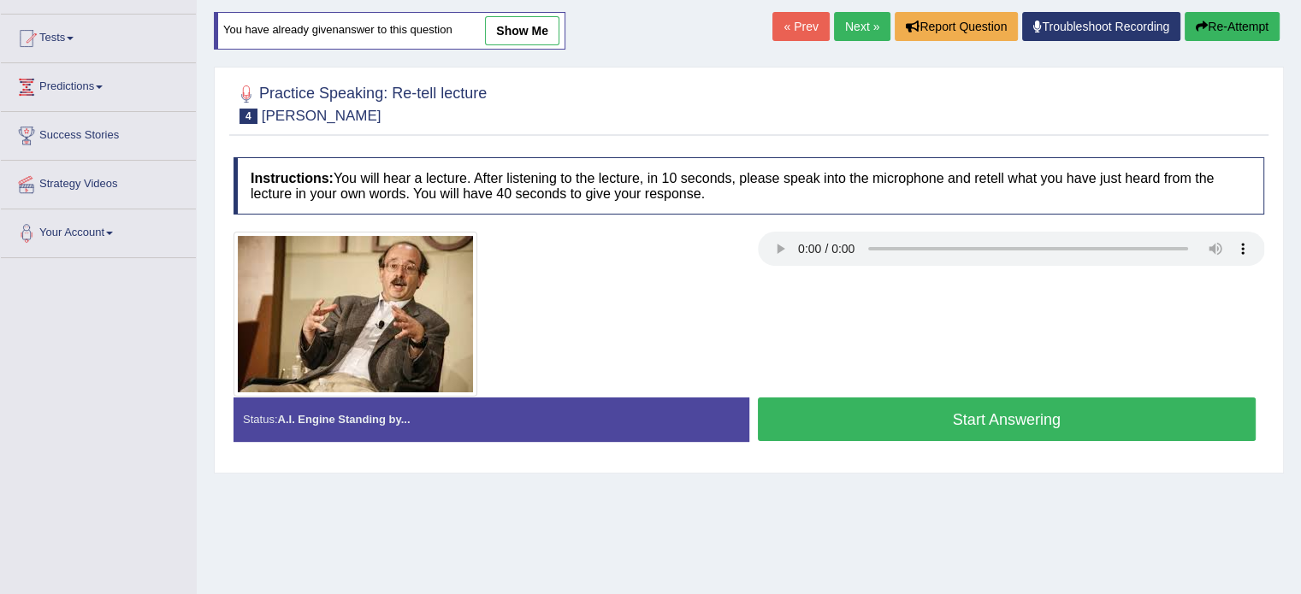
scroll to position [133, 0]
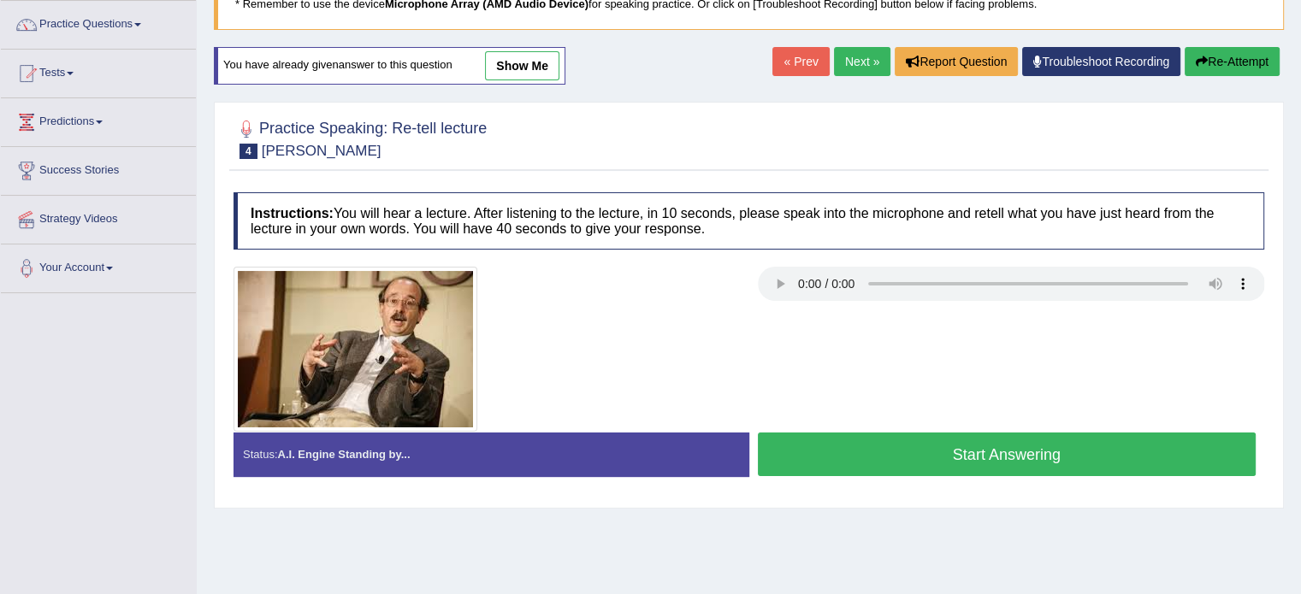
click at [942, 450] on button "Start Answering" at bounding box center [1007, 455] width 499 height 44
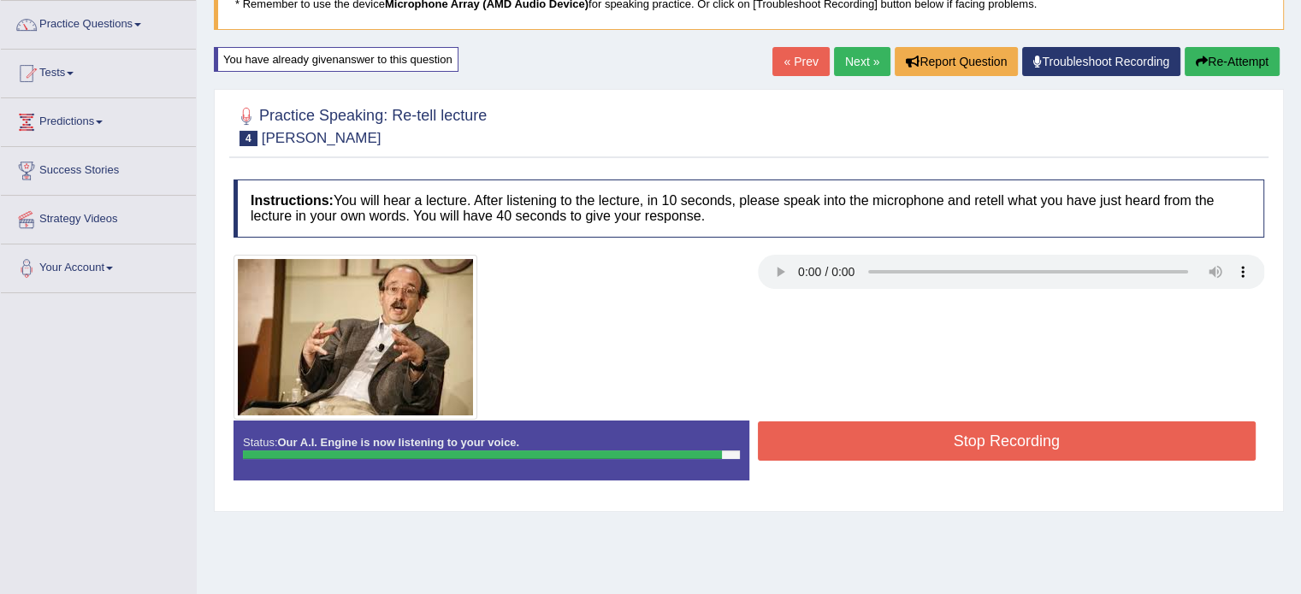
click at [941, 449] on button "Stop Recording" at bounding box center [1007, 441] width 499 height 39
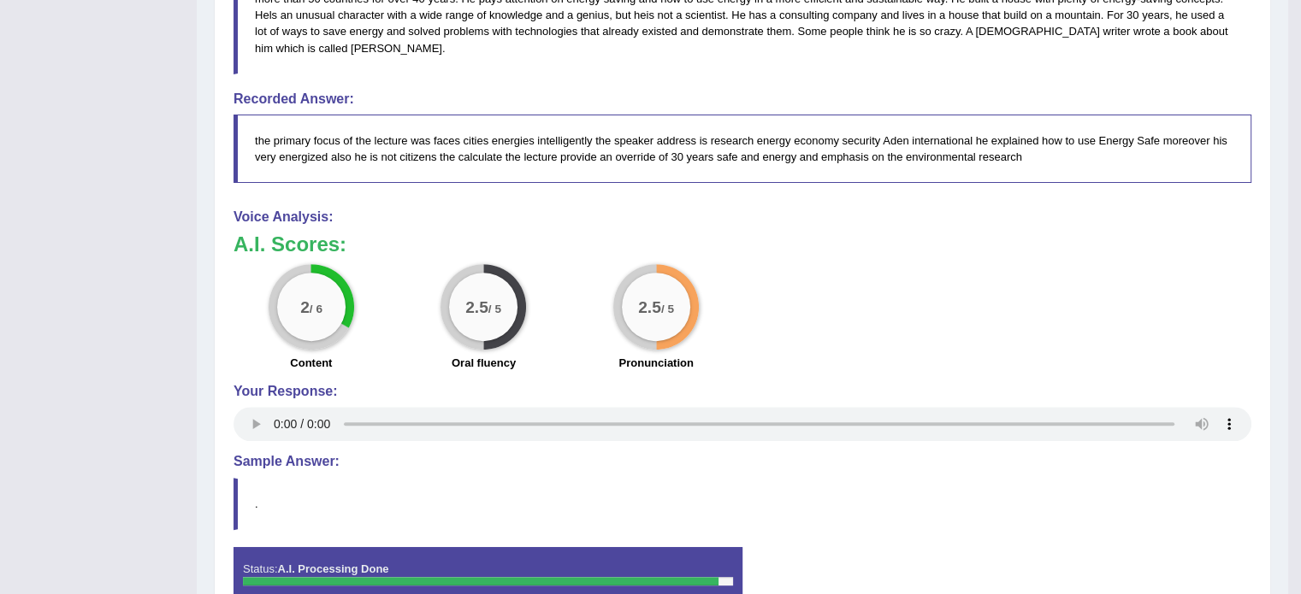
scroll to position [634, 0]
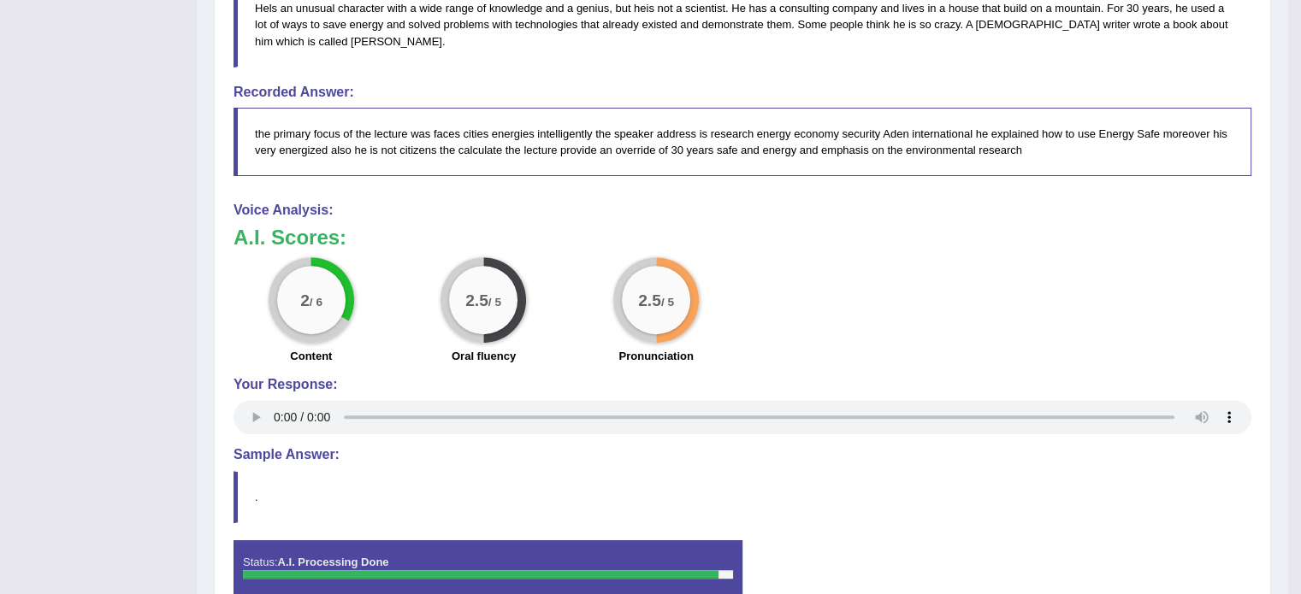
click at [814, 322] on div "2 / 6 Content 2.5 / 5 Oral fluency 2.5 / 5 Pronunciation" at bounding box center [742, 312] width 1035 height 110
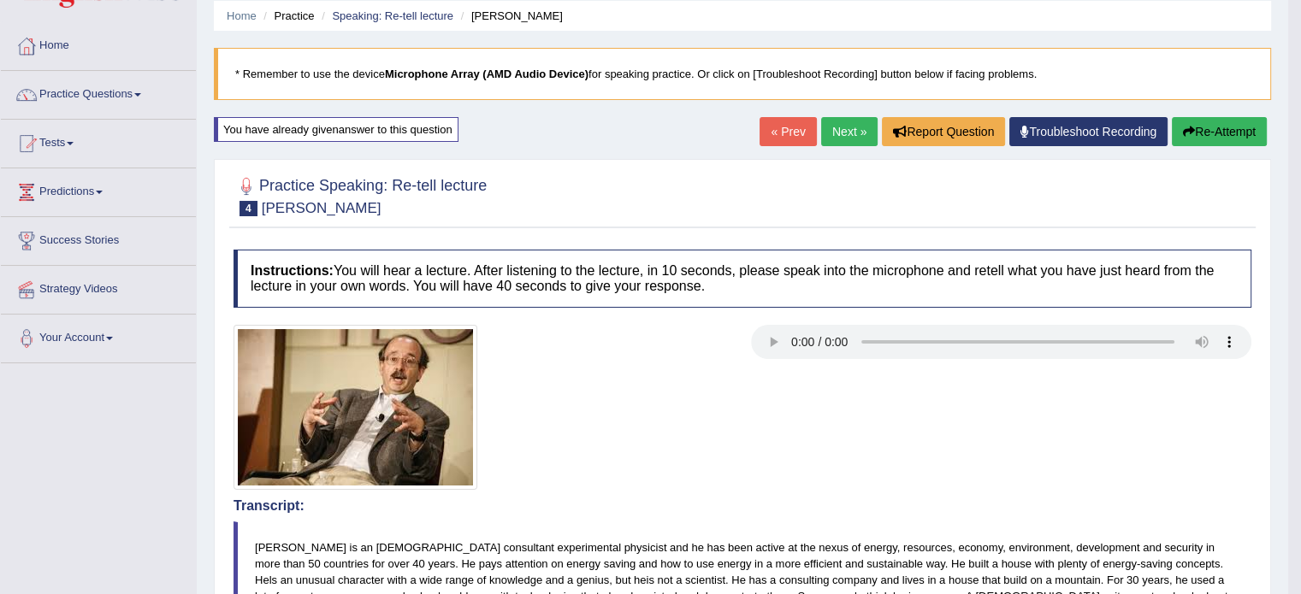
scroll to position [0, 0]
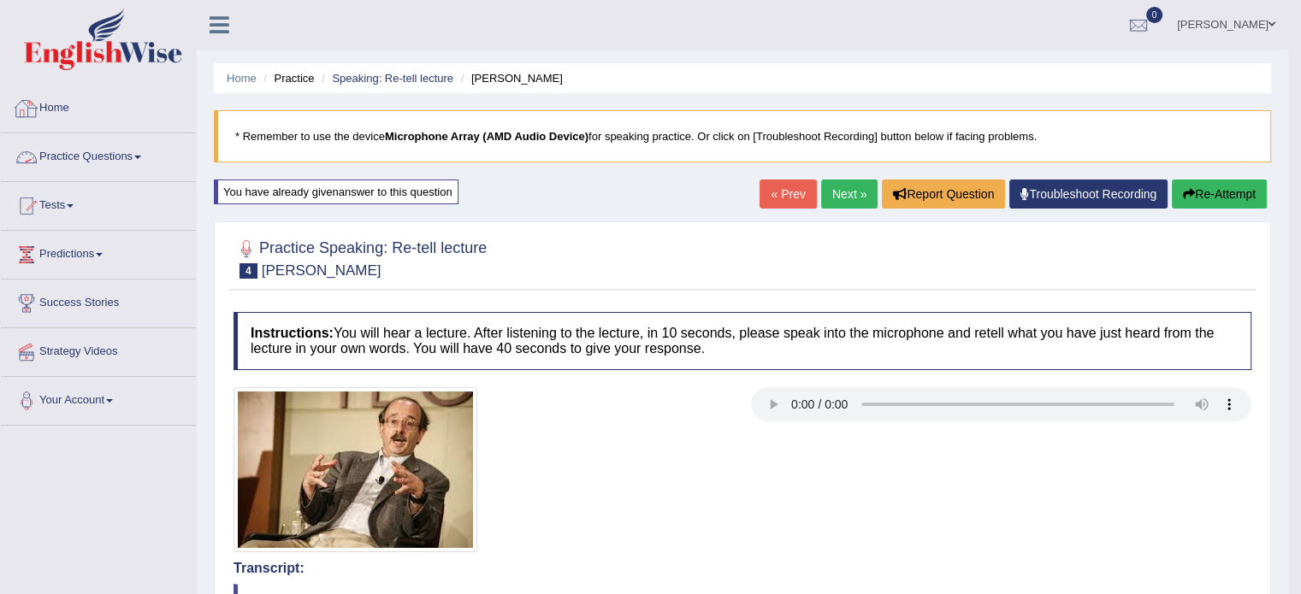
click at [86, 160] on link "Practice Questions" at bounding box center [98, 154] width 195 height 43
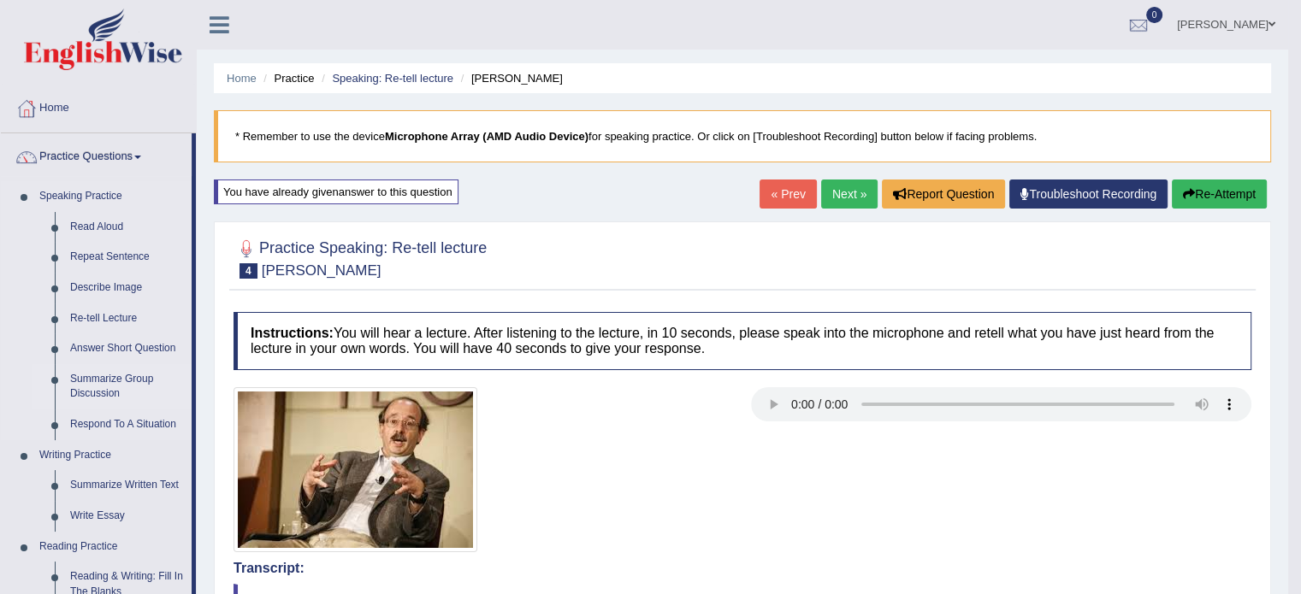
click at [116, 387] on link "Summarize Group Discussion" at bounding box center [126, 386] width 129 height 45
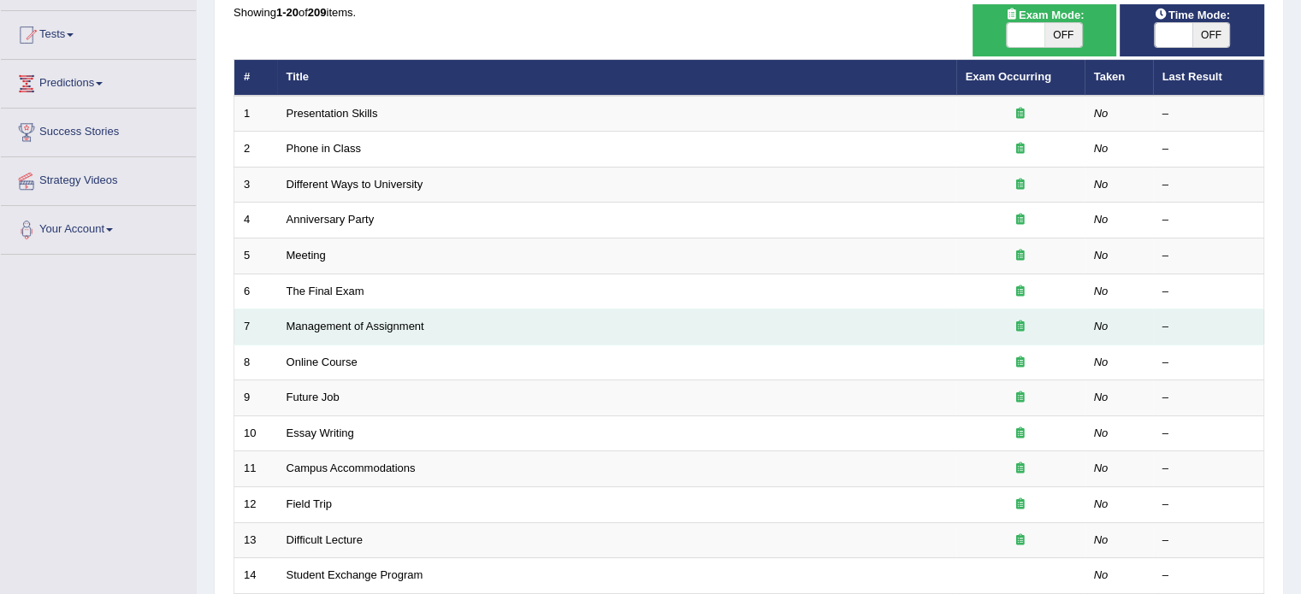
scroll to position [171, 0]
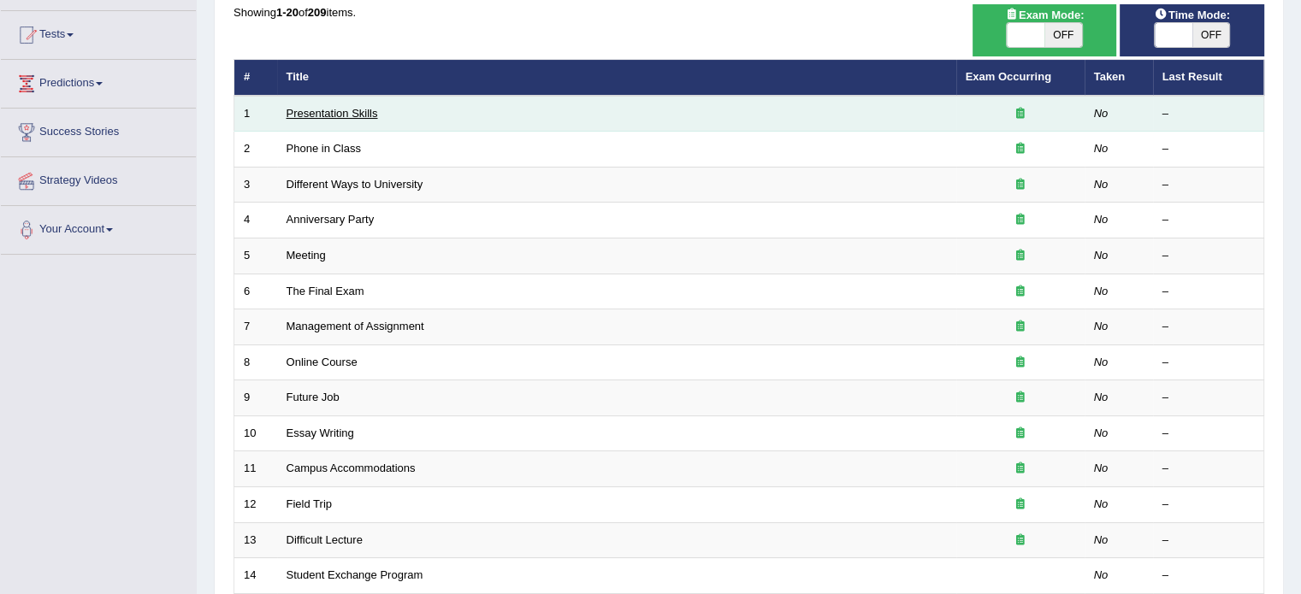
click at [340, 118] on link "Presentation Skills" at bounding box center [331, 113] width 91 height 13
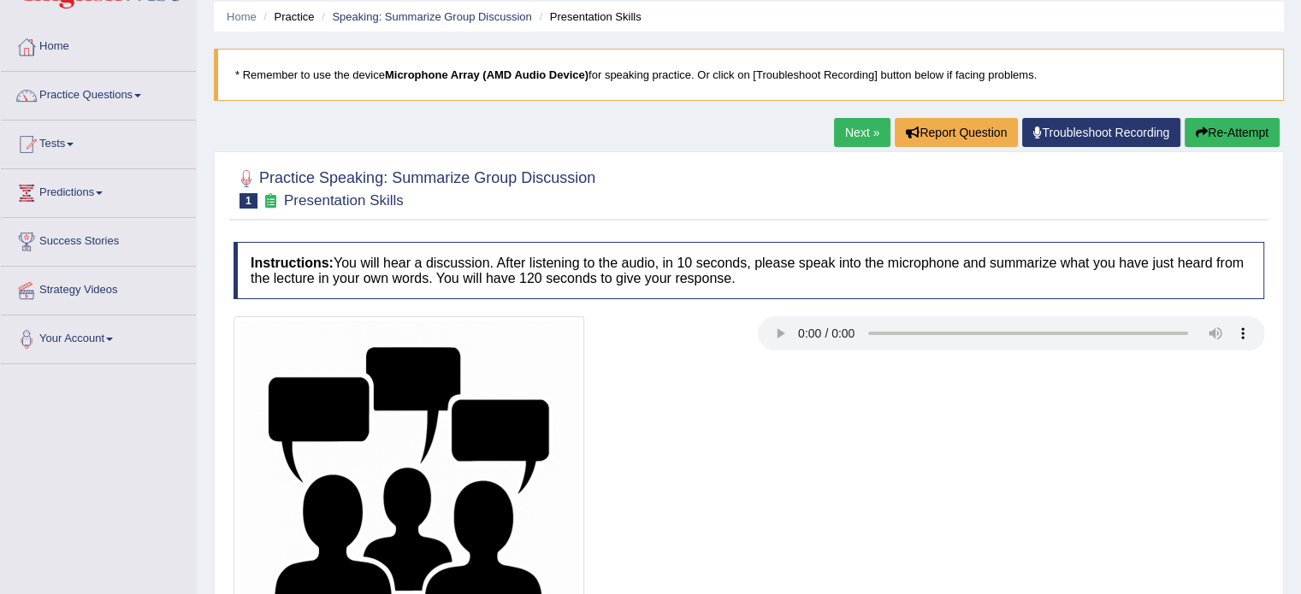
scroll to position [47, 0]
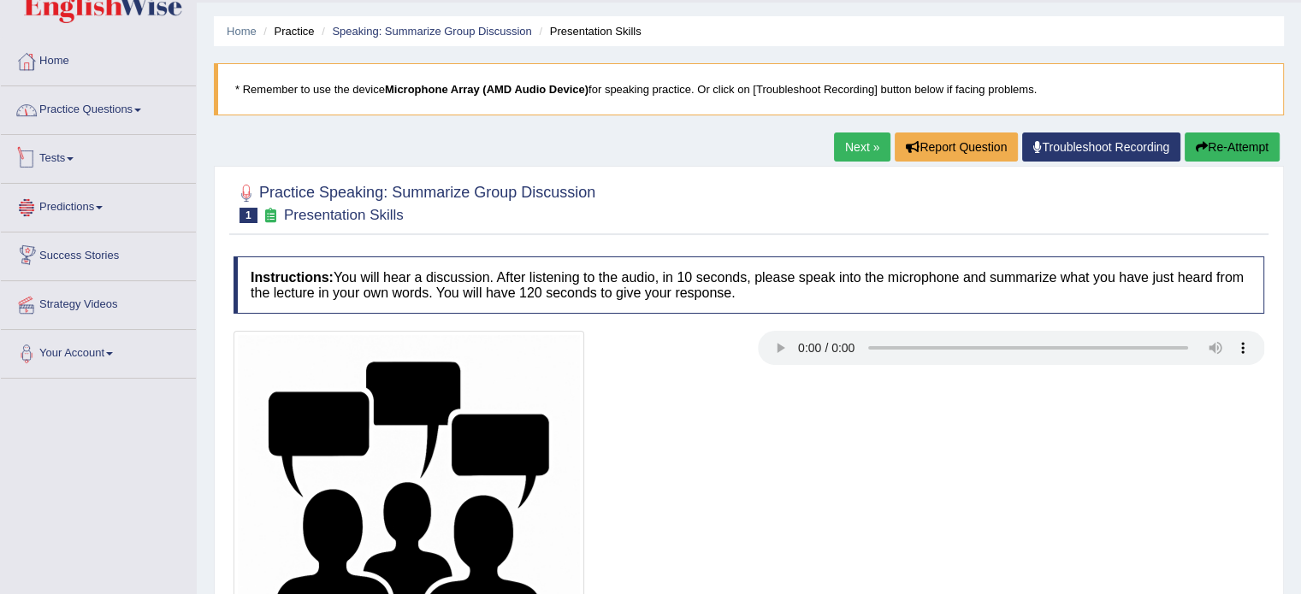
click at [96, 127] on link "Practice Questions" at bounding box center [98, 107] width 195 height 43
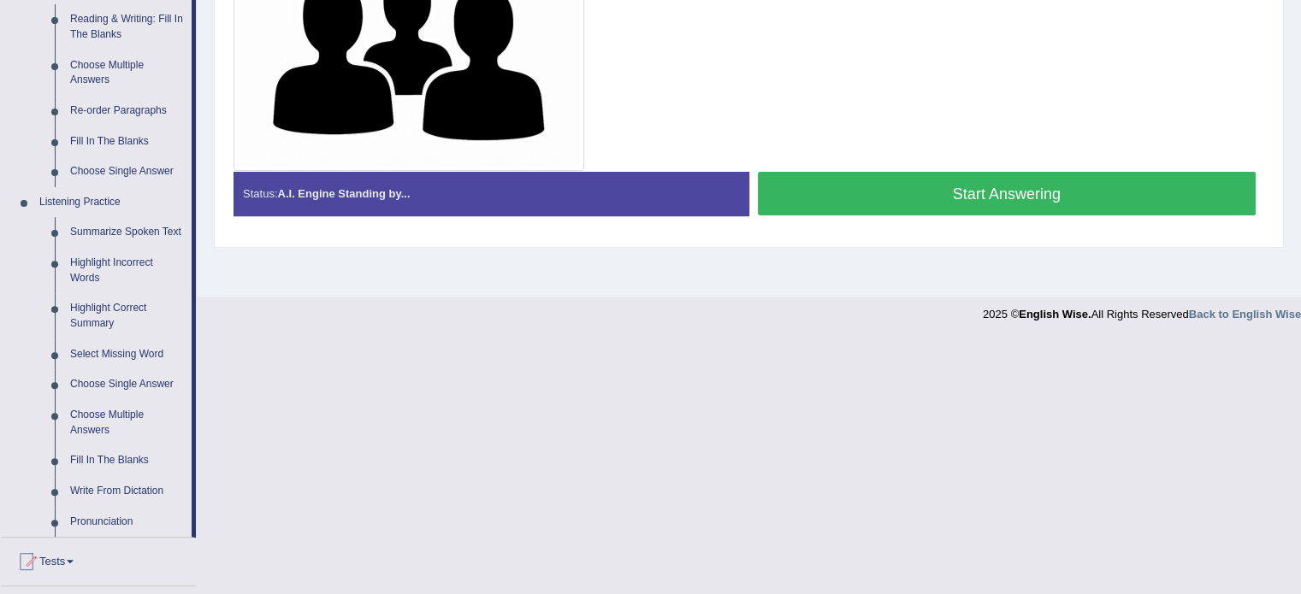
scroll to position [560, 0]
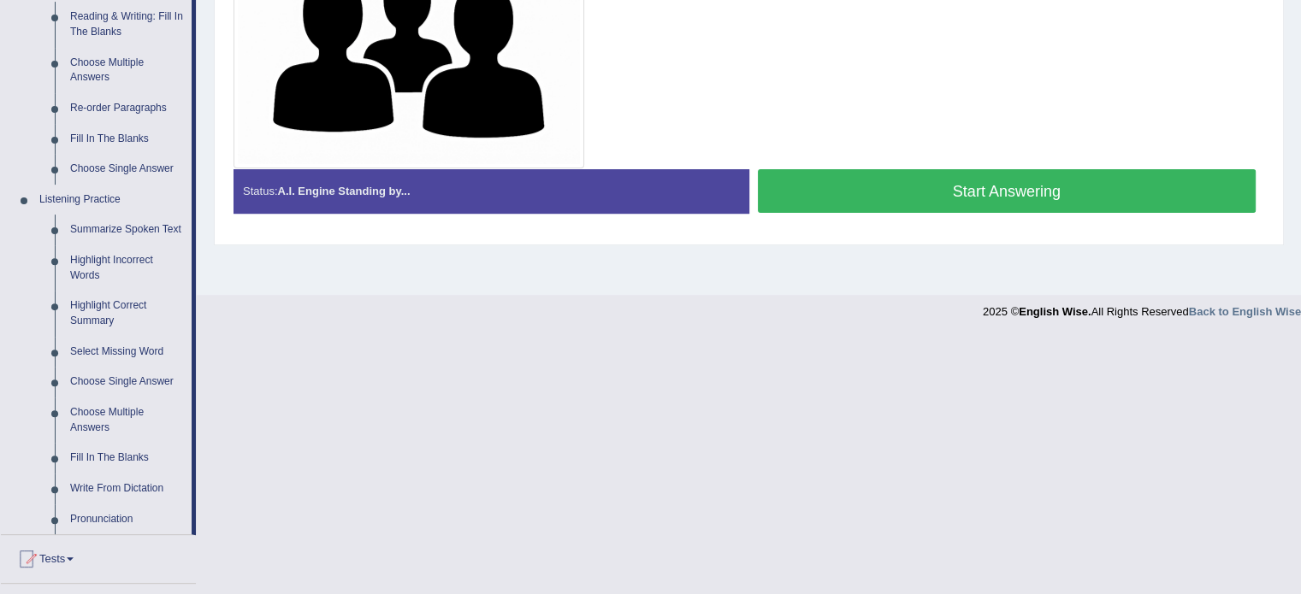
click at [979, 205] on button "Start Answering" at bounding box center [1007, 191] width 499 height 44
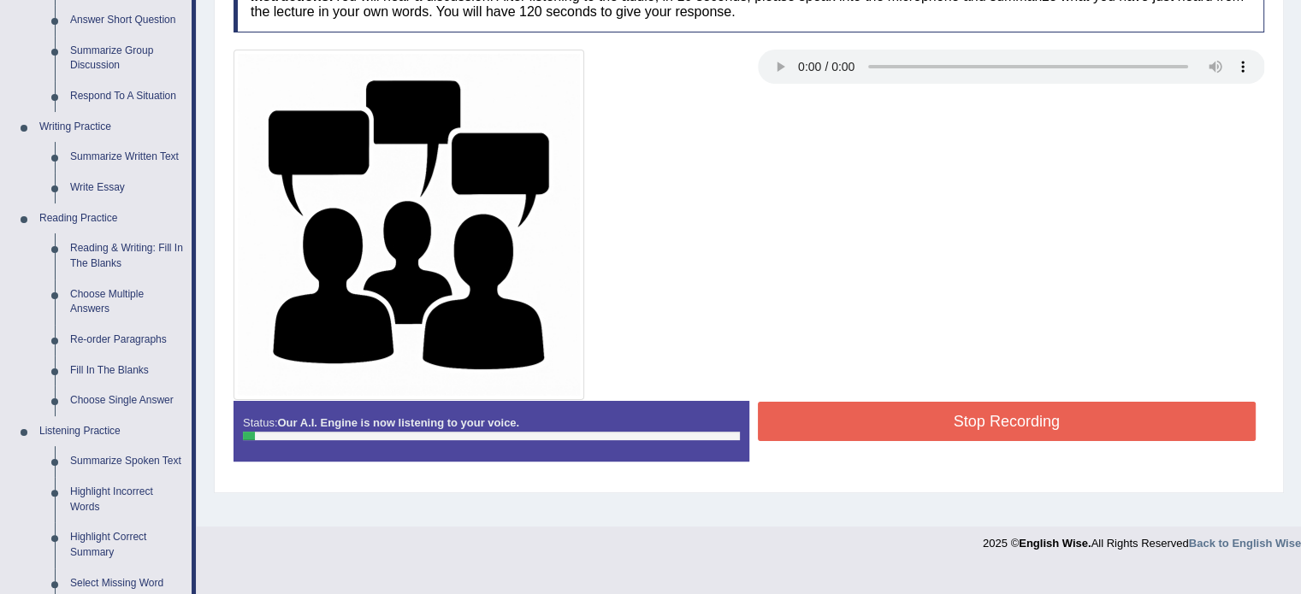
scroll to position [304, 0]
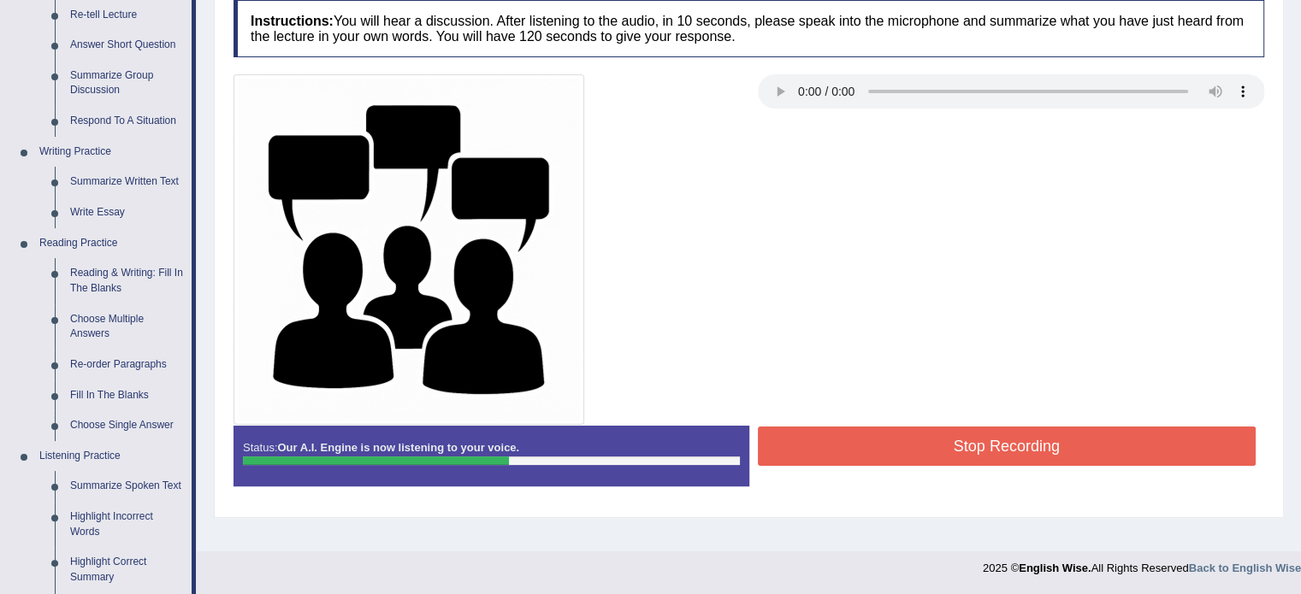
click at [956, 451] on button "Stop Recording" at bounding box center [1007, 446] width 499 height 39
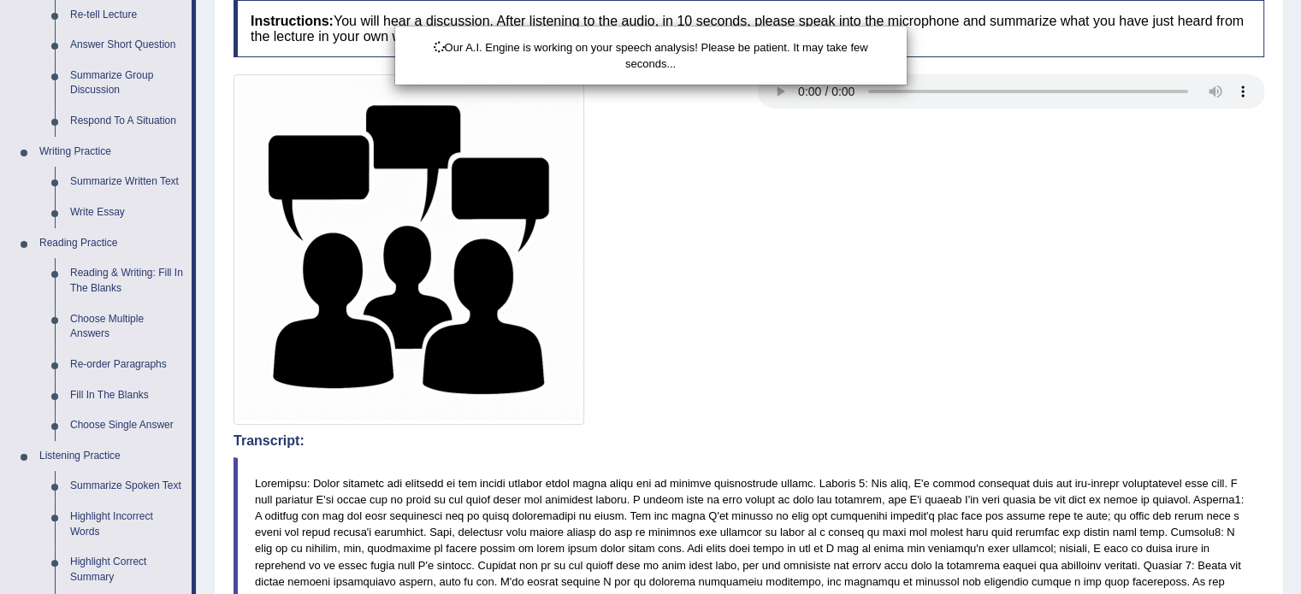
click at [1048, 259] on div "Our A.I. Engine is working on your speech analysis! Please be patient. It may t…" at bounding box center [650, 297] width 1301 height 594
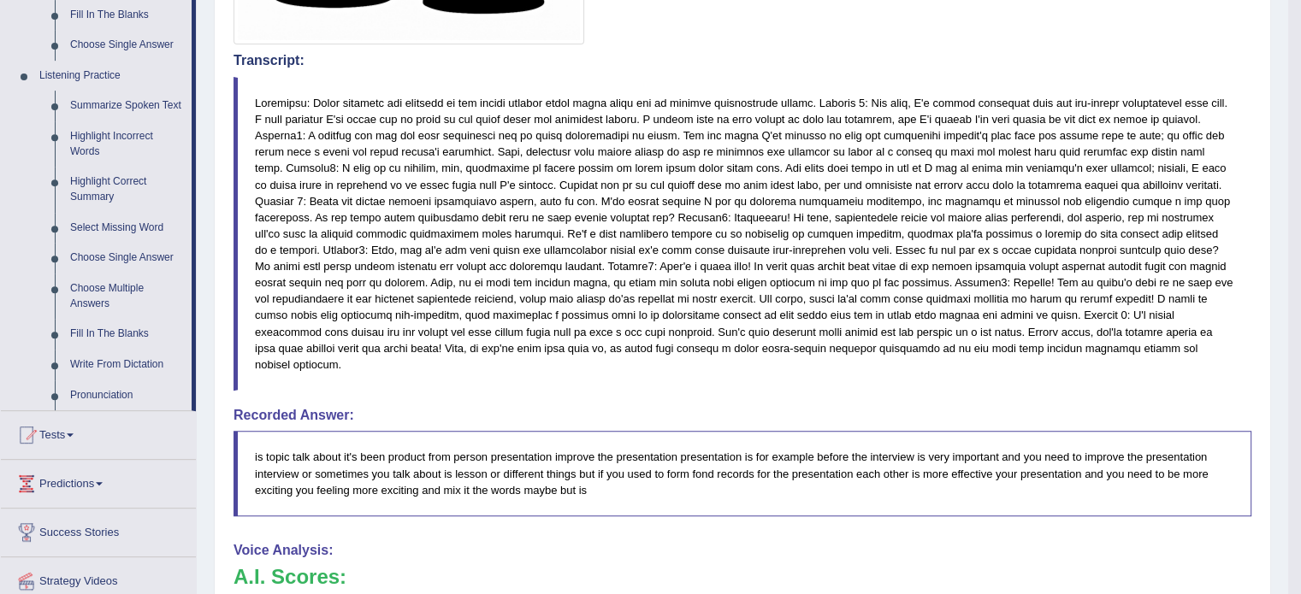
scroll to position [682, 0]
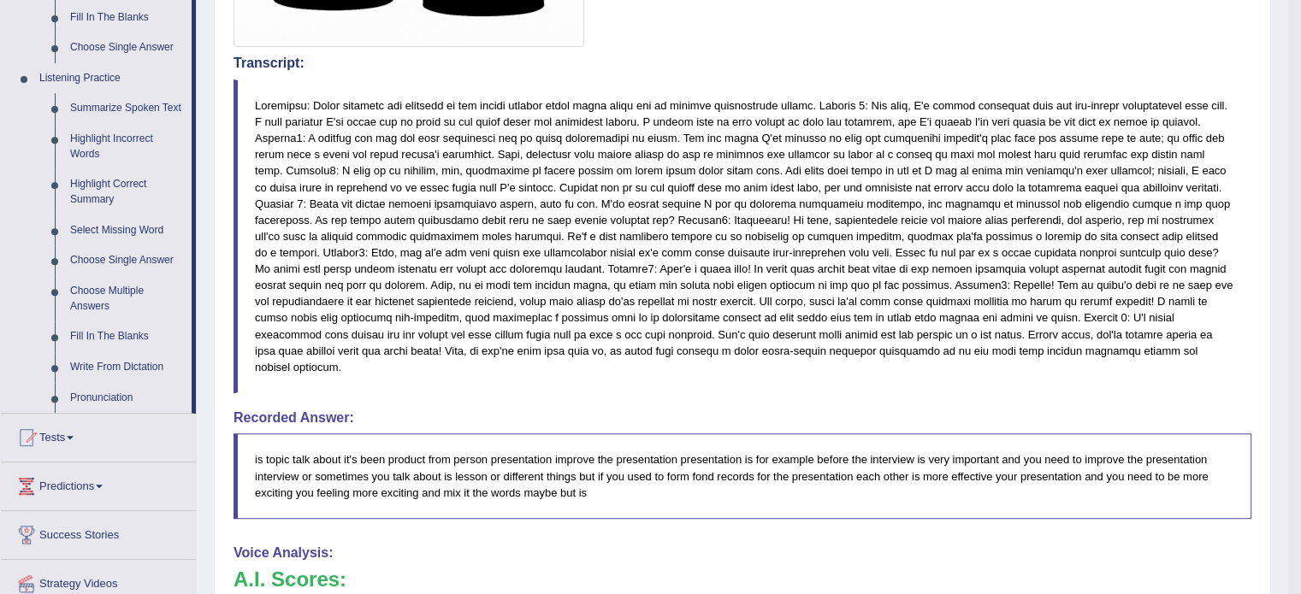
drag, startPoint x: 592, startPoint y: 156, endPoint x: 666, endPoint y: 234, distance: 108.3
click at [666, 234] on blockquote at bounding box center [742, 237] width 1018 height 314
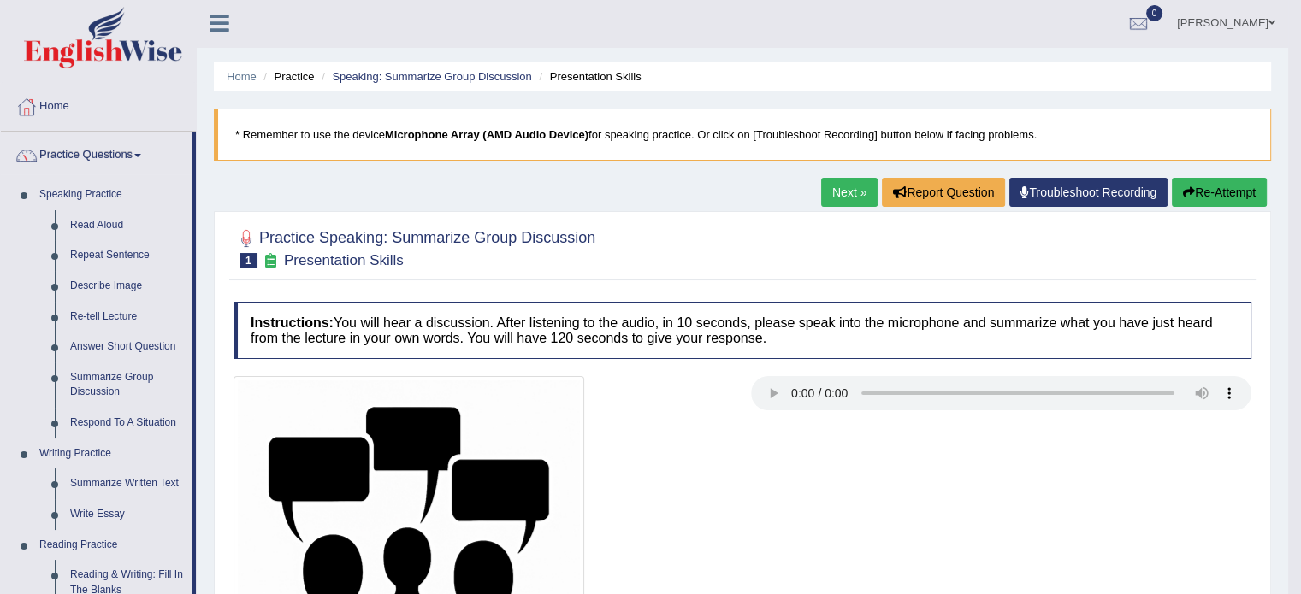
scroll to position [0, 0]
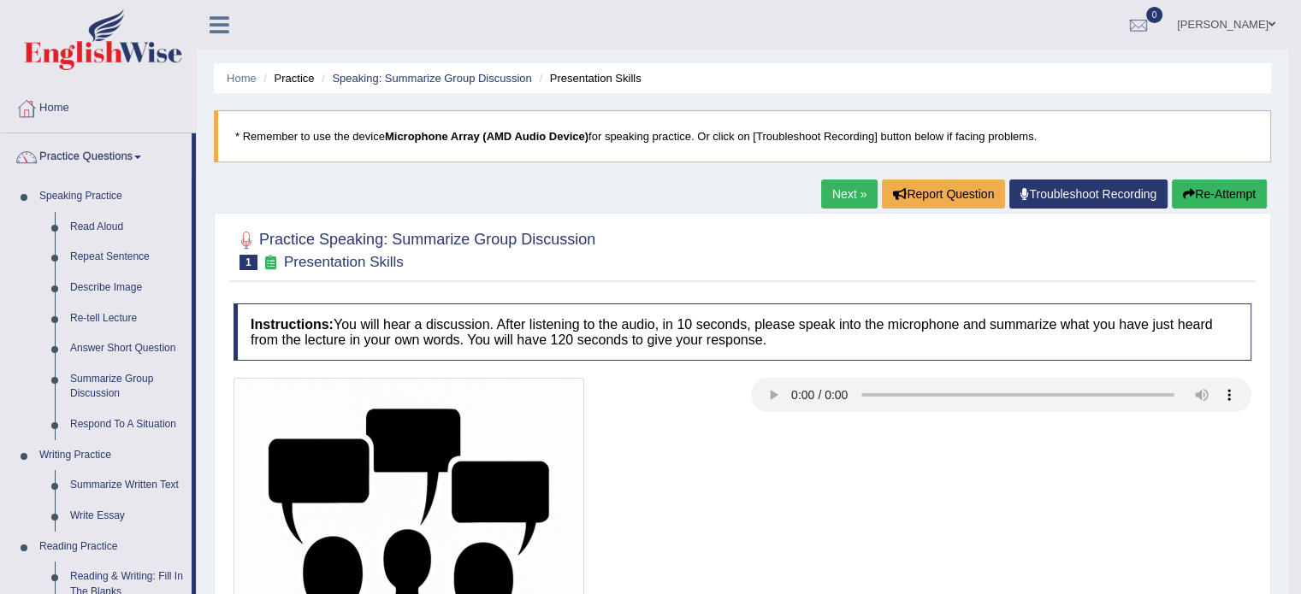
click at [840, 191] on link "Next »" at bounding box center [849, 194] width 56 height 29
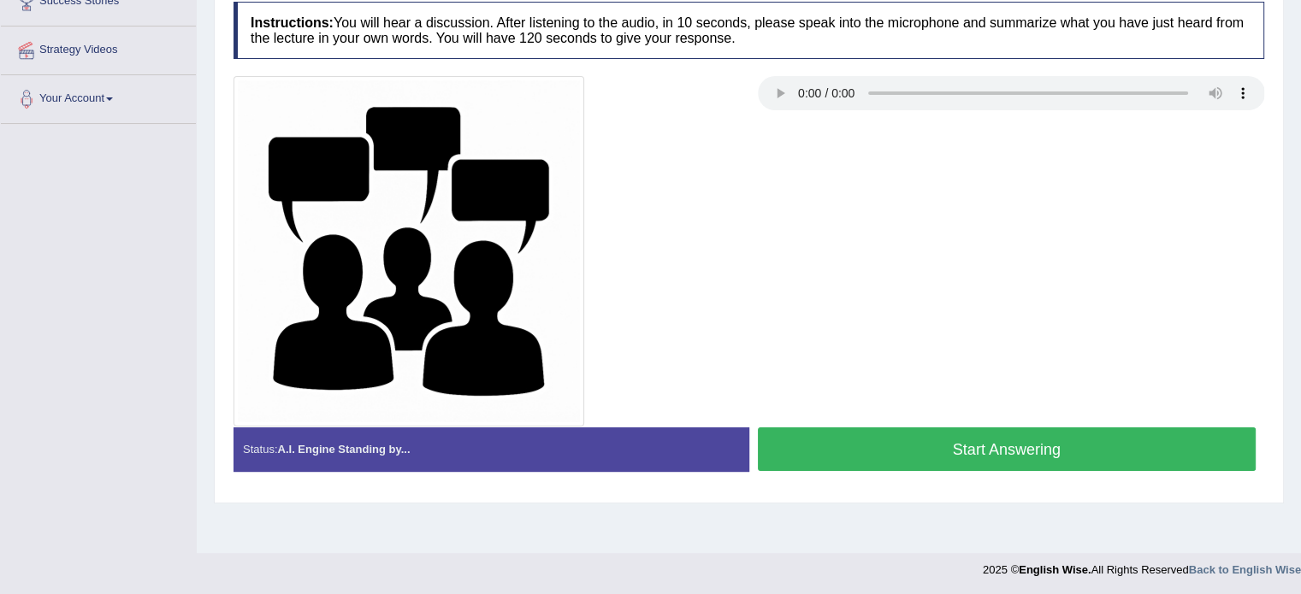
scroll to position [304, 0]
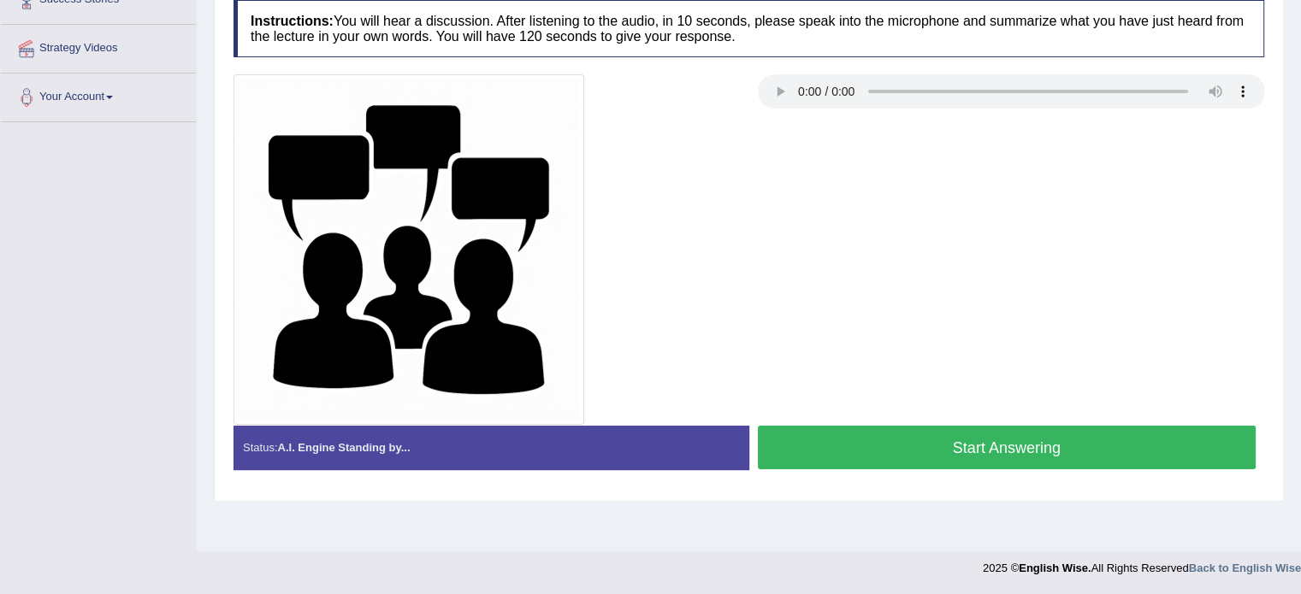
click at [979, 428] on button "Start Answering" at bounding box center [1007, 448] width 499 height 44
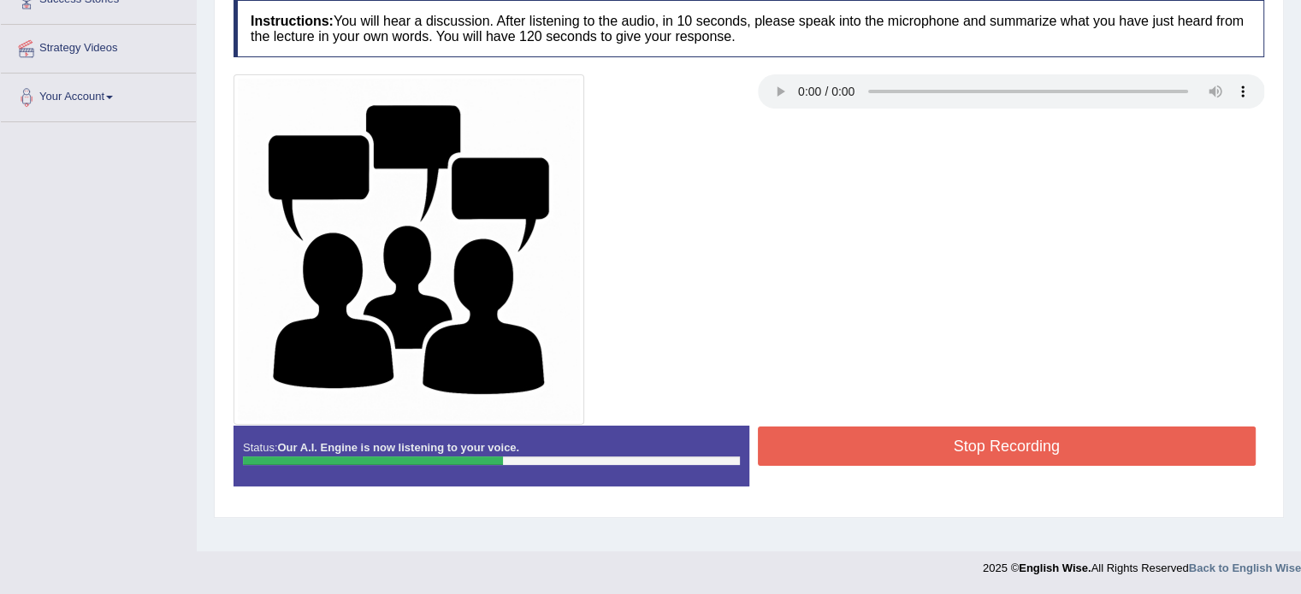
click at [999, 461] on button "Stop Recording" at bounding box center [1007, 446] width 499 height 39
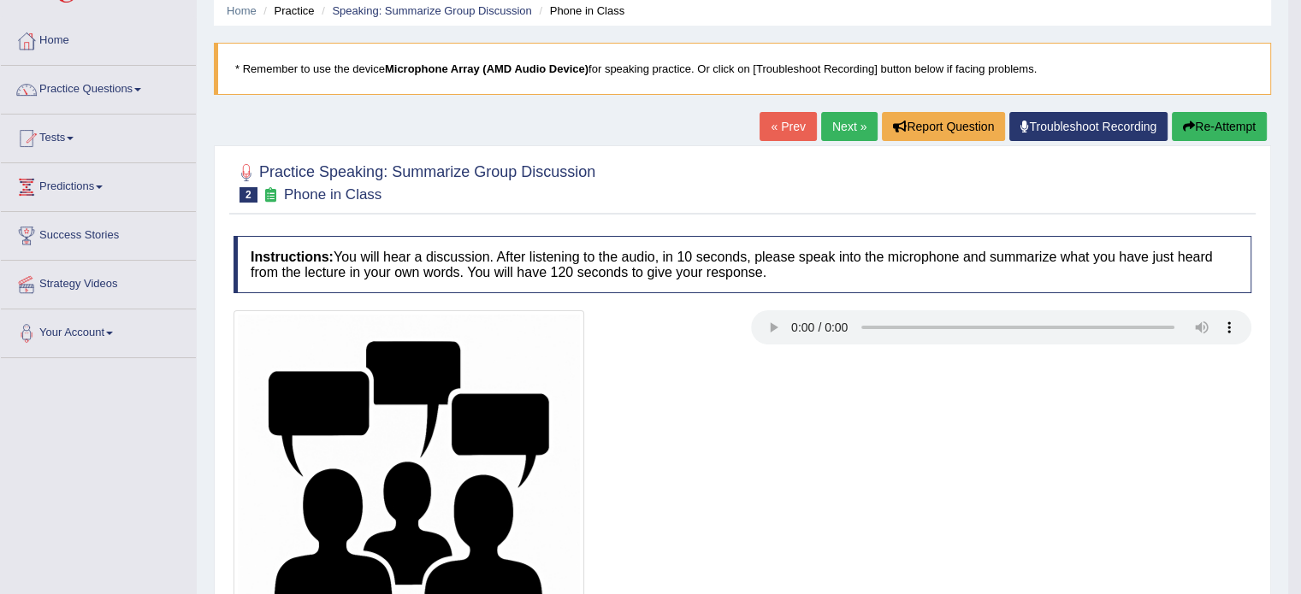
scroll to position [0, 0]
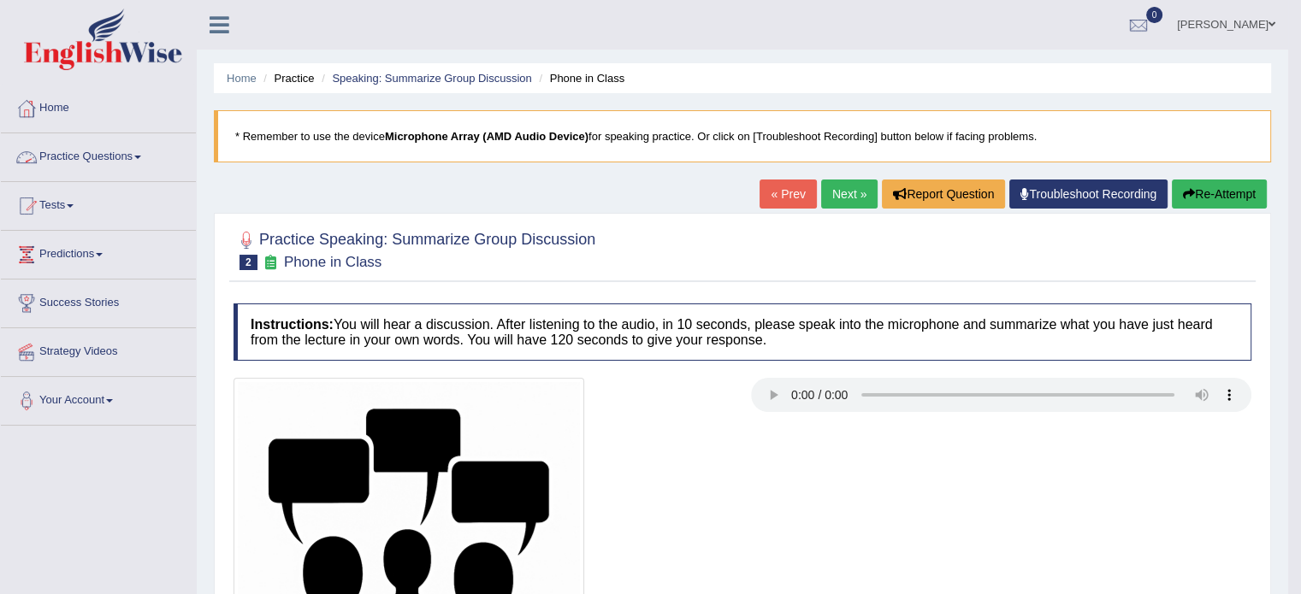
click at [133, 148] on link "Practice Questions" at bounding box center [98, 154] width 195 height 43
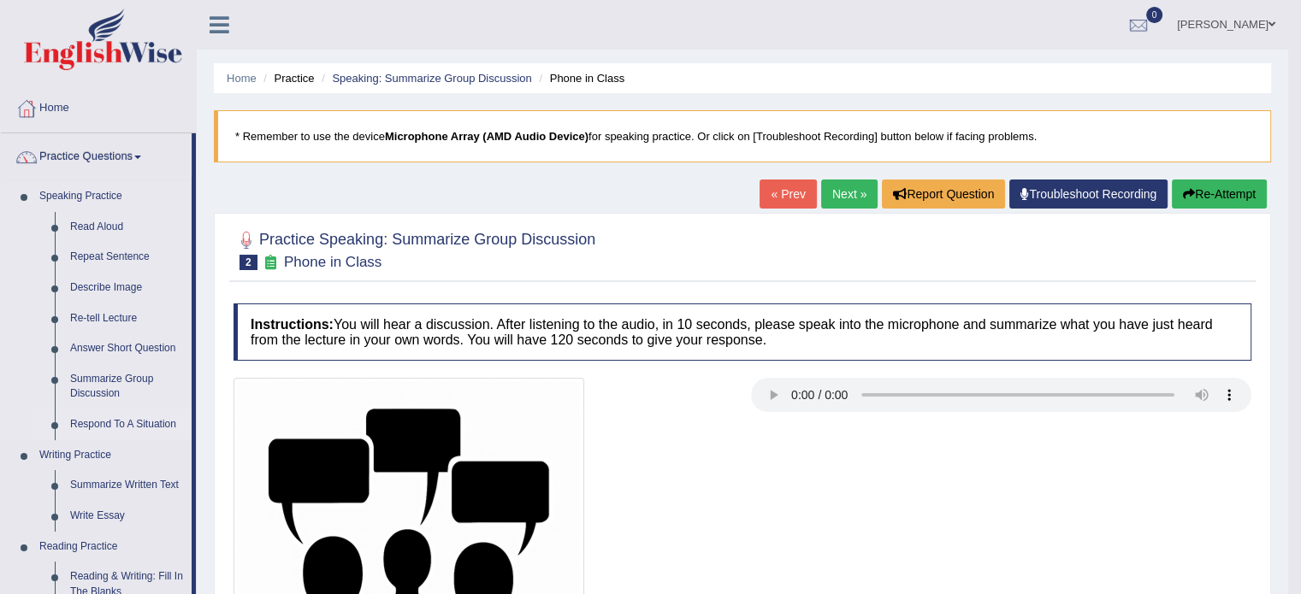
click at [124, 422] on link "Respond To A Situation" at bounding box center [126, 425] width 129 height 31
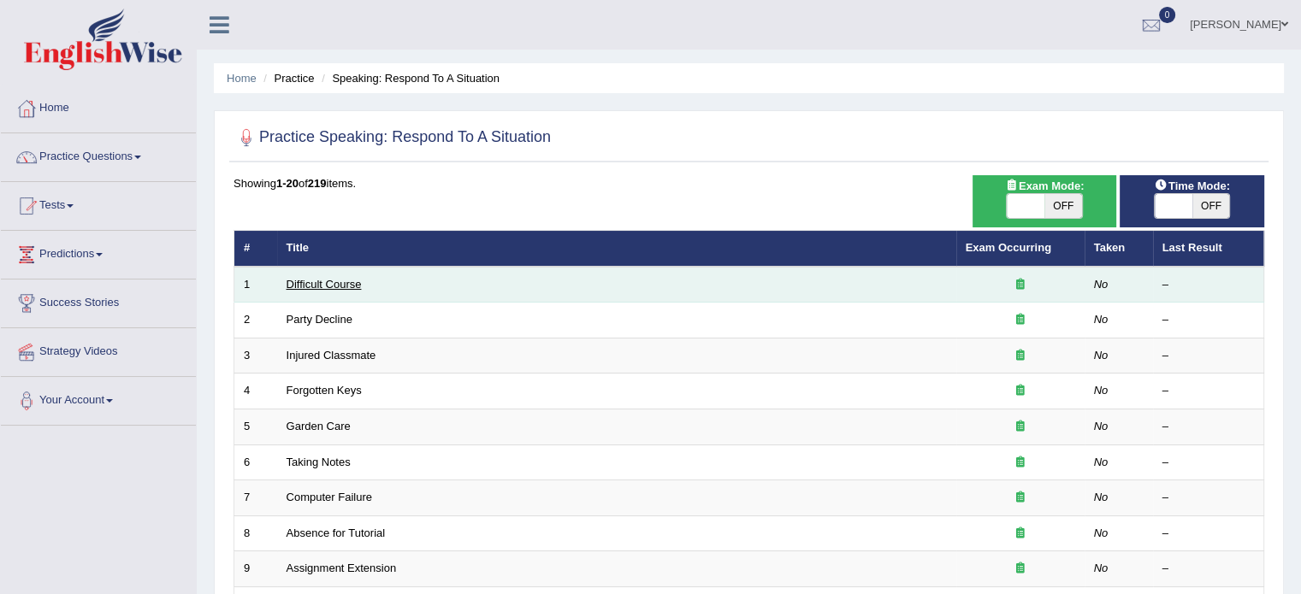
click at [343, 284] on link "Difficult Course" at bounding box center [323, 284] width 75 height 13
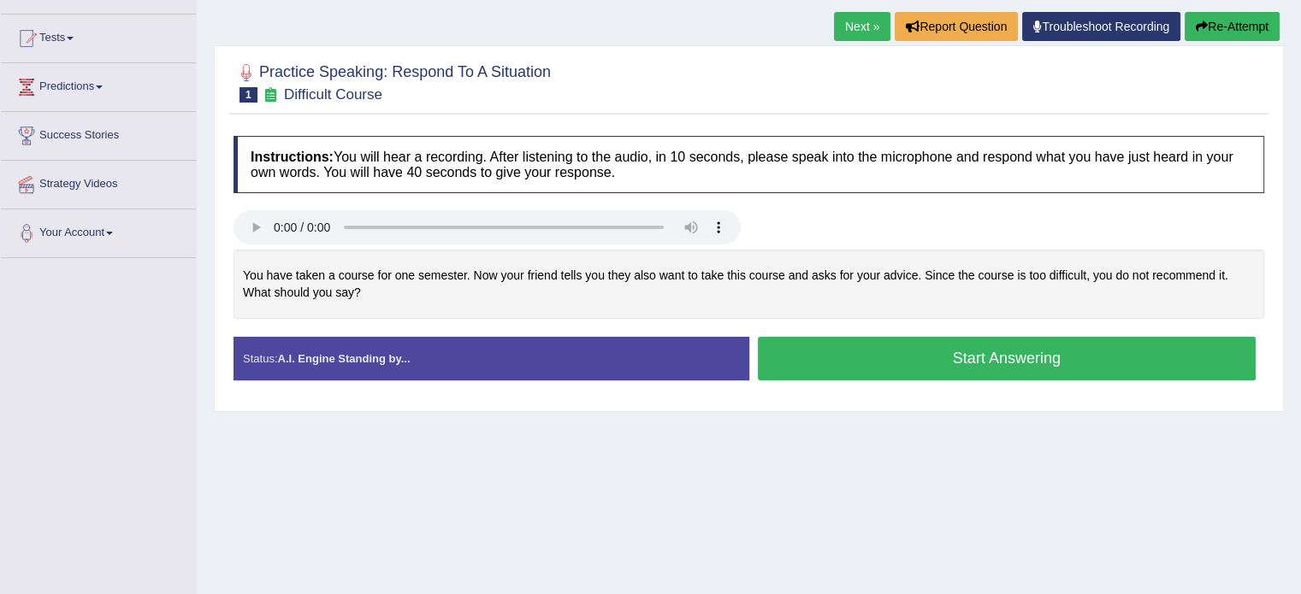
scroll to position [171, 0]
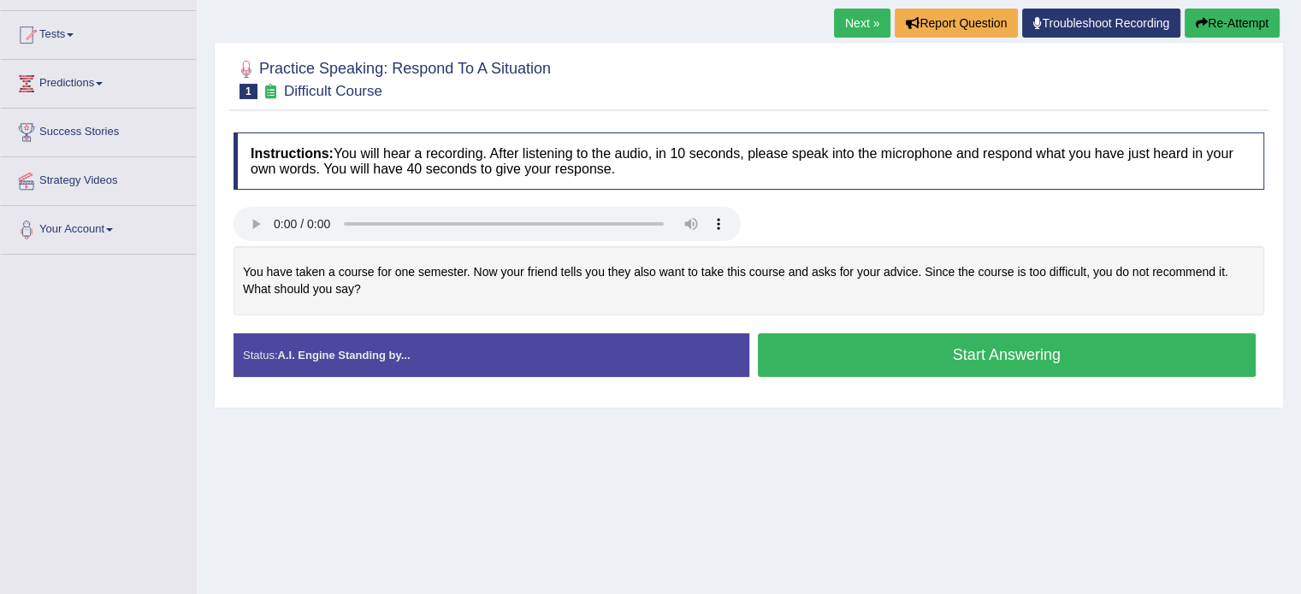
click at [838, 348] on button "Start Answering" at bounding box center [1007, 355] width 499 height 44
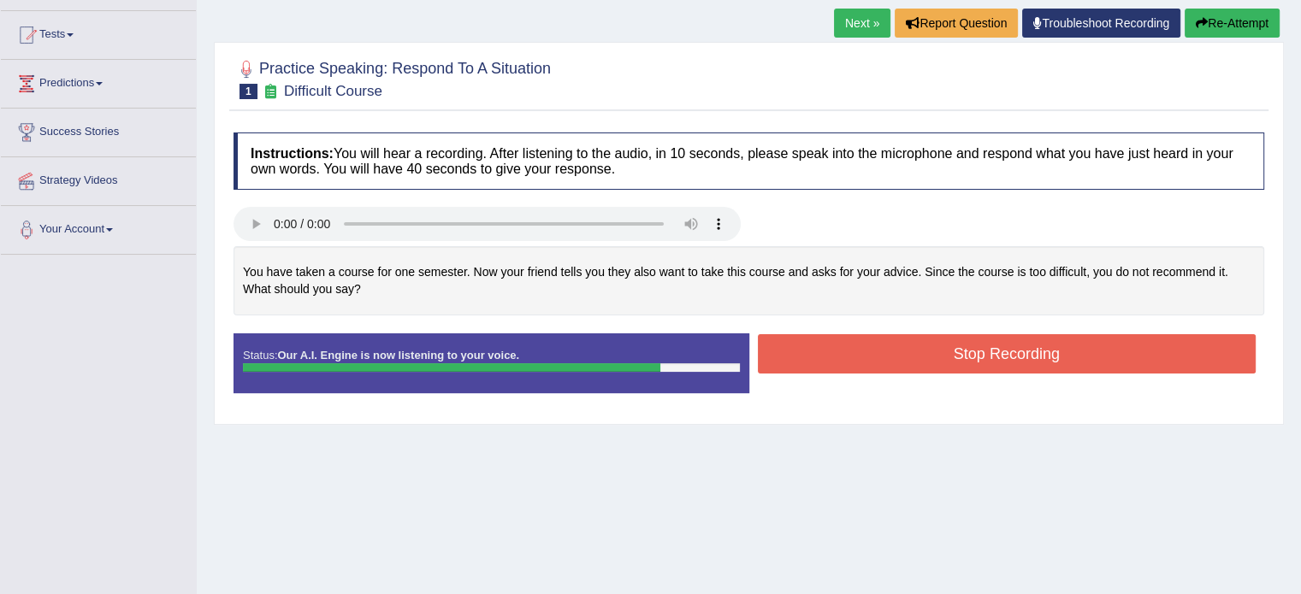
click at [838, 348] on button "Stop Recording" at bounding box center [1007, 353] width 499 height 39
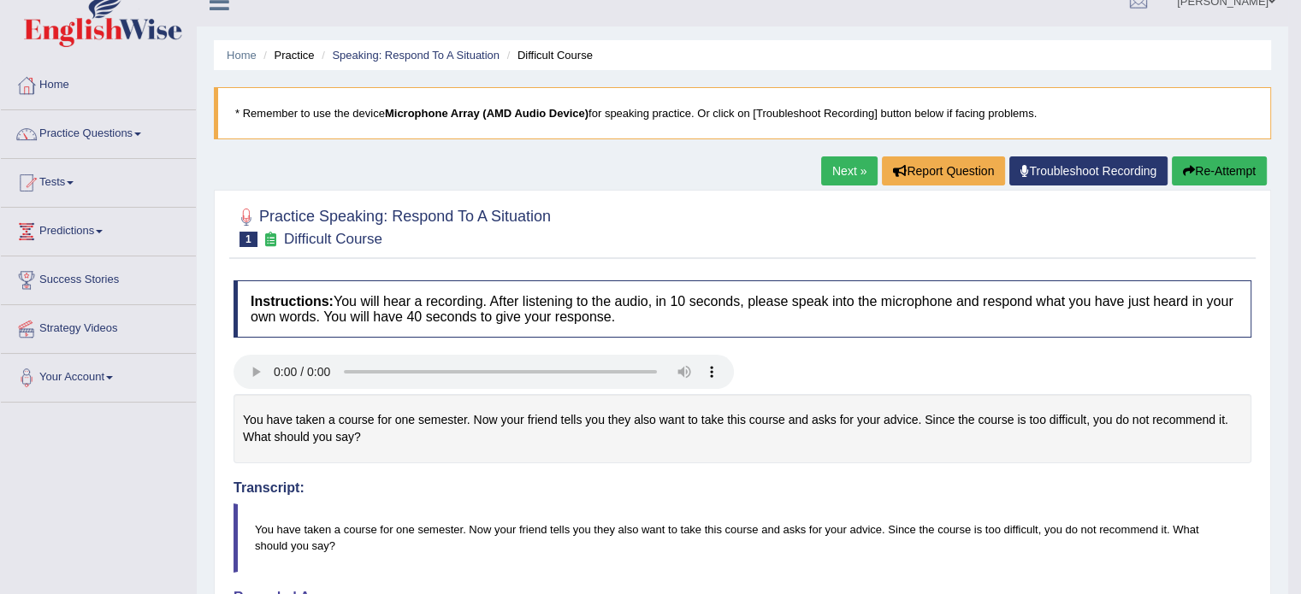
scroll to position [0, 0]
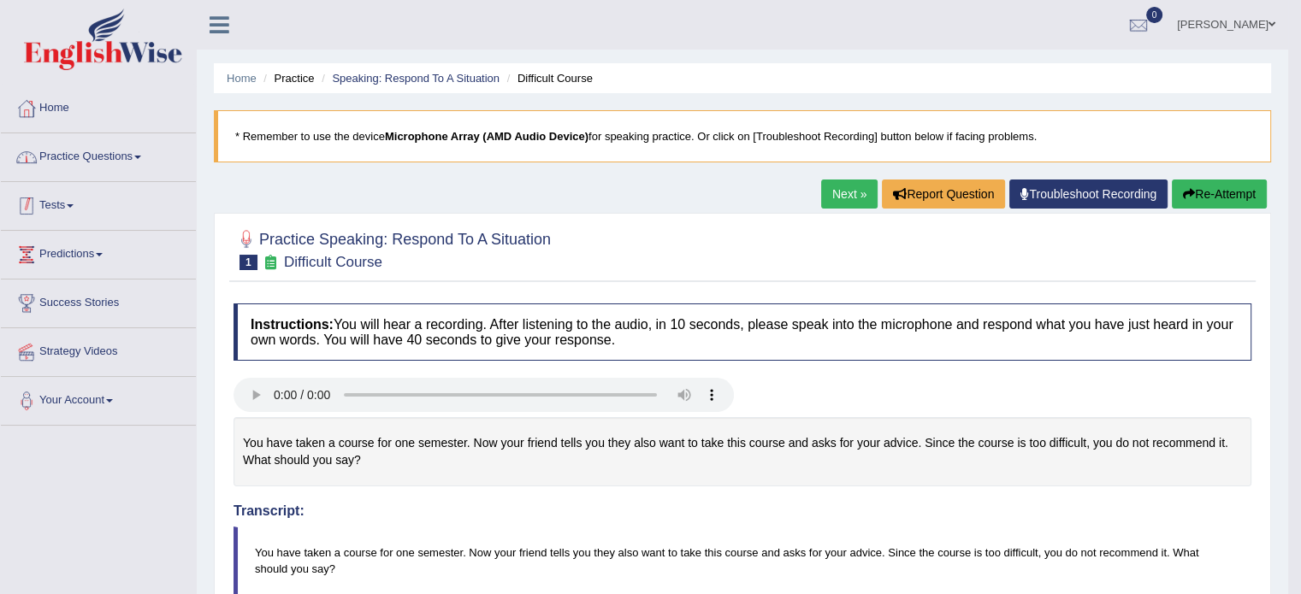
click at [134, 161] on link "Practice Questions" at bounding box center [98, 154] width 195 height 43
